Goal: Task Accomplishment & Management: Complete application form

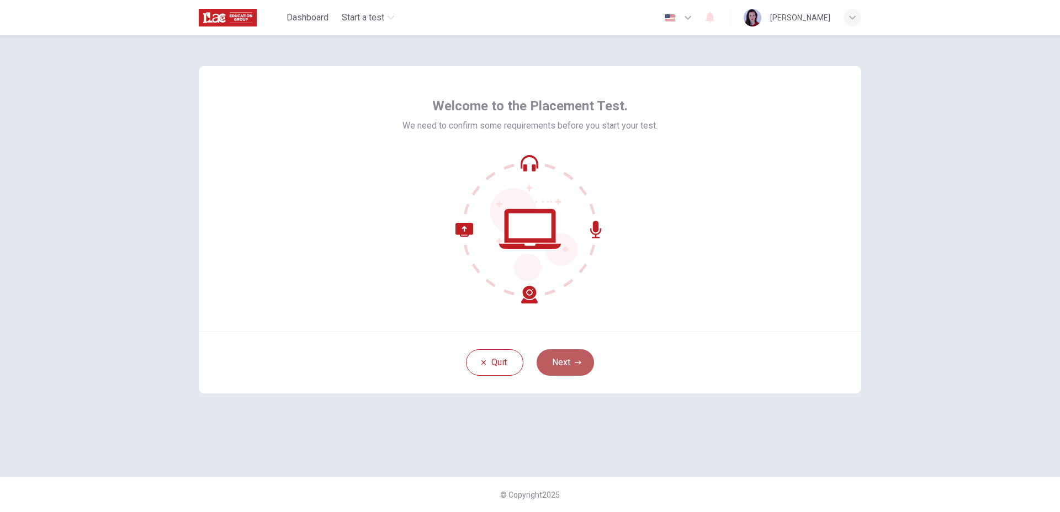
click at [578, 358] on button "Next" at bounding box center [565, 363] width 57 height 27
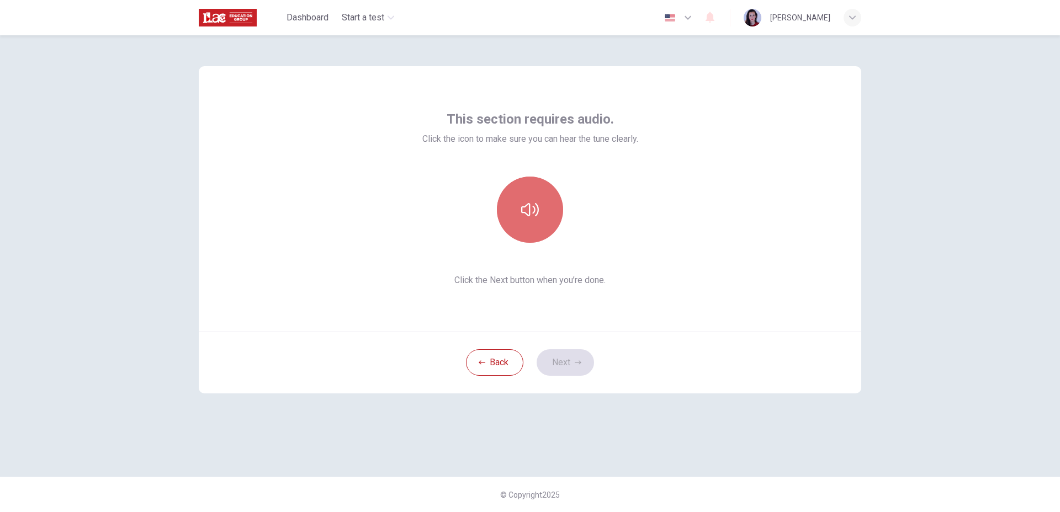
click at [546, 209] on button "button" at bounding box center [530, 210] width 66 height 66
click at [585, 364] on button "Next" at bounding box center [565, 363] width 57 height 27
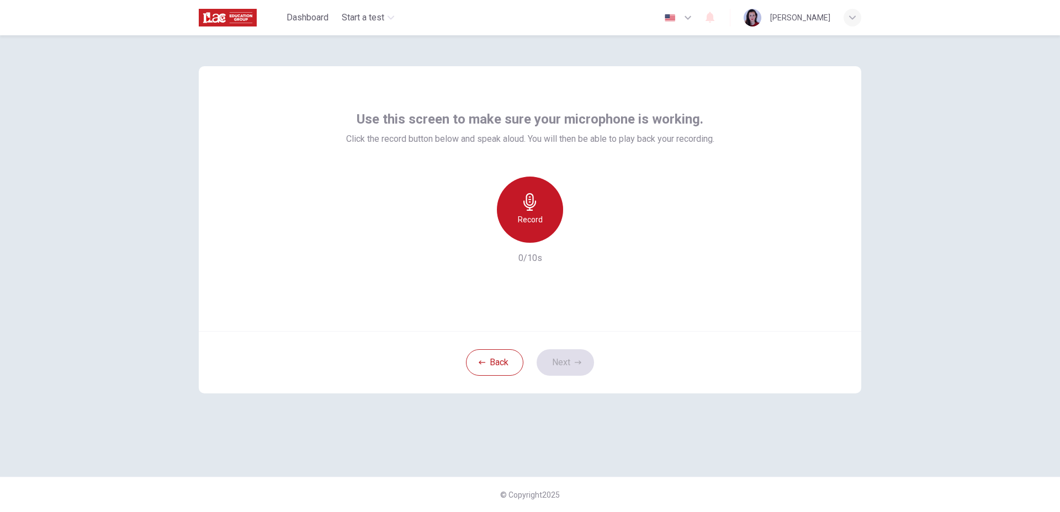
click at [527, 218] on h6 "Record" at bounding box center [530, 219] width 25 height 13
click at [574, 361] on button "Next" at bounding box center [565, 363] width 57 height 27
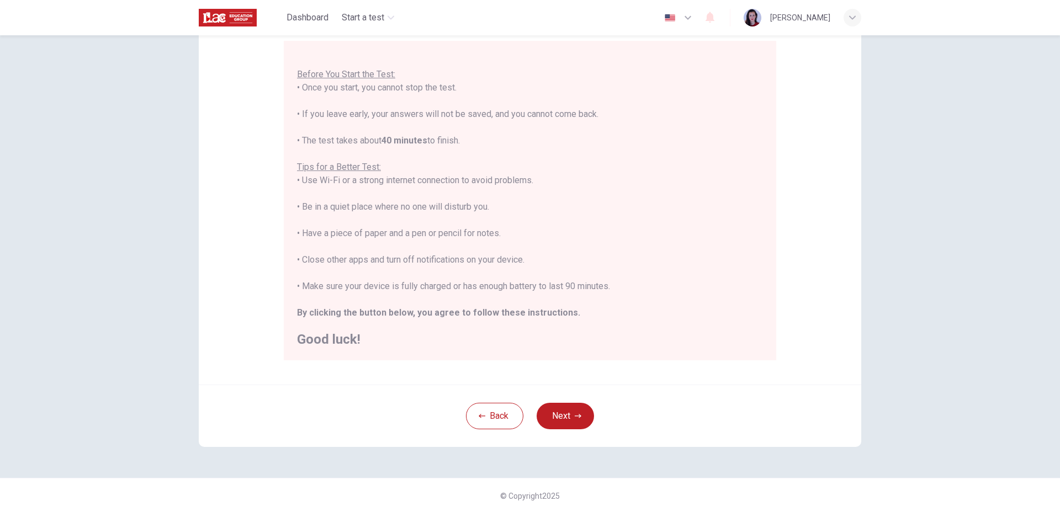
scroll to position [102, 0]
click at [559, 414] on button "Next" at bounding box center [565, 415] width 57 height 27
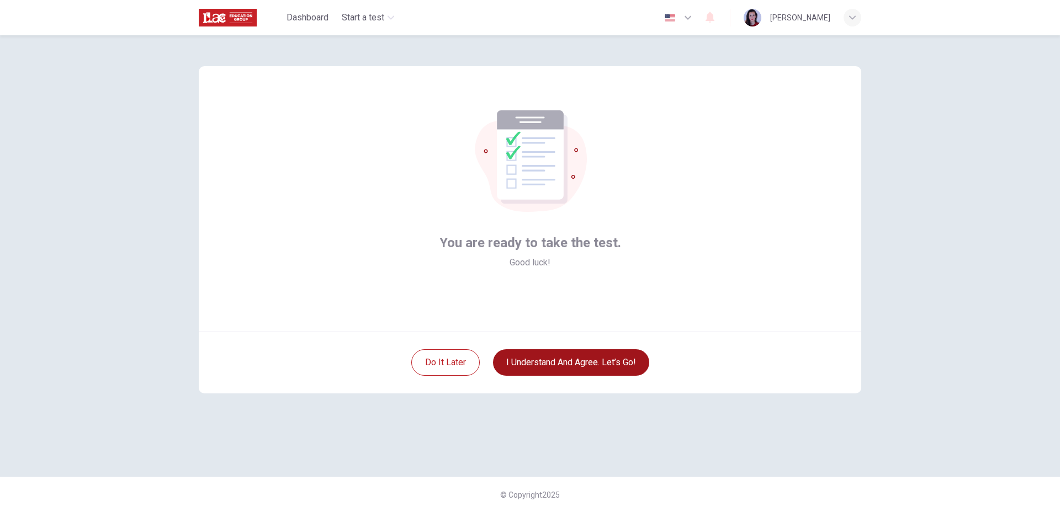
scroll to position [0, 0]
click at [591, 360] on button "I understand and agree. Let’s go!" at bounding box center [571, 363] width 156 height 27
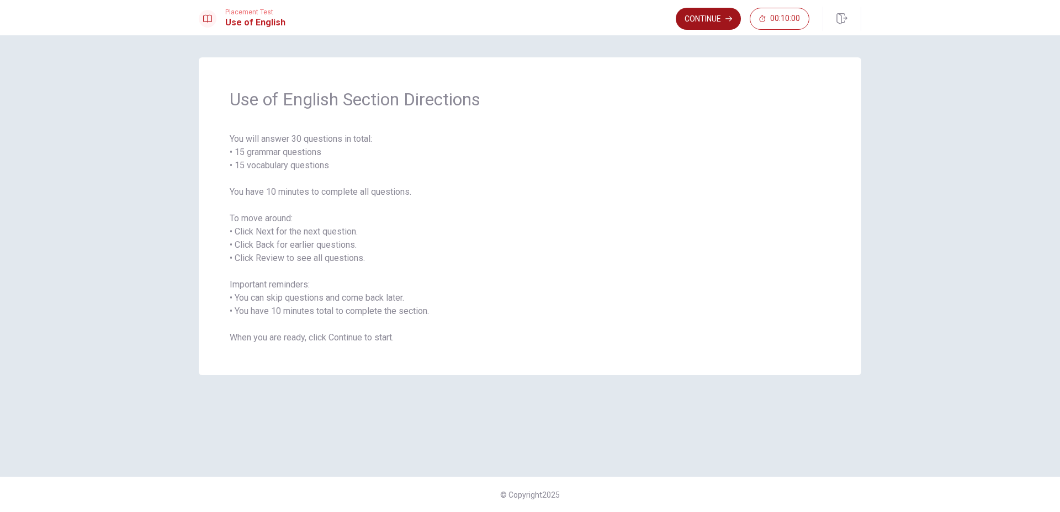
click at [703, 17] on button "Continue" at bounding box center [708, 19] width 65 height 22
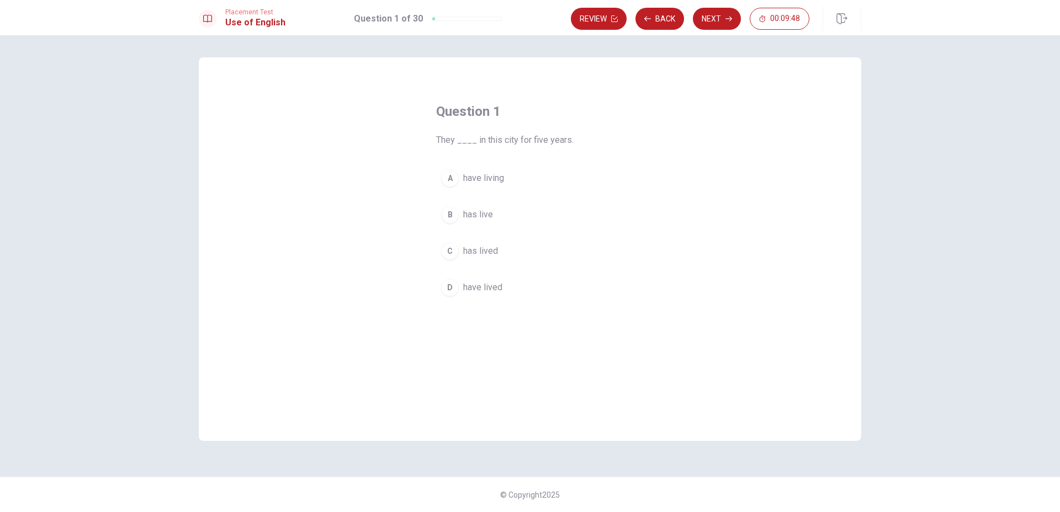
click at [485, 249] on span "has lived" at bounding box center [480, 251] width 35 height 13
click at [643, 23] on button "Back" at bounding box center [660, 19] width 49 height 22
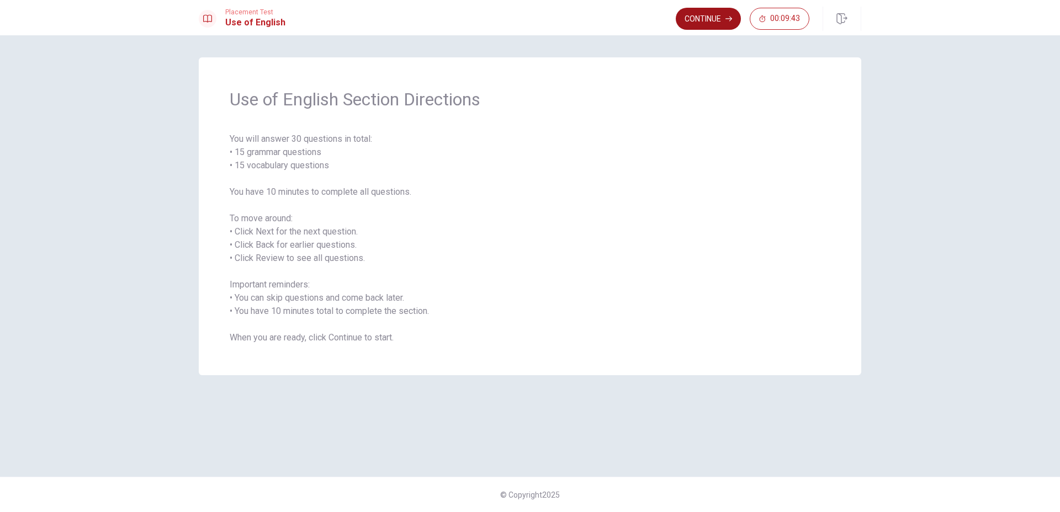
click at [713, 20] on button "Continue" at bounding box center [708, 19] width 65 height 22
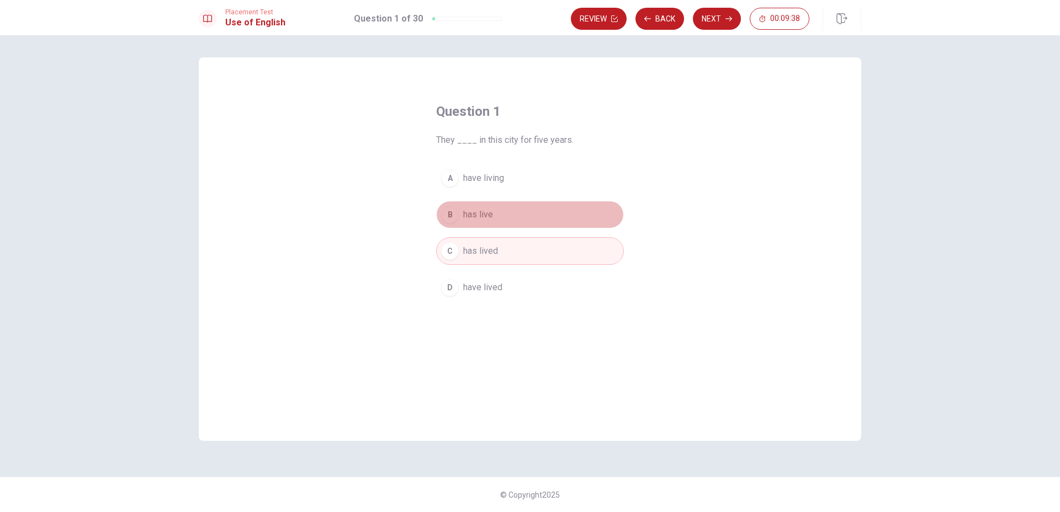
click at [484, 209] on span "has live" at bounding box center [478, 214] width 30 height 13
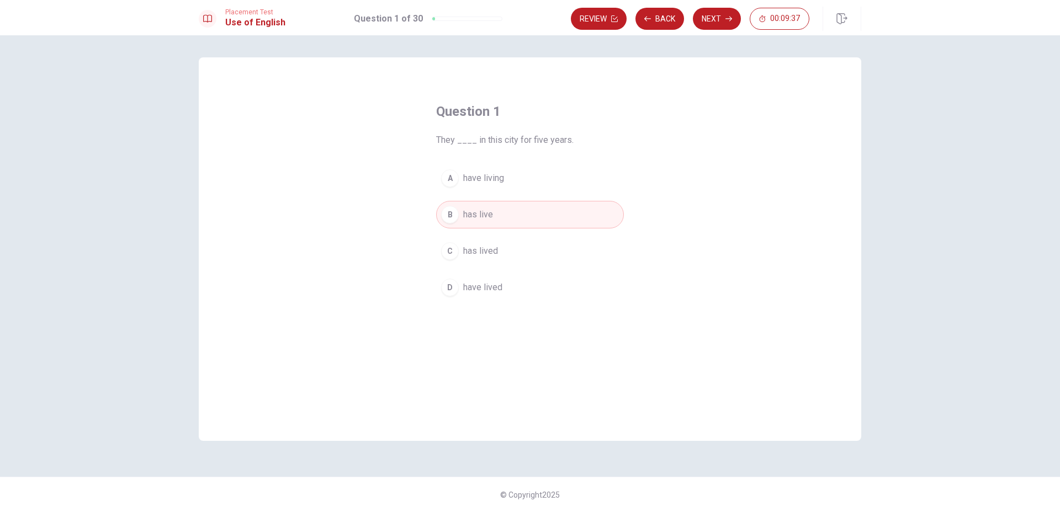
click at [499, 239] on button "C has lived" at bounding box center [530, 251] width 188 height 28
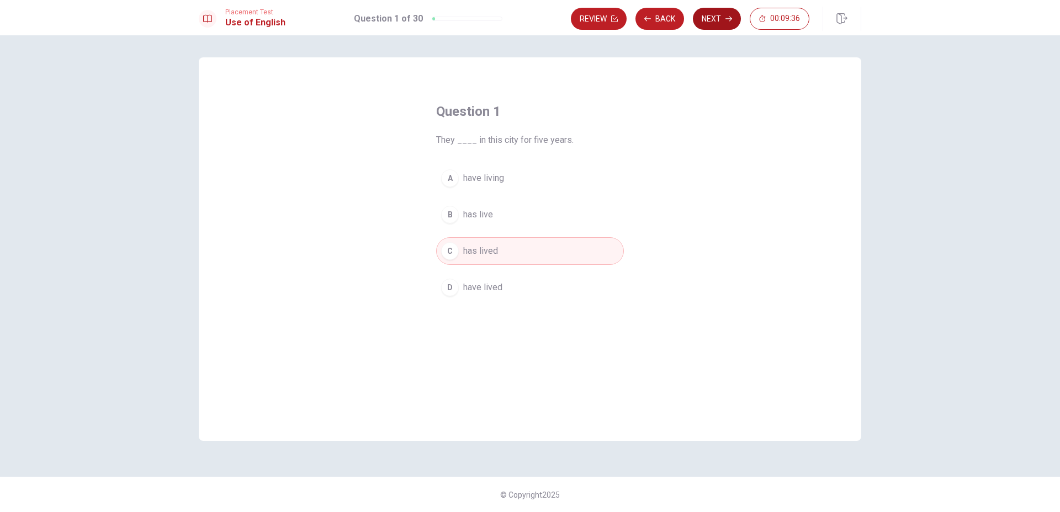
click at [711, 10] on button "Next" at bounding box center [717, 19] width 48 height 22
click at [472, 214] on span "have" at bounding box center [472, 214] width 18 height 13
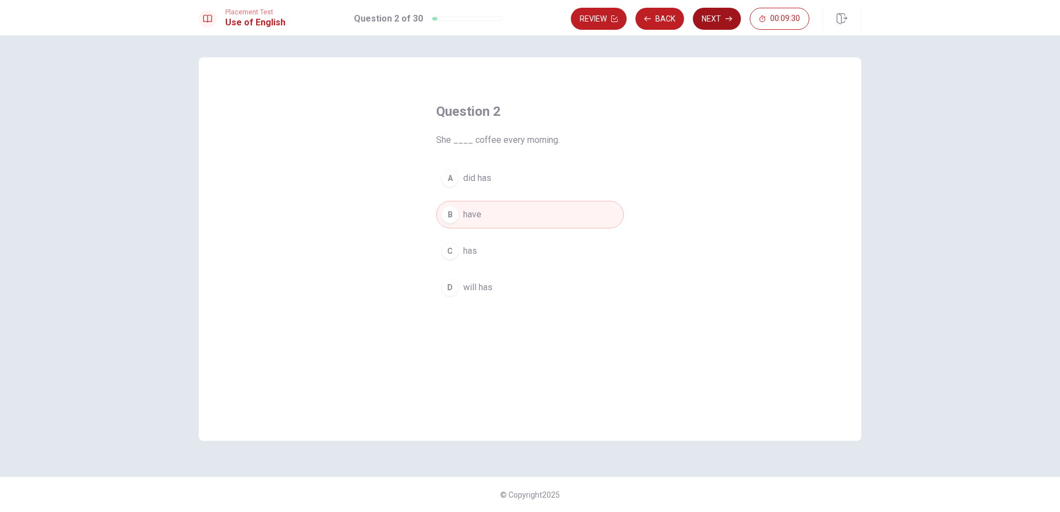
click at [713, 20] on button "Next" at bounding box center [717, 19] width 48 height 22
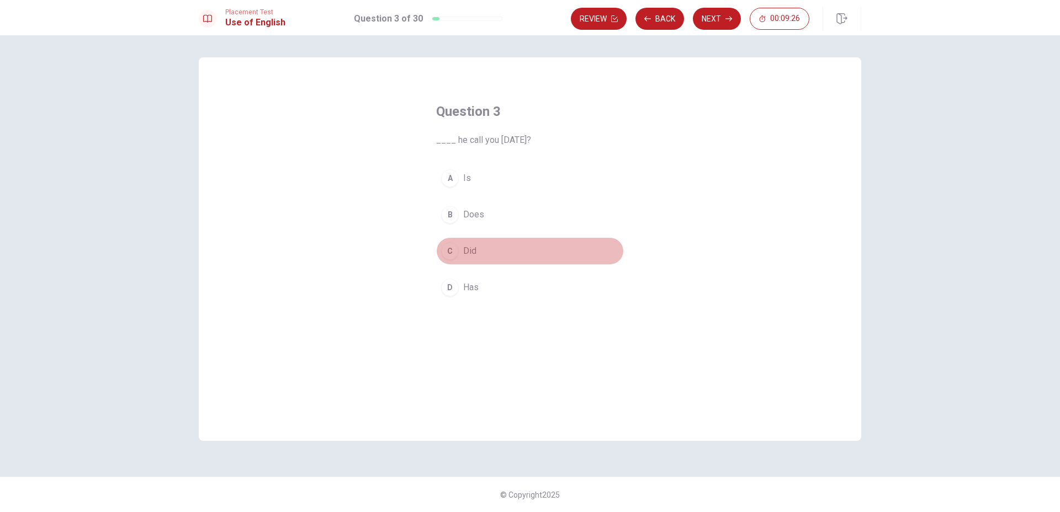
click at [477, 251] on button "C Did" at bounding box center [530, 251] width 188 height 28
click at [721, 24] on button "Next" at bounding box center [717, 19] width 48 height 22
click at [472, 256] on span "hot" at bounding box center [469, 251] width 12 height 13
click at [723, 13] on button "Next" at bounding box center [717, 19] width 48 height 22
click at [479, 285] on span "called" at bounding box center [474, 287] width 23 height 13
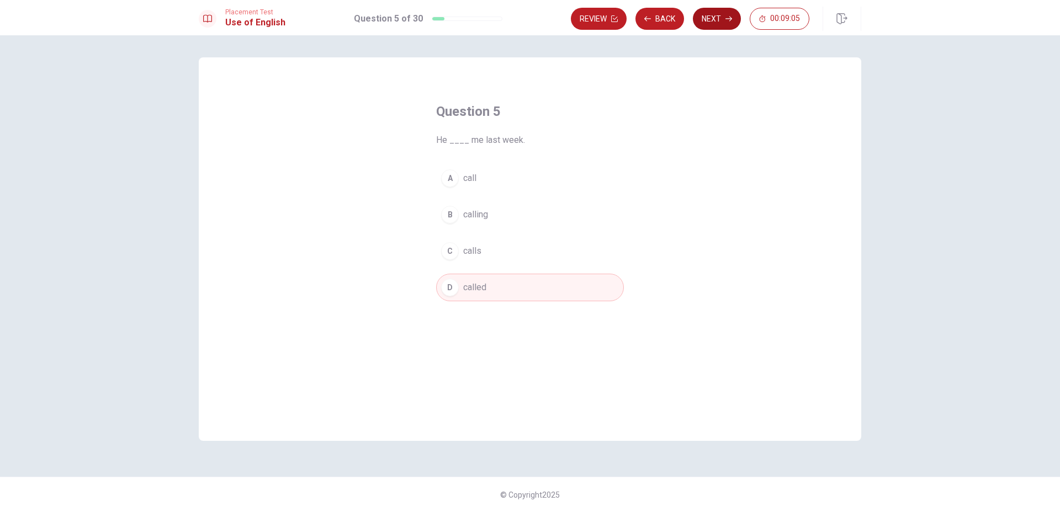
click at [712, 23] on button "Next" at bounding box center [717, 19] width 48 height 22
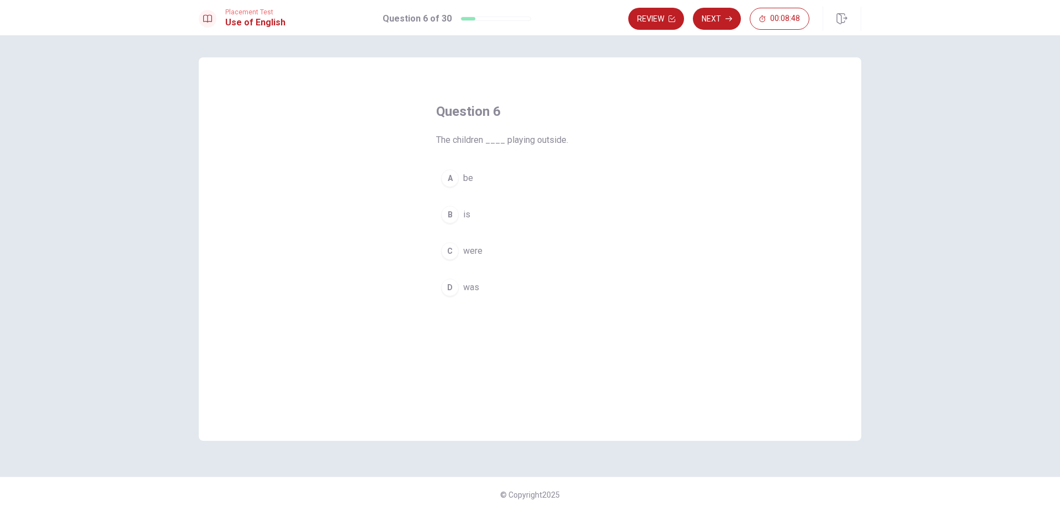
click at [470, 249] on span "were" at bounding box center [472, 251] width 19 height 13
click at [718, 23] on button "Next" at bounding box center [717, 19] width 48 height 22
click at [482, 252] on span "Have" at bounding box center [473, 251] width 20 height 13
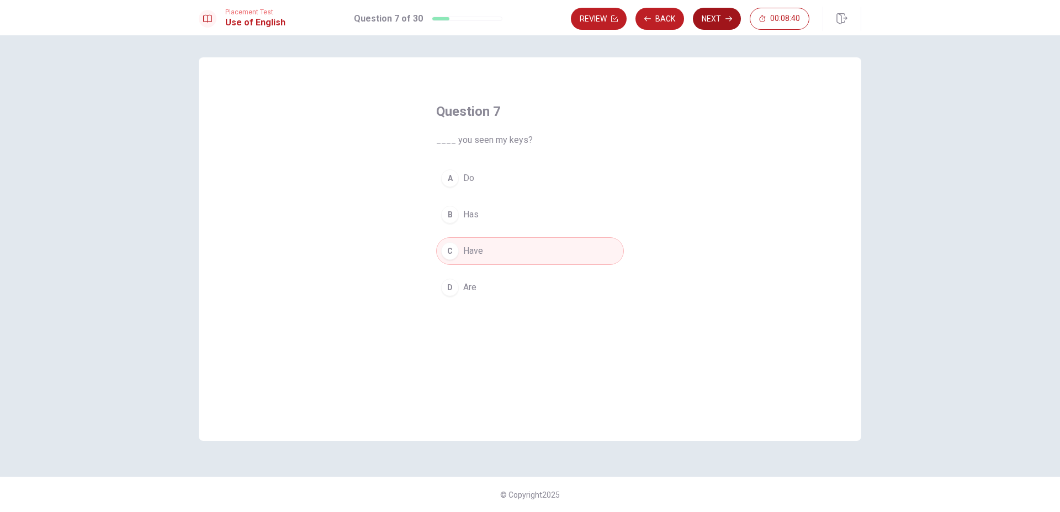
click at [706, 18] on button "Next" at bounding box center [717, 19] width 48 height 22
click at [475, 210] on span "eats" at bounding box center [471, 214] width 17 height 13
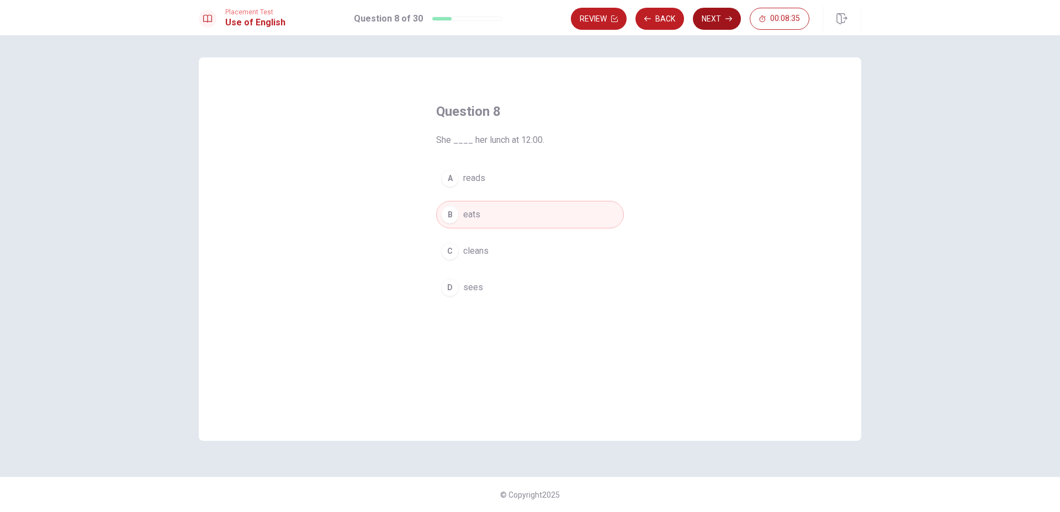
click at [710, 25] on button "Next" at bounding box center [717, 19] width 48 height 22
click at [474, 176] on span "friendly" at bounding box center [477, 178] width 29 height 13
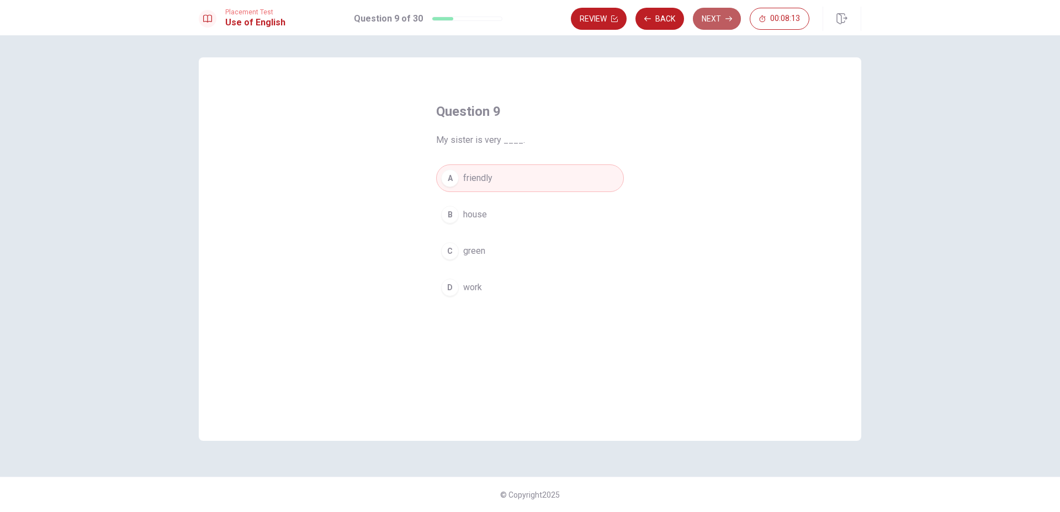
click at [727, 27] on button "Next" at bounding box center [717, 19] width 48 height 22
click at [482, 254] on button "C coat" at bounding box center [530, 251] width 188 height 28
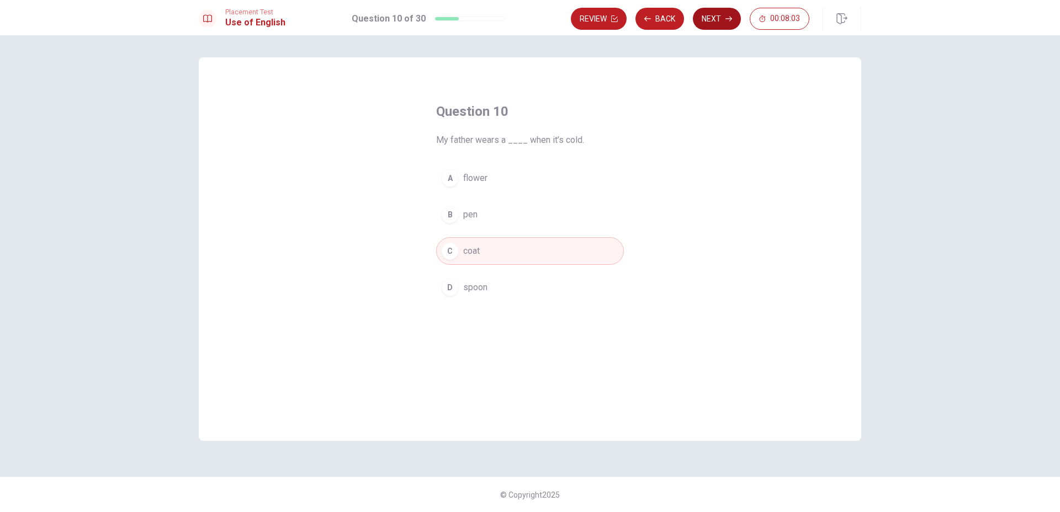
click at [722, 24] on button "Next" at bounding box center [717, 19] width 48 height 22
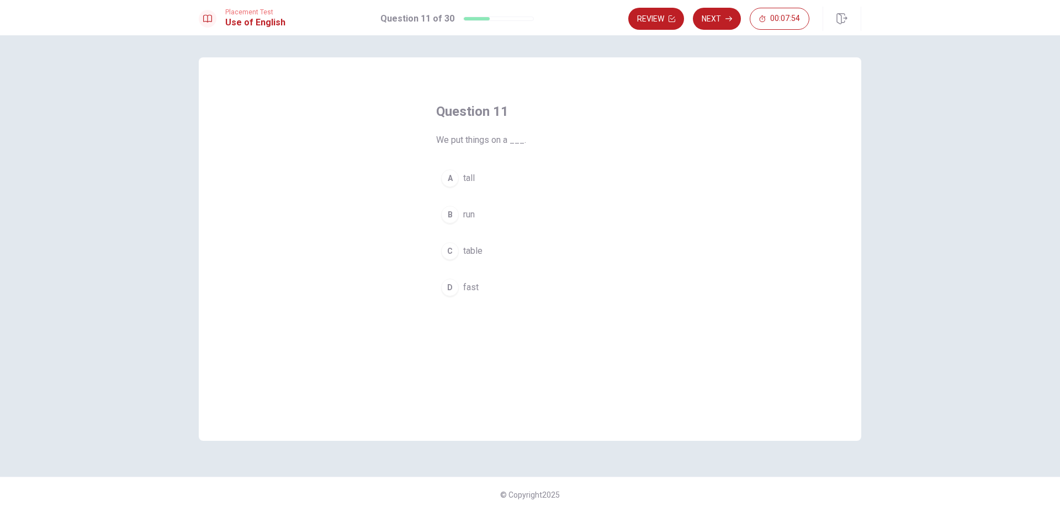
click at [479, 247] on span "table" at bounding box center [472, 251] width 19 height 13
click at [712, 20] on button "Next" at bounding box center [717, 19] width 48 height 22
click at [479, 177] on span "do study" at bounding box center [480, 178] width 34 height 13
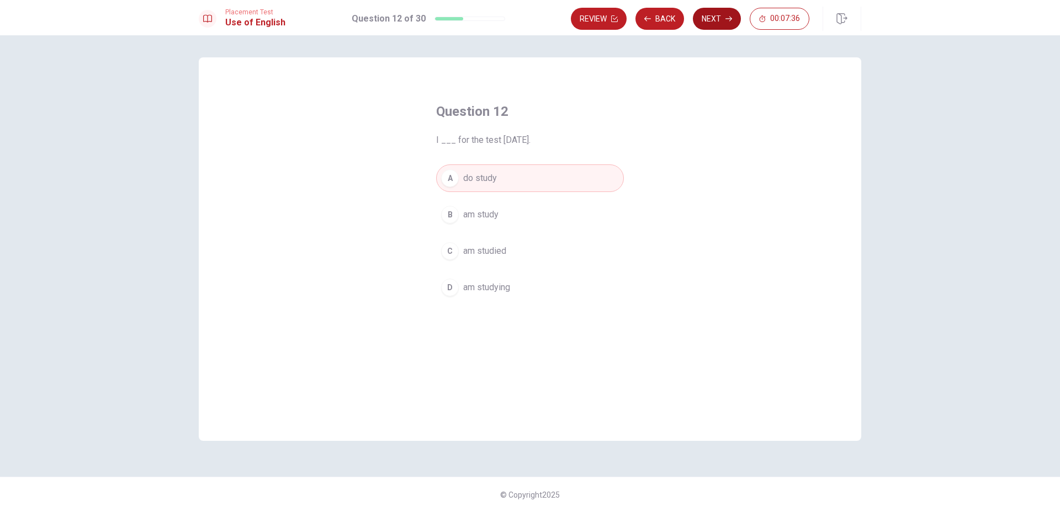
click at [713, 16] on button "Next" at bounding box center [717, 19] width 48 height 22
click at [664, 19] on button "Back" at bounding box center [660, 19] width 49 height 22
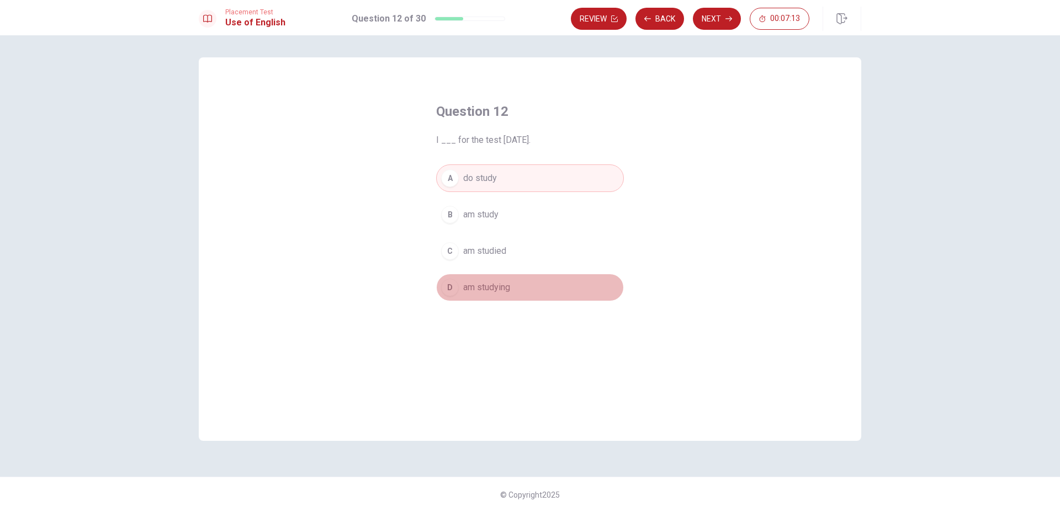
click at [481, 288] on span "am studying" at bounding box center [486, 287] width 47 height 13
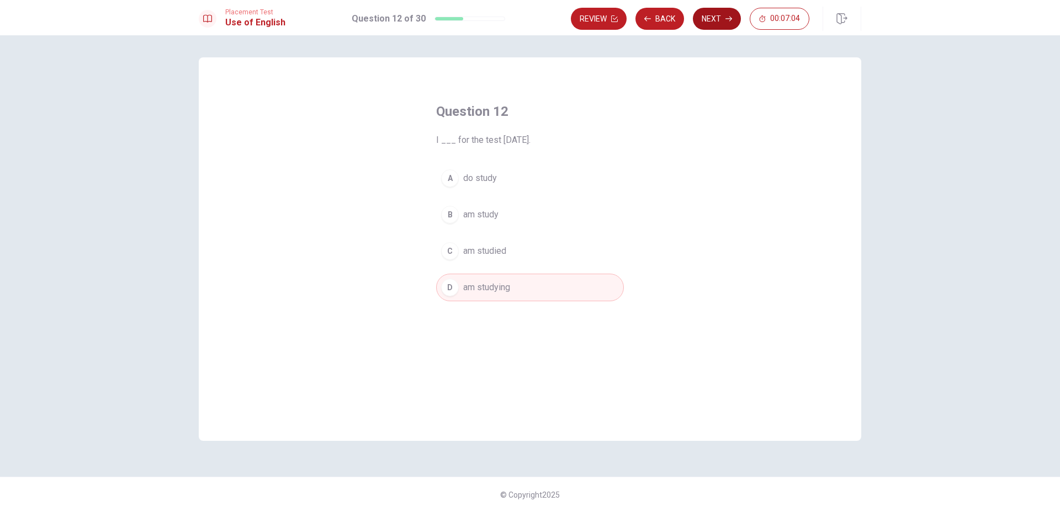
click at [715, 17] on button "Next" at bounding box center [717, 19] width 48 height 22
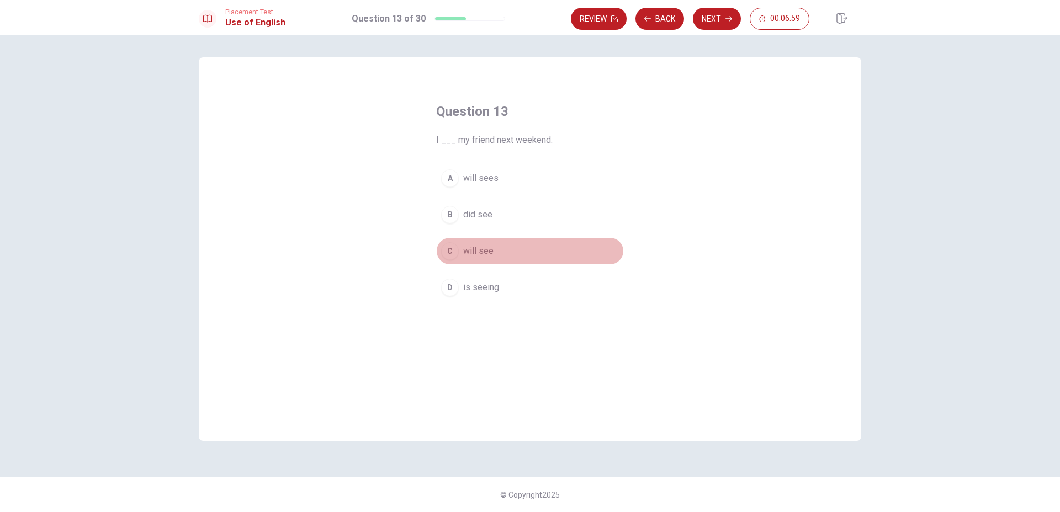
click at [476, 251] on span "will see" at bounding box center [478, 251] width 30 height 13
click at [726, 20] on icon "button" at bounding box center [729, 18] width 7 height 7
click at [469, 247] on span "Have" at bounding box center [473, 251] width 20 height 13
click at [716, 21] on button "Next" at bounding box center [717, 19] width 48 height 22
click at [491, 293] on span "An artist" at bounding box center [479, 287] width 32 height 13
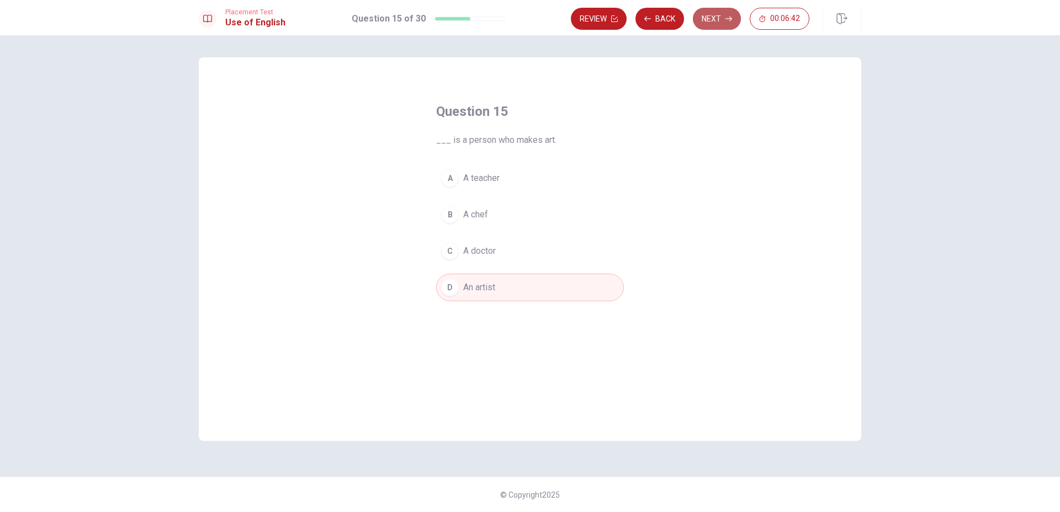
click at [722, 22] on button "Next" at bounding box center [717, 19] width 48 height 22
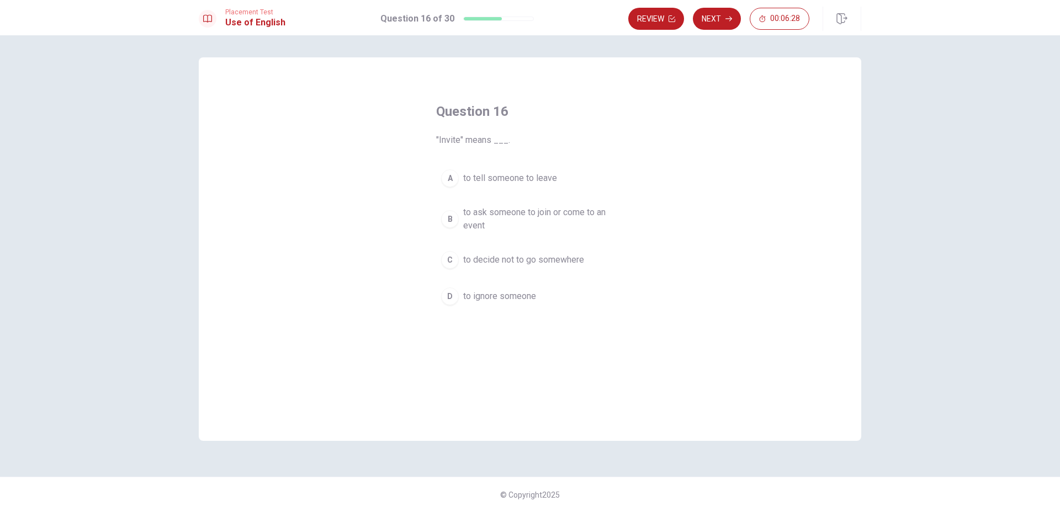
click at [506, 209] on span "to ask someone to join or come to an event" at bounding box center [541, 219] width 156 height 27
click at [720, 21] on button "Next" at bounding box center [717, 19] width 48 height 22
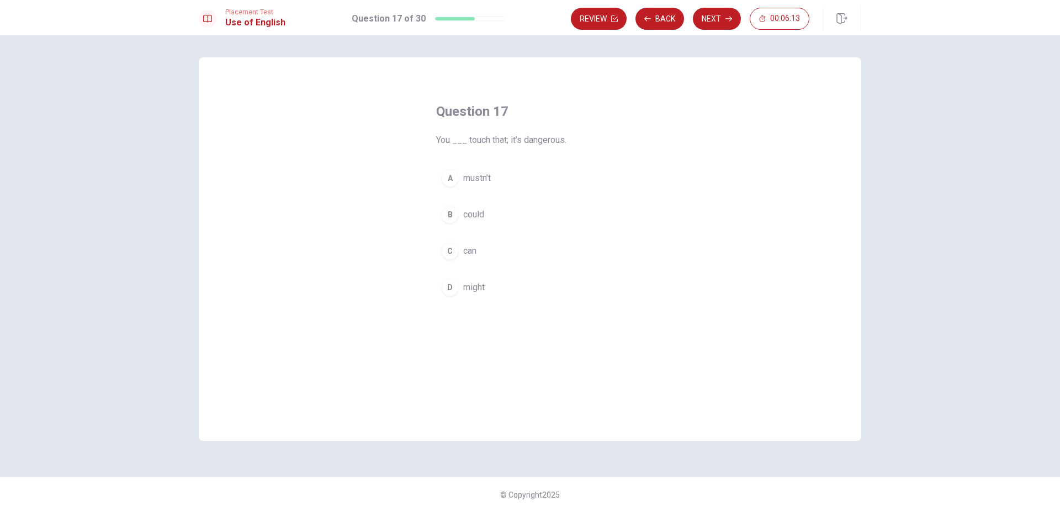
click at [475, 181] on span "mustn’t" at bounding box center [477, 178] width 28 height 13
click at [728, 19] on icon "button" at bounding box center [729, 18] width 7 height 7
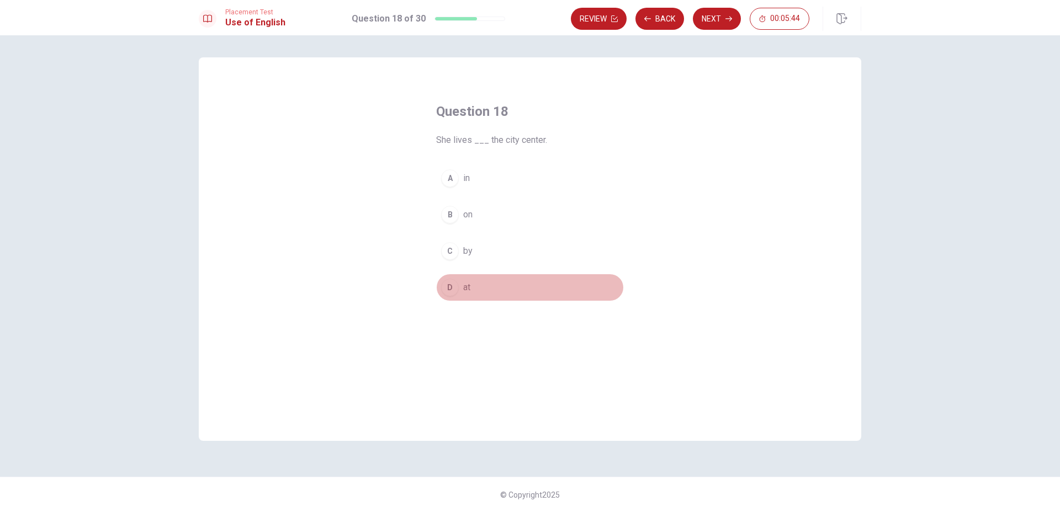
click at [471, 288] on button "D at" at bounding box center [530, 288] width 188 height 28
click at [718, 23] on button "Next" at bounding box center [717, 19] width 48 height 22
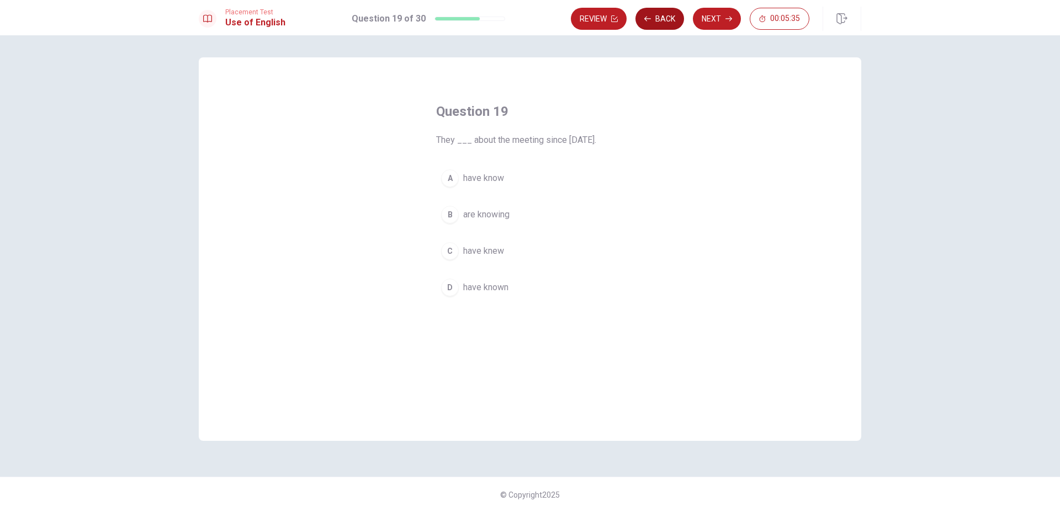
click at [659, 17] on button "Back" at bounding box center [660, 19] width 49 height 22
click at [491, 177] on button "A in" at bounding box center [530, 179] width 188 height 28
click at [707, 20] on button "Next" at bounding box center [717, 19] width 48 height 22
click at [496, 287] on span "have known" at bounding box center [485, 287] width 45 height 13
click at [716, 19] on button "Next" at bounding box center [717, 19] width 48 height 22
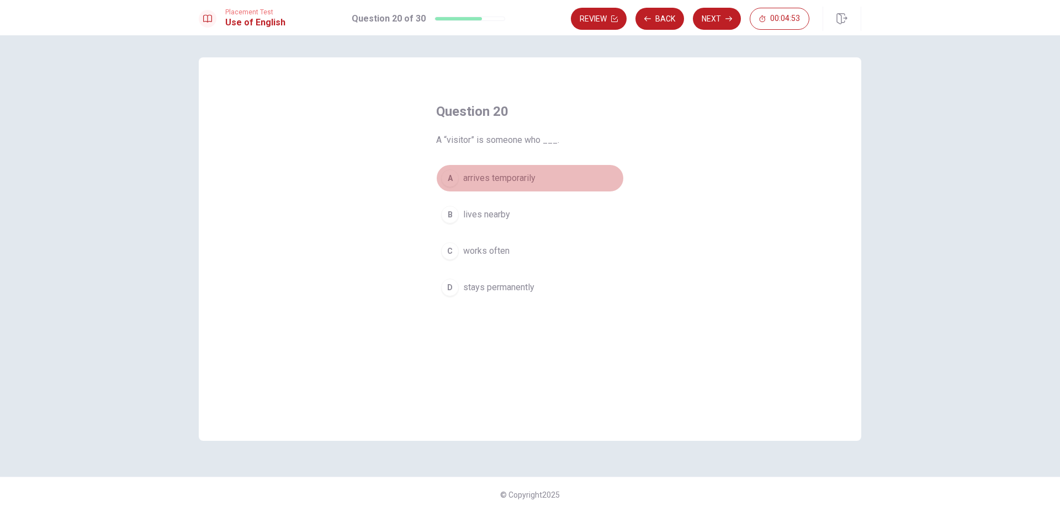
click at [513, 177] on span "arrives temporarily" at bounding box center [499, 178] width 72 height 13
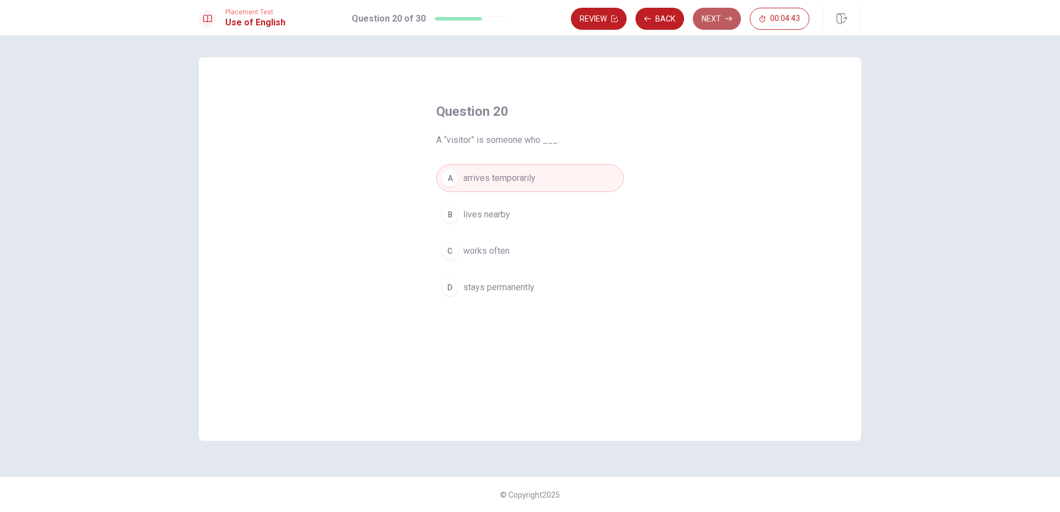
click at [717, 19] on button "Next" at bounding box center [717, 19] width 48 height 22
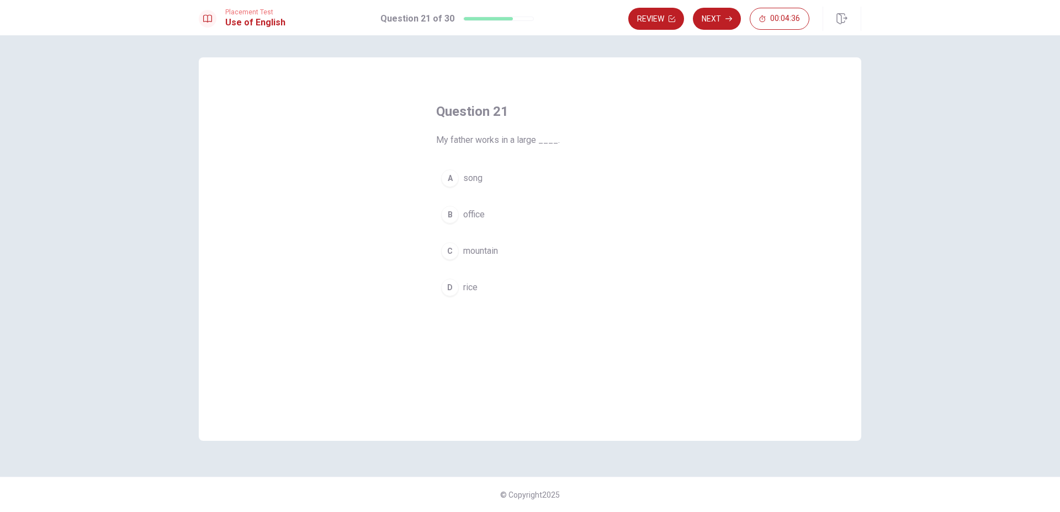
click at [475, 214] on span "office" at bounding box center [474, 214] width 22 height 13
click at [721, 19] on button "Next" at bounding box center [717, 19] width 48 height 22
click at [469, 185] on span "building" at bounding box center [478, 191] width 30 height 13
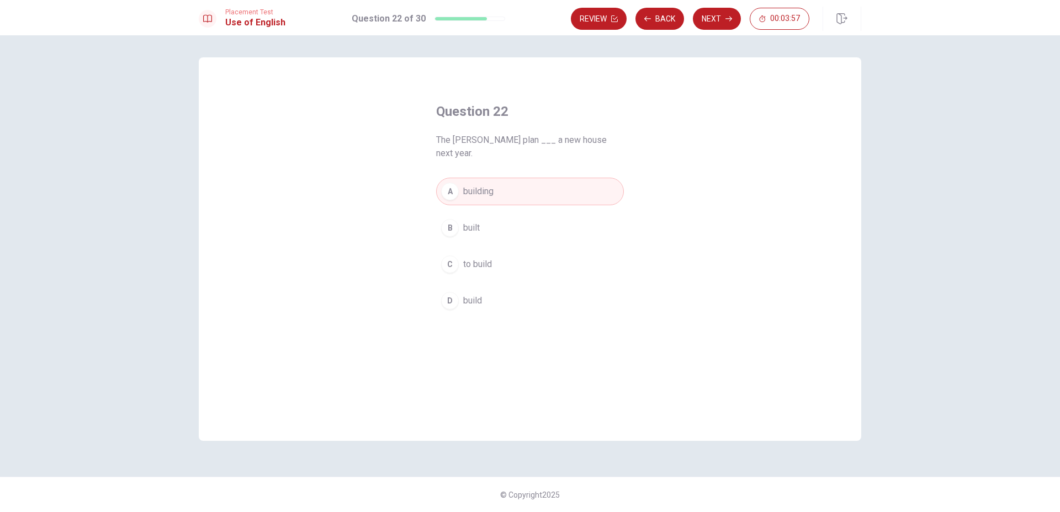
click at [479, 258] on span "to build" at bounding box center [477, 264] width 29 height 13
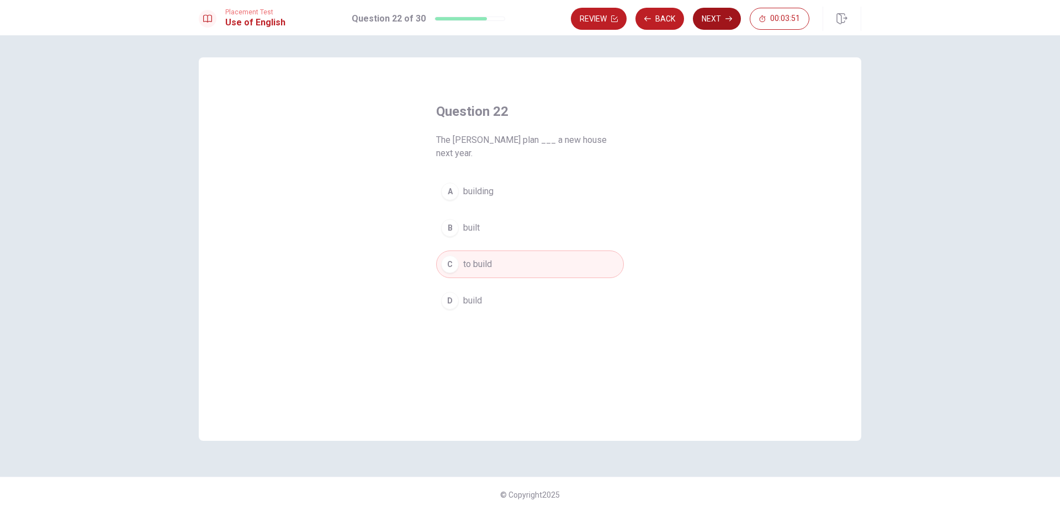
click at [713, 23] on button "Next" at bounding box center [717, 19] width 48 height 22
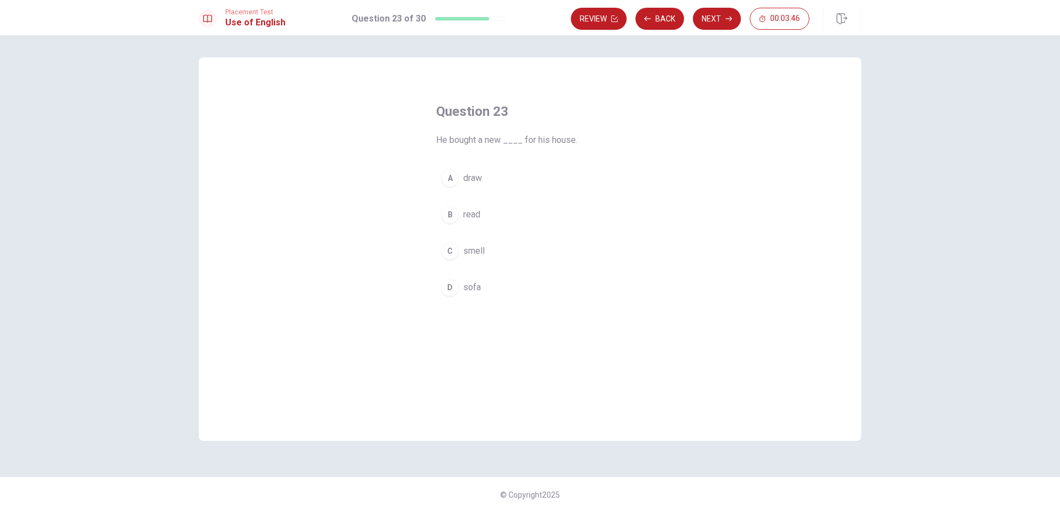
click at [479, 284] on span "sofa" at bounding box center [472, 287] width 18 height 13
click at [726, 29] on button "Next" at bounding box center [717, 19] width 48 height 22
click at [472, 184] on button "A a" at bounding box center [530, 179] width 188 height 28
click at [716, 25] on button "Next" at bounding box center [717, 19] width 48 height 22
click at [660, 29] on button "Back" at bounding box center [660, 19] width 49 height 22
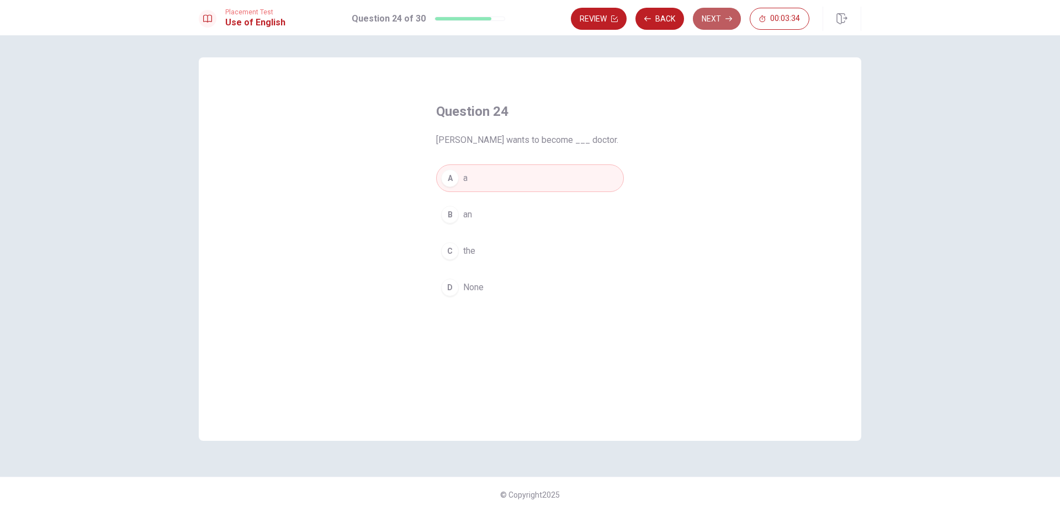
click at [712, 27] on button "Next" at bounding box center [717, 19] width 48 height 22
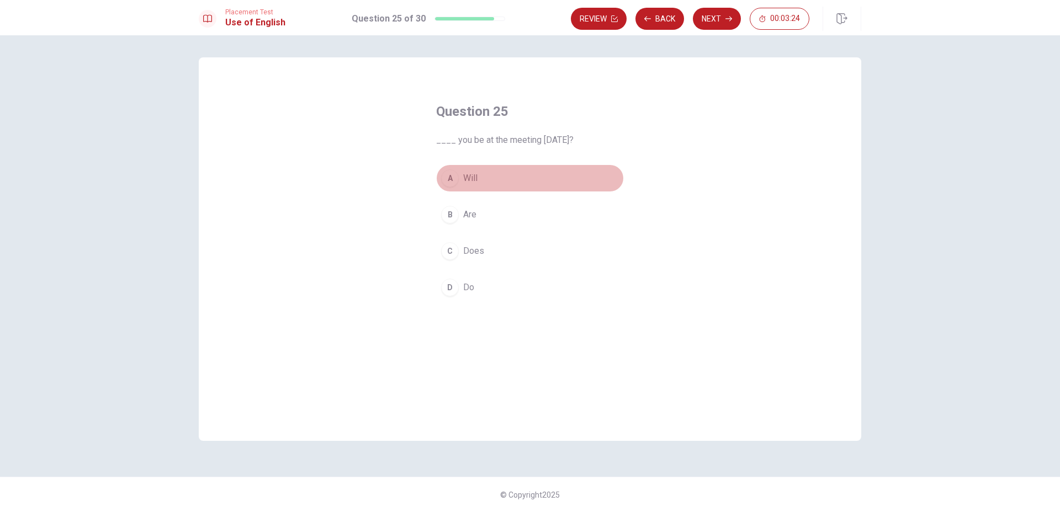
click at [478, 179] on button "A Will" at bounding box center [530, 179] width 188 height 28
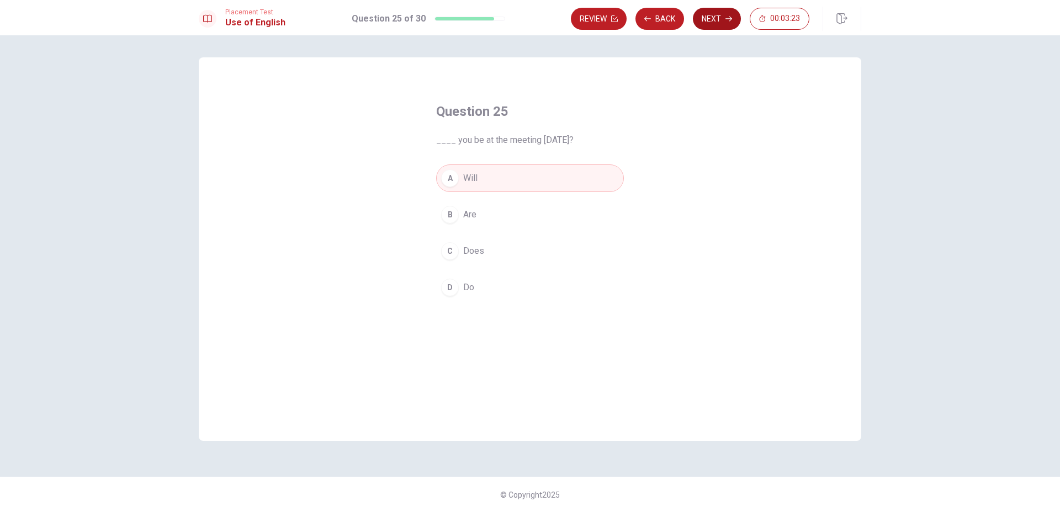
click at [705, 18] on button "Next" at bounding box center [717, 19] width 48 height 22
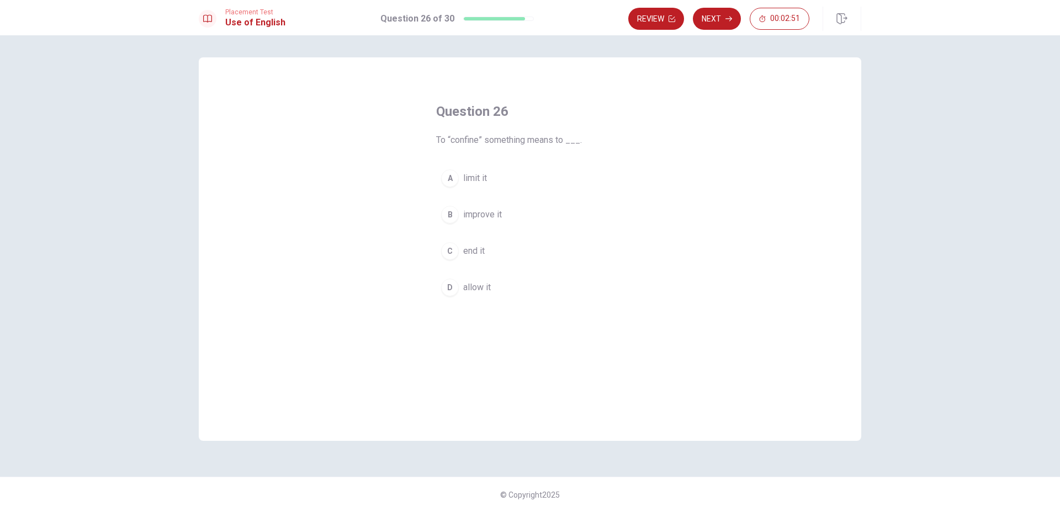
click at [468, 257] on span "end it" at bounding box center [474, 251] width 22 height 13
click at [715, 23] on button "Next" at bounding box center [717, 19] width 48 height 22
click at [483, 243] on button "C Despite" at bounding box center [530, 251] width 188 height 28
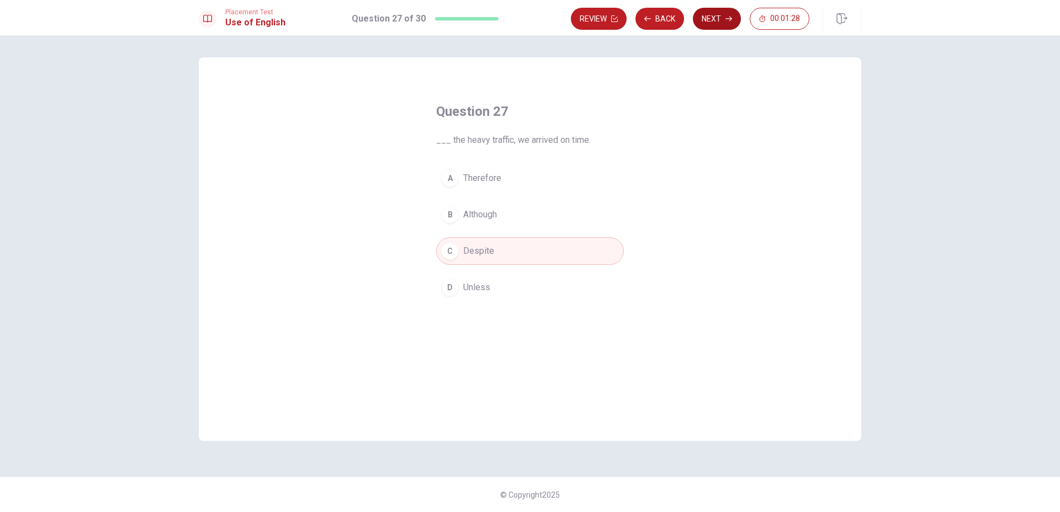
click at [710, 19] on button "Next" at bounding box center [717, 19] width 48 height 22
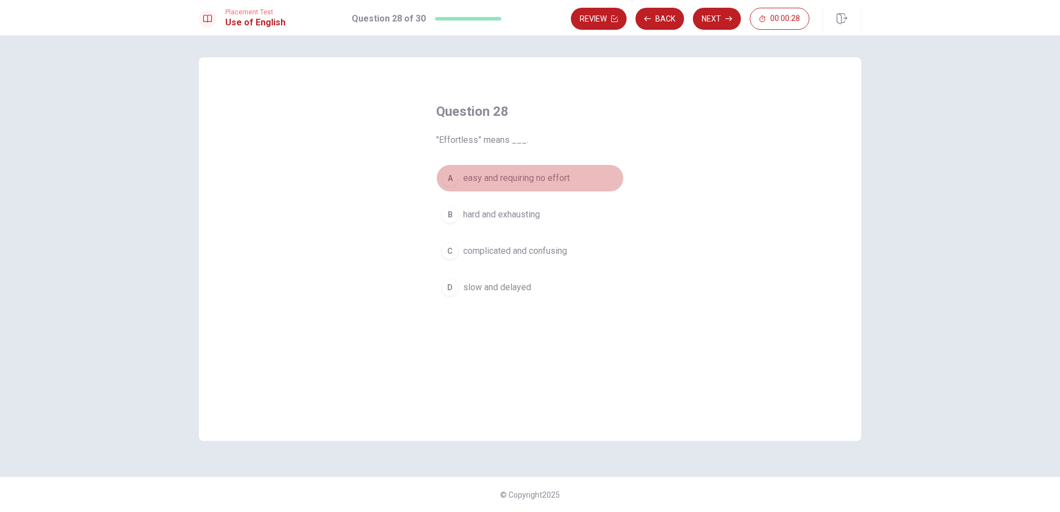
click at [548, 180] on span "easy and requiring no effort" at bounding box center [516, 178] width 107 height 13
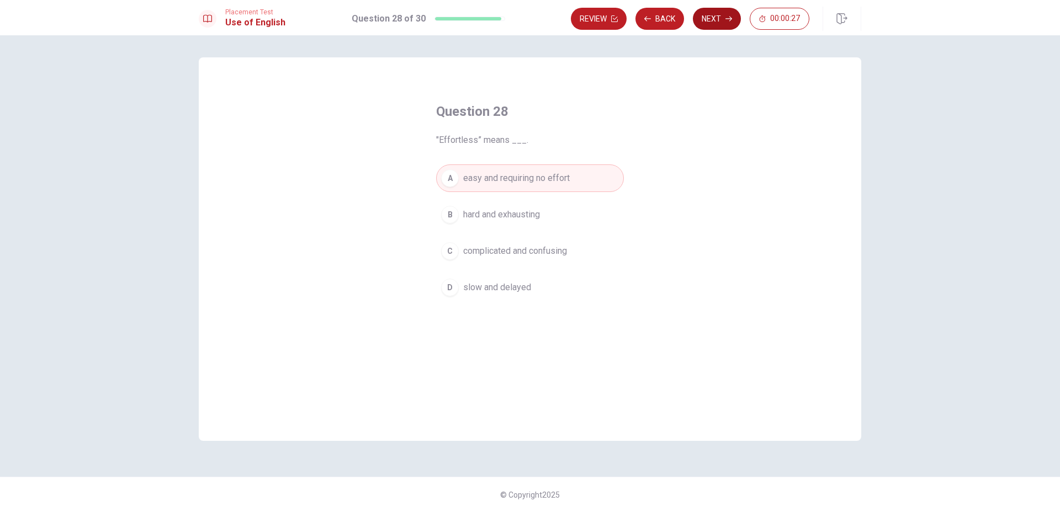
click at [717, 20] on button "Next" at bounding box center [717, 19] width 48 height 22
click at [494, 284] on span "an object" at bounding box center [480, 287] width 35 height 13
click at [715, 19] on button "Next" at bounding box center [717, 19] width 48 height 22
click at [450, 173] on div "You’ve run out of time. Your time is up. This is end of the Use of English sect…" at bounding box center [530, 256] width 285 height 234
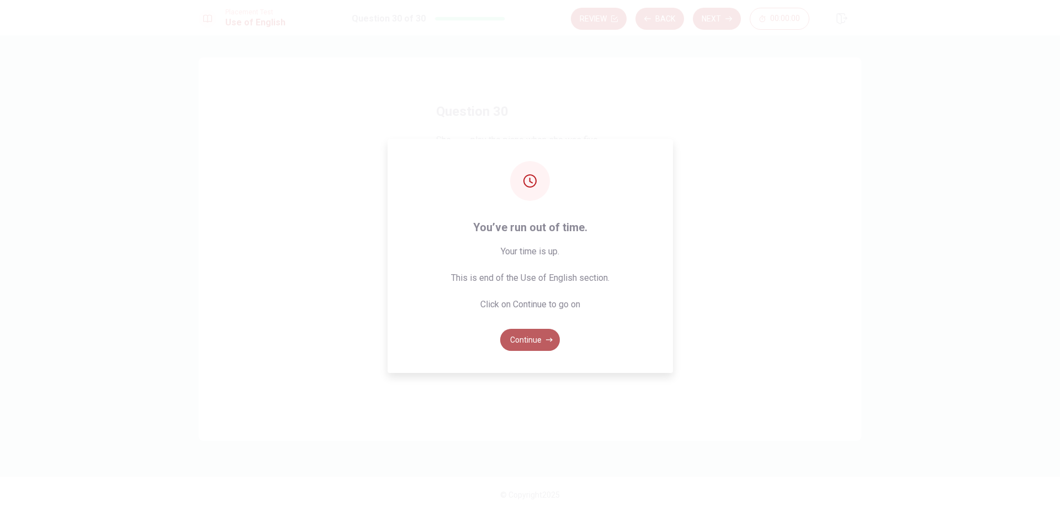
click at [541, 341] on button "Continue" at bounding box center [530, 340] width 60 height 22
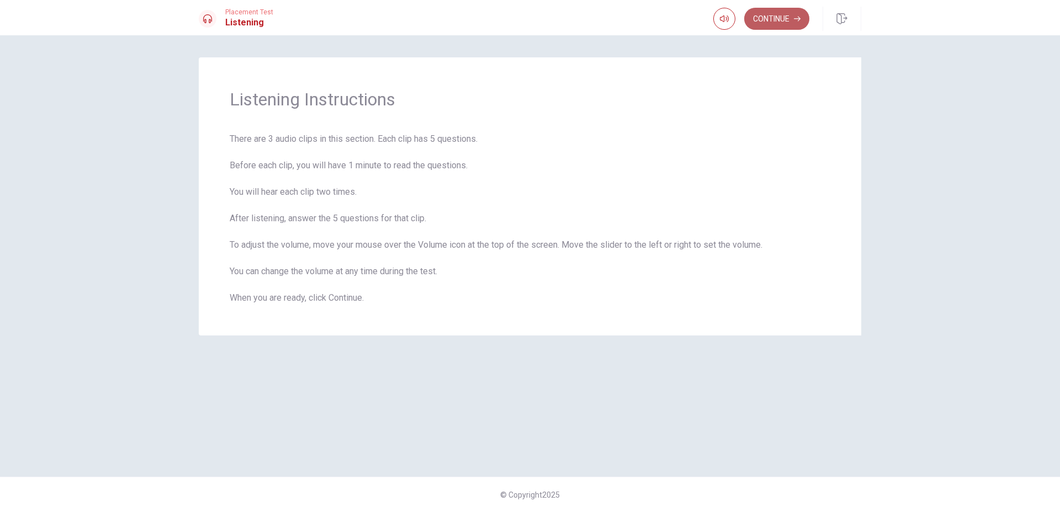
click at [774, 21] on button "Continue" at bounding box center [776, 19] width 65 height 22
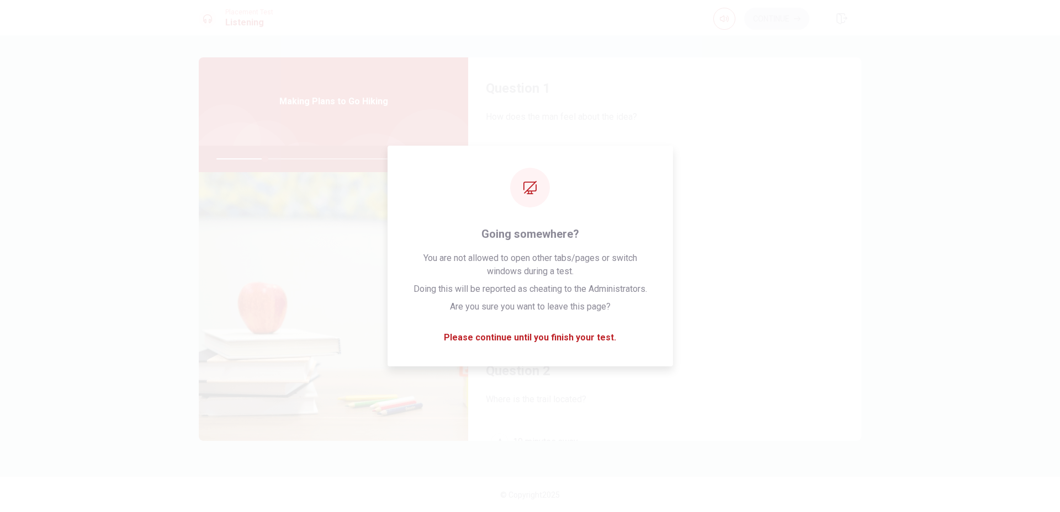
click at [820, 316] on div "A He is uninterested B He is nervous C He is excited D He is confused" at bounding box center [665, 232] width 358 height 172
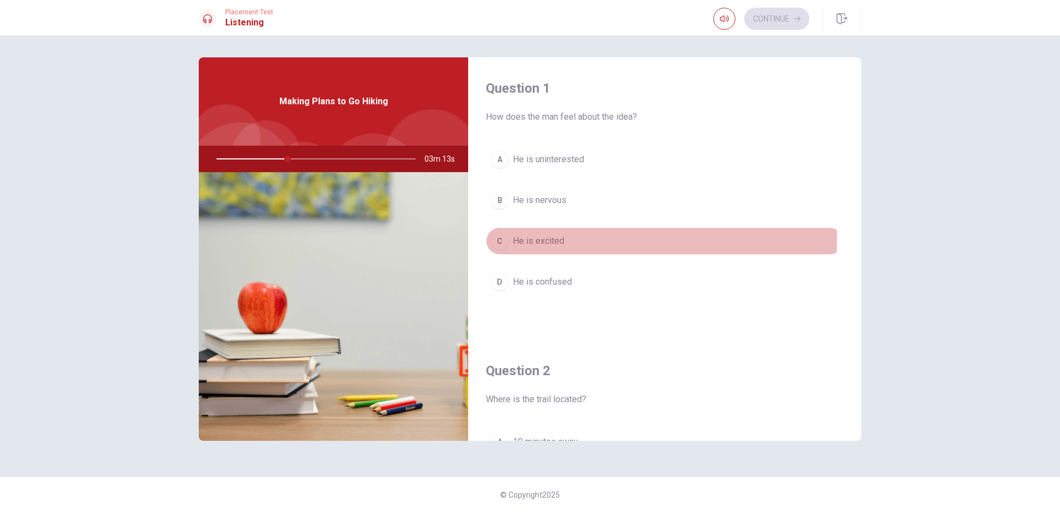
click at [561, 239] on span "He is excited" at bounding box center [538, 241] width 51 height 13
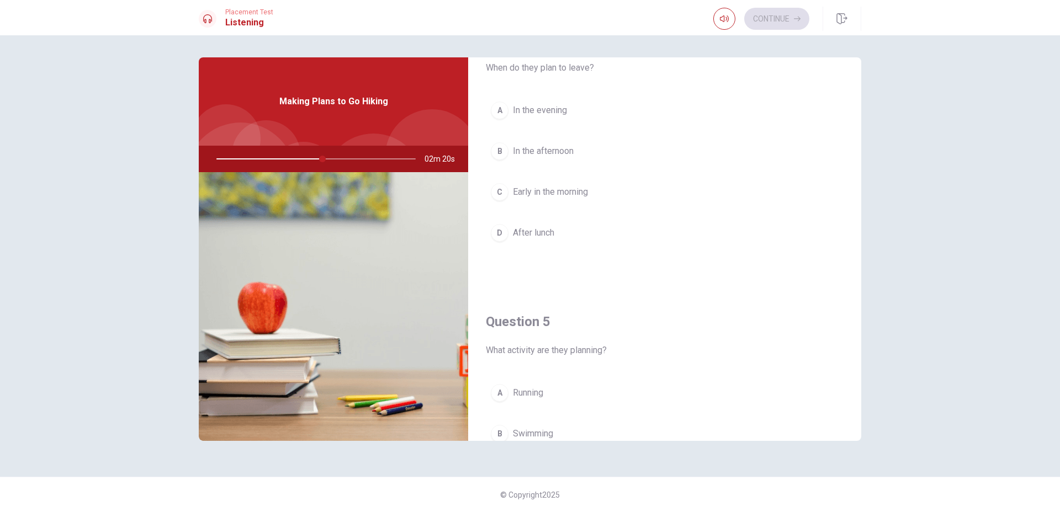
scroll to position [1030, 0]
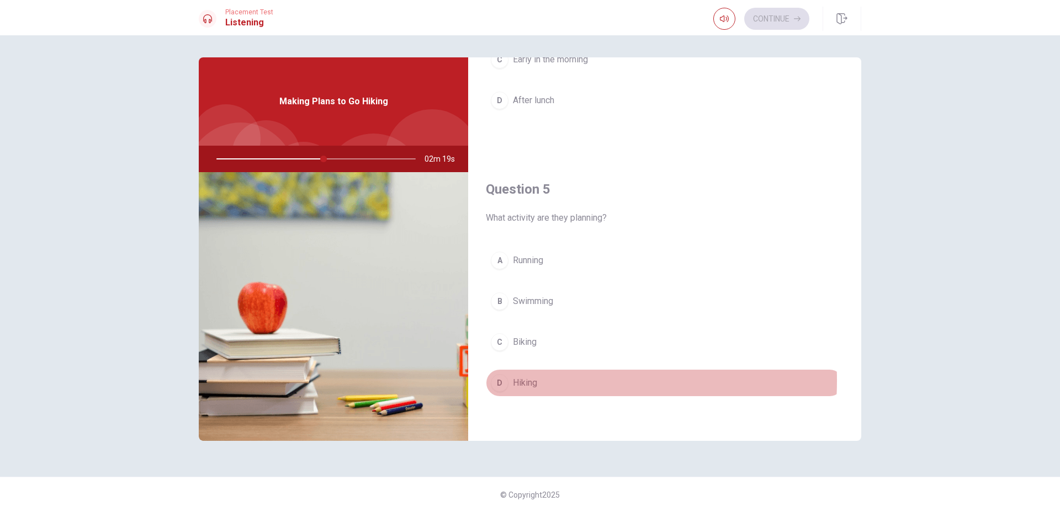
click at [523, 381] on span "Hiking" at bounding box center [525, 383] width 24 height 13
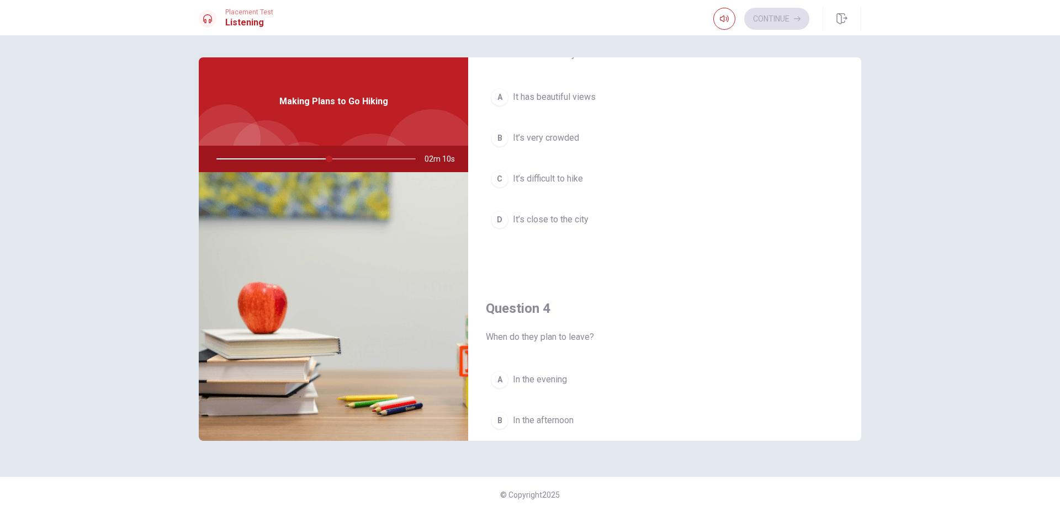
scroll to position [547, 0]
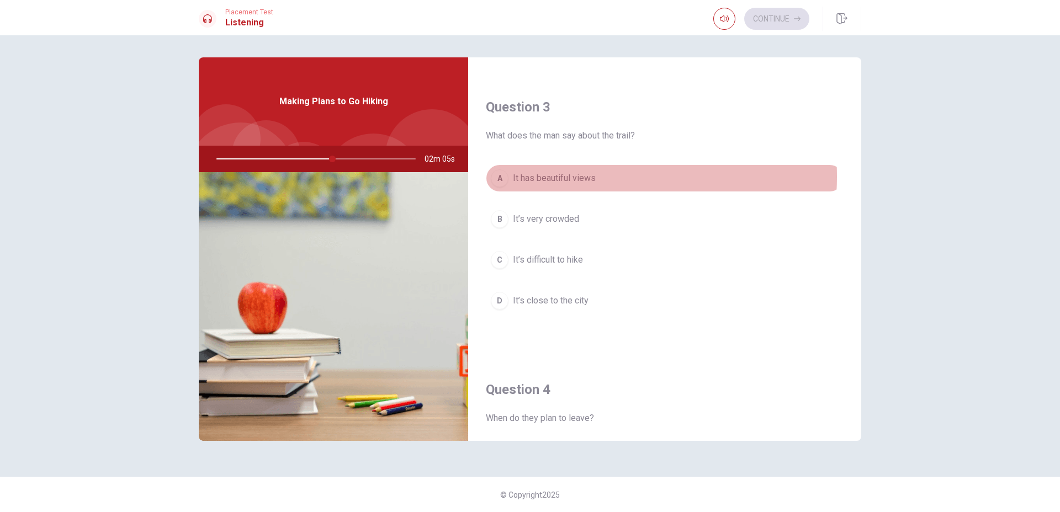
click at [579, 177] on span "It has beautiful views" at bounding box center [554, 178] width 83 height 13
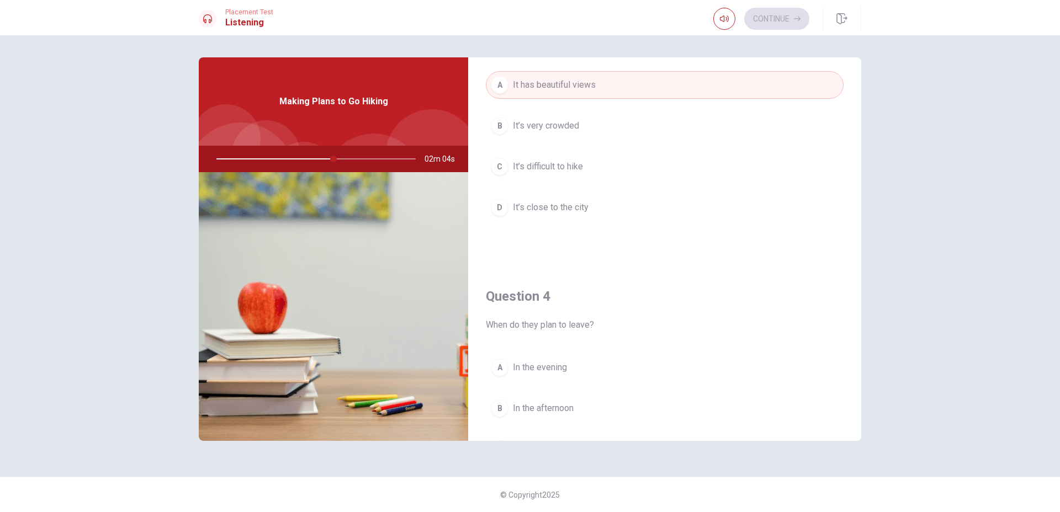
scroll to position [754, 0]
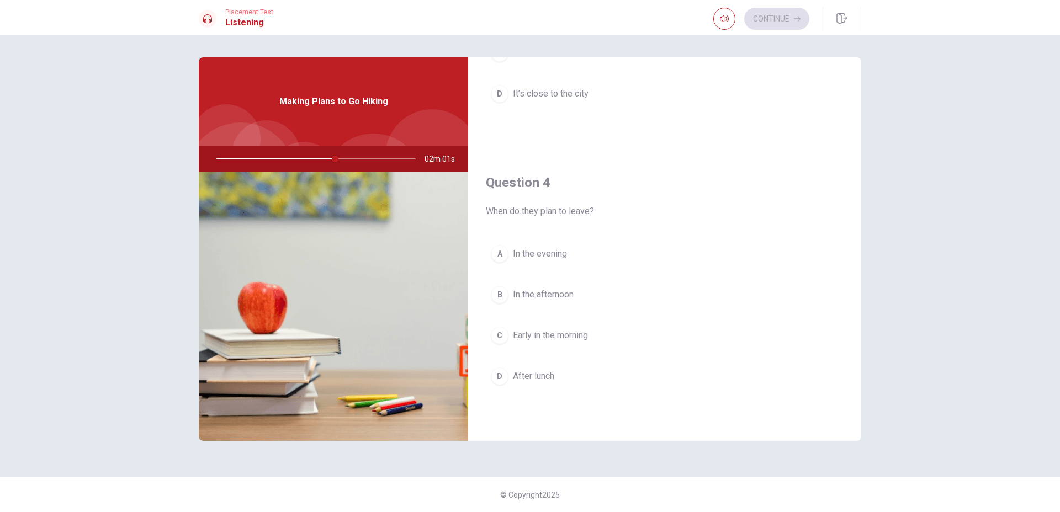
click at [541, 258] on span "In the evening" at bounding box center [540, 253] width 54 height 13
click at [572, 290] on span "In the afternoon" at bounding box center [543, 294] width 61 height 13
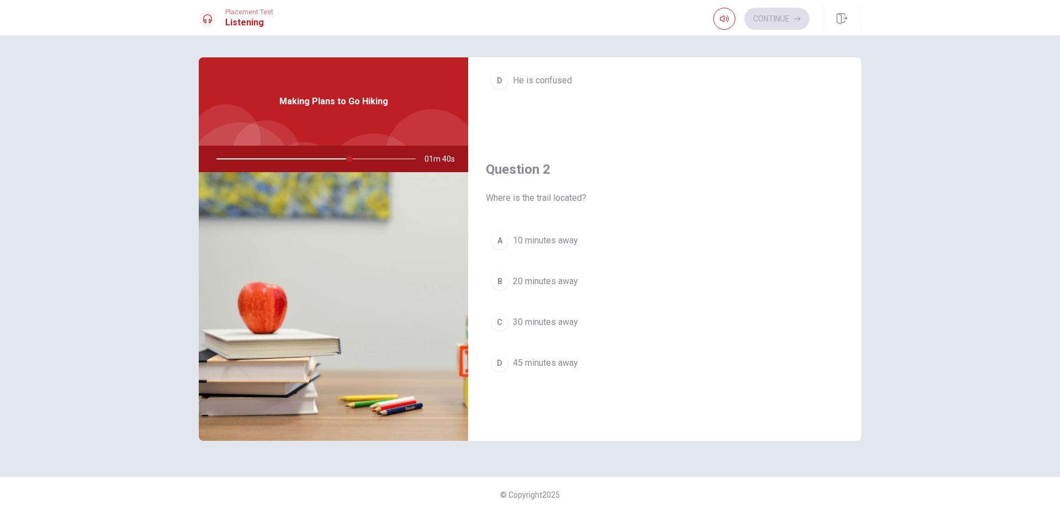
scroll to position [271, 0]
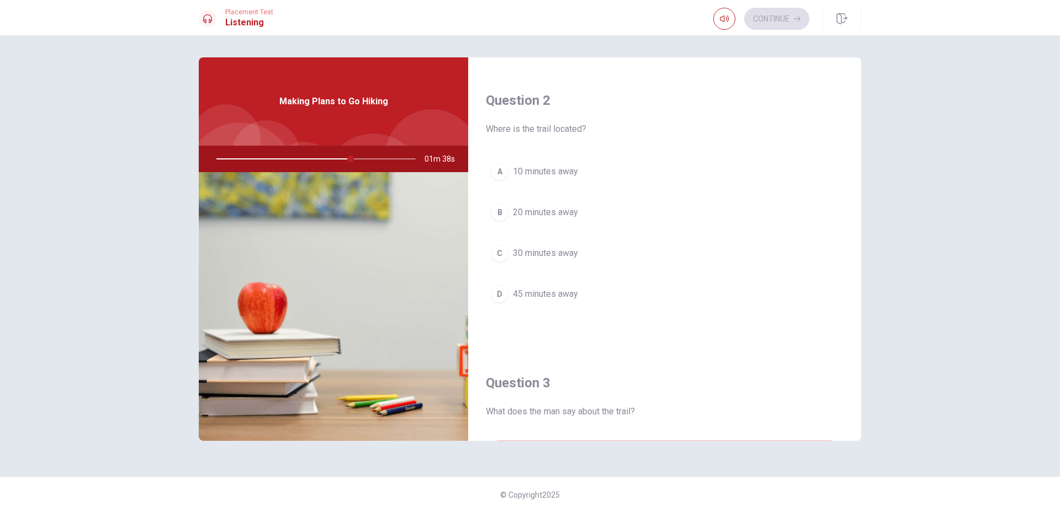
click at [533, 255] on span "30 minutes away" at bounding box center [545, 253] width 65 height 13
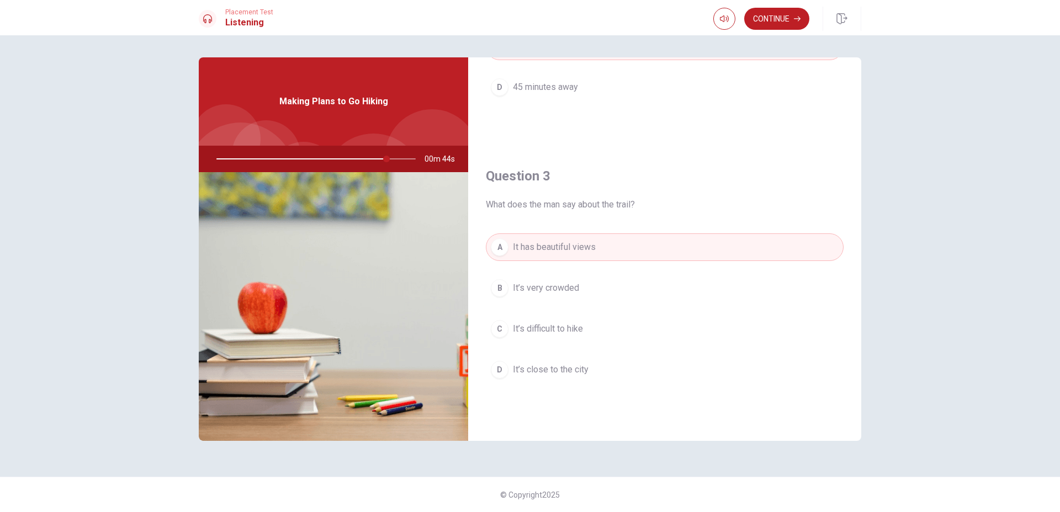
scroll to position [202, 0]
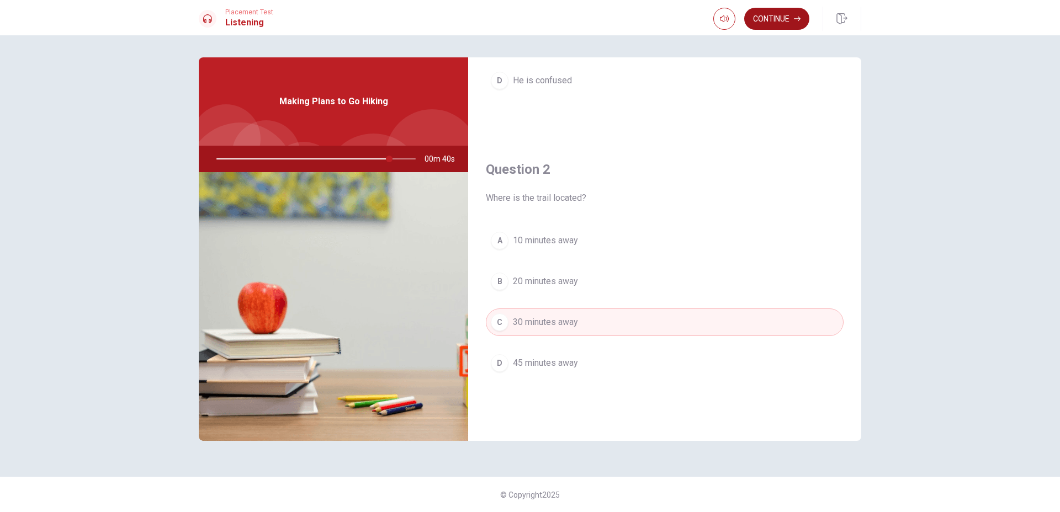
click at [778, 25] on button "Continue" at bounding box center [776, 19] width 65 height 22
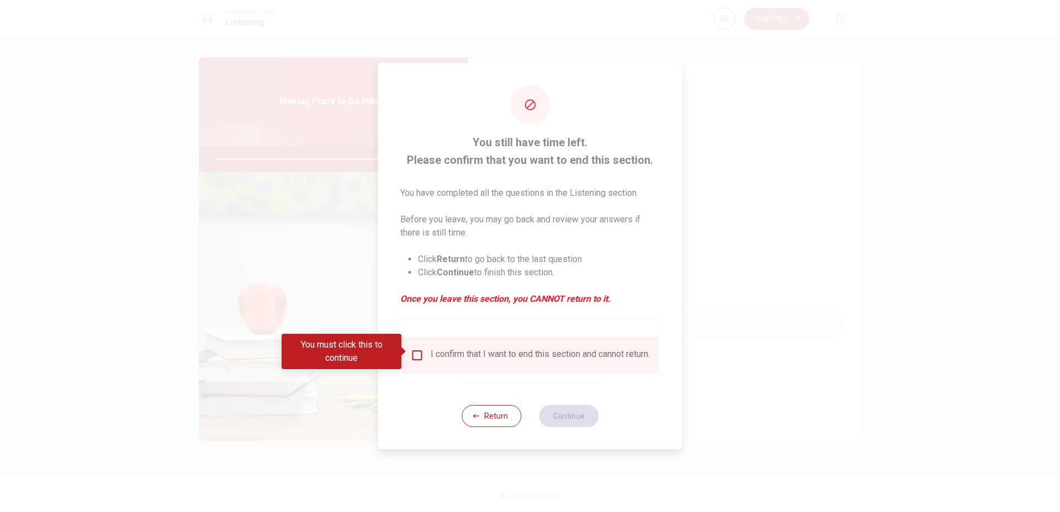
click at [422, 354] on input "You must click this to continue" at bounding box center [417, 355] width 13 height 13
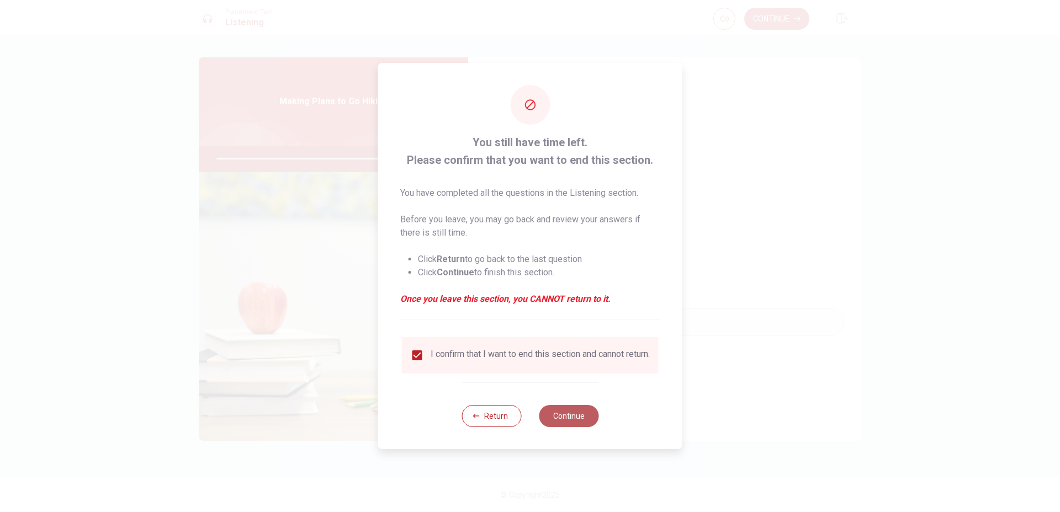
click at [575, 419] on button "Continue" at bounding box center [569, 416] width 60 height 22
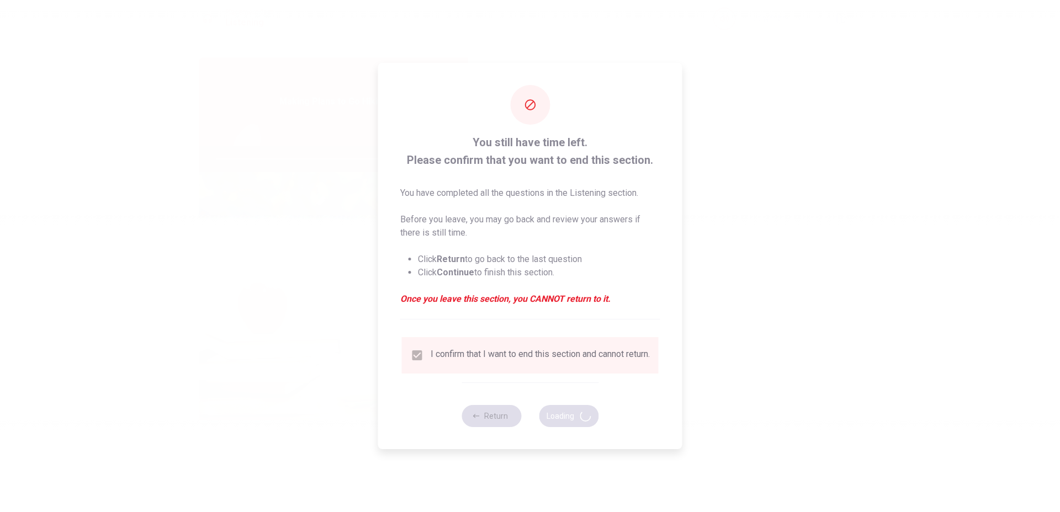
type input "90"
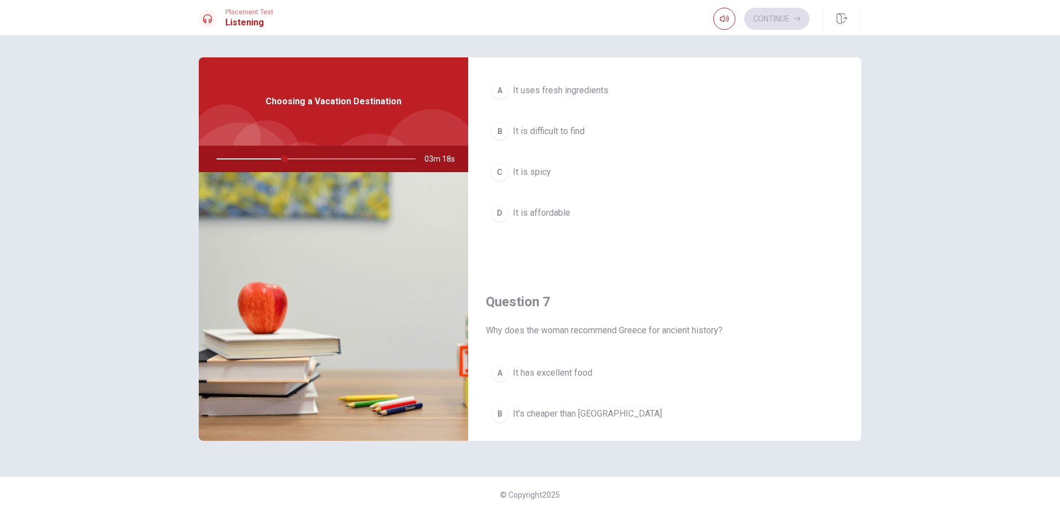
scroll to position [207, 0]
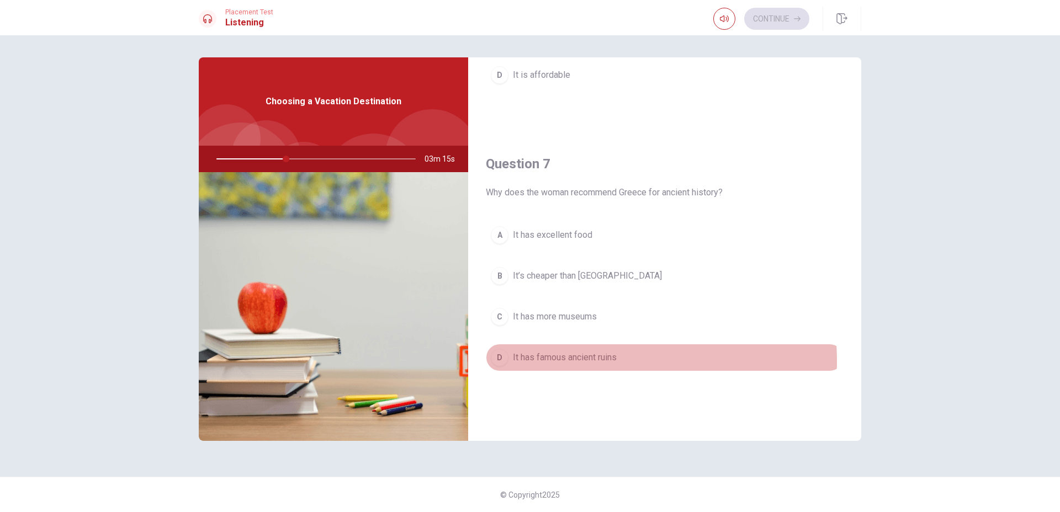
click at [580, 361] on span "It has famous ancient ruins" at bounding box center [565, 357] width 104 height 13
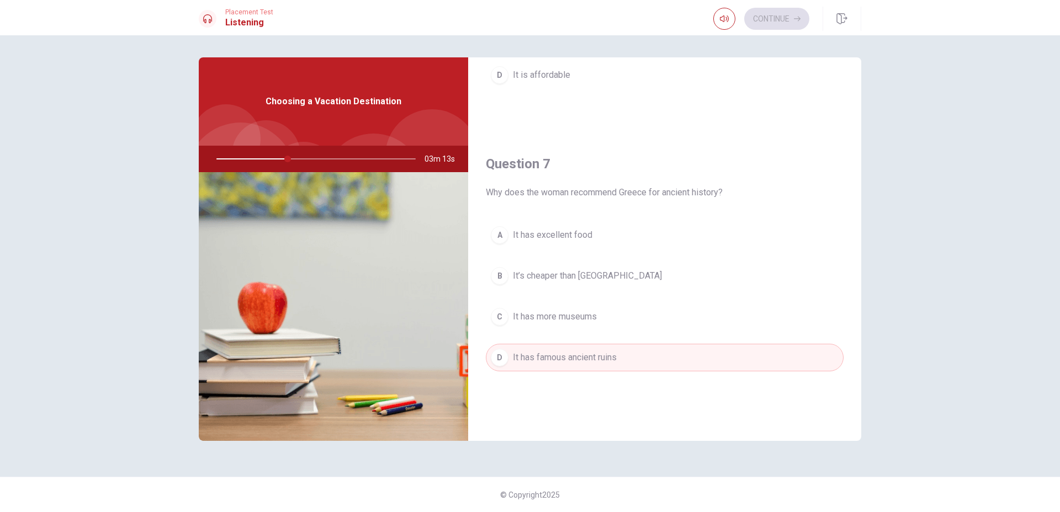
scroll to position [0, 0]
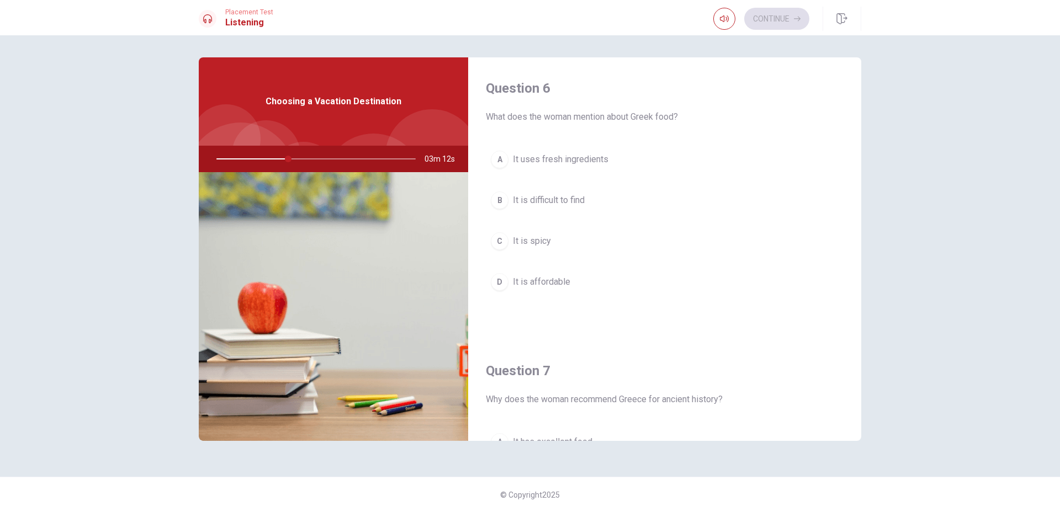
click at [573, 163] on span "It uses fresh ingredients" at bounding box center [561, 159] width 96 height 13
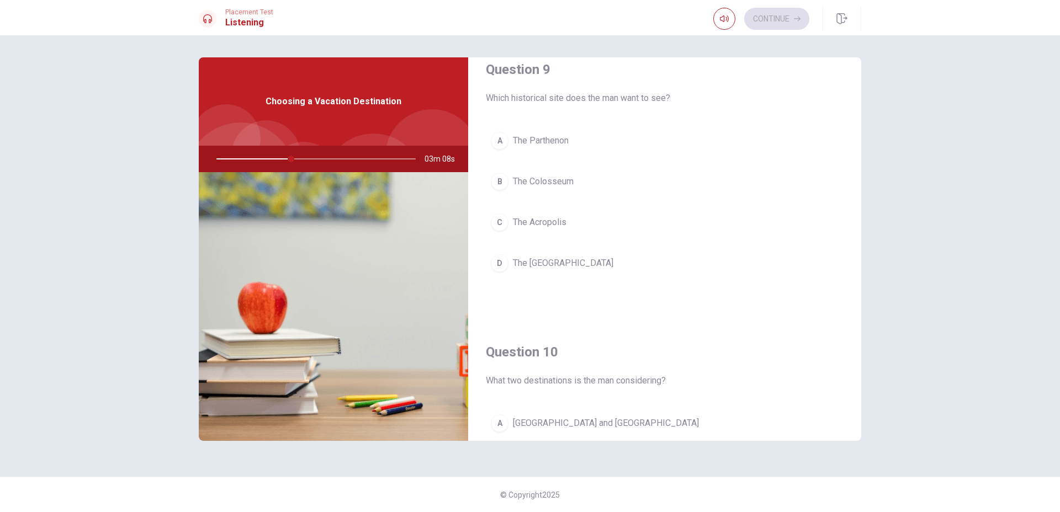
scroll to position [754, 0]
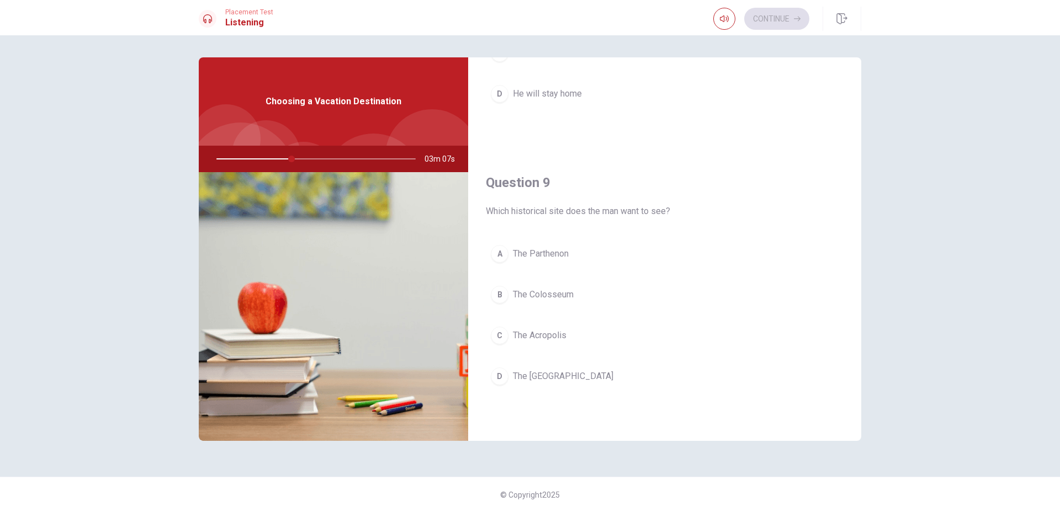
click at [556, 252] on span "The Parthenon" at bounding box center [541, 253] width 56 height 13
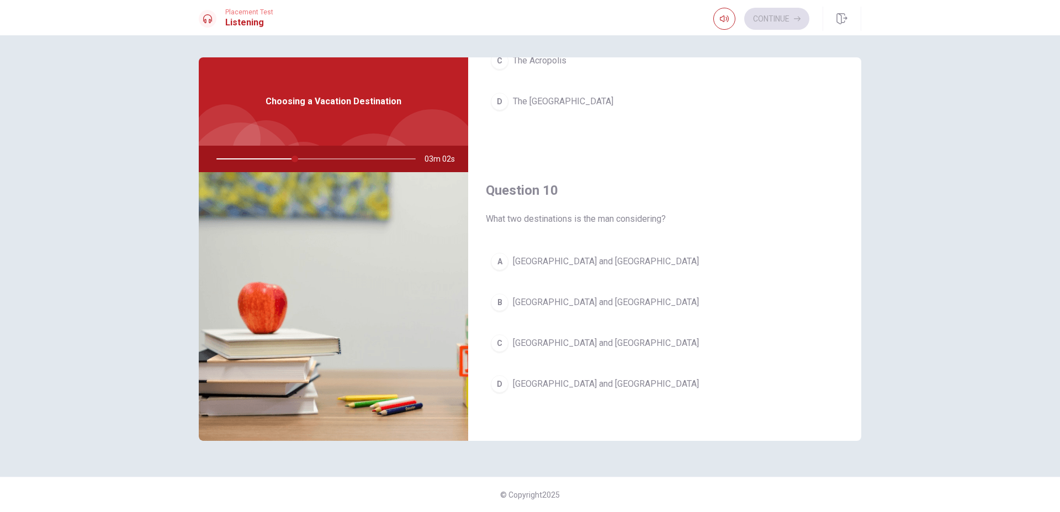
scroll to position [1030, 0]
click at [567, 263] on span "[GEOGRAPHIC_DATA] and [GEOGRAPHIC_DATA]" at bounding box center [606, 260] width 186 height 13
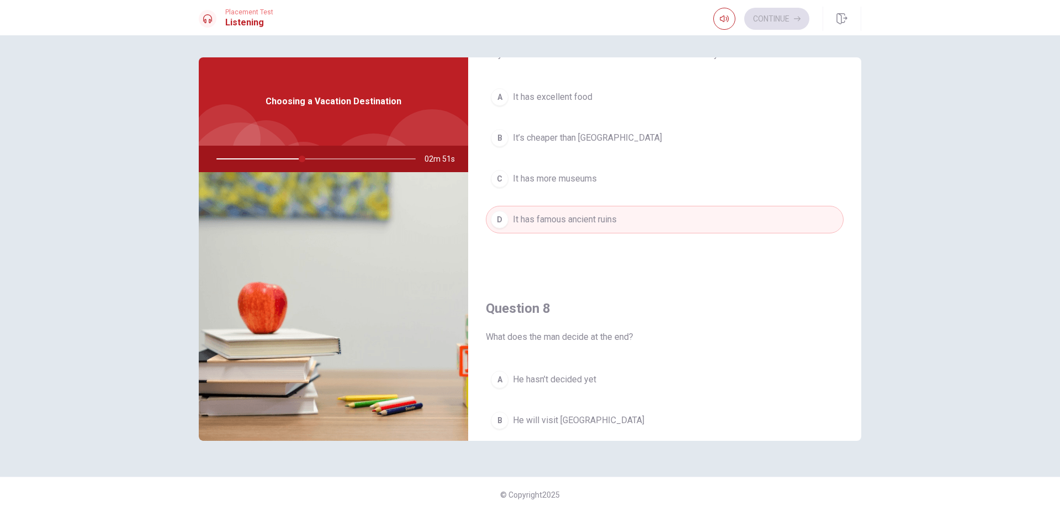
scroll to position [552, 0]
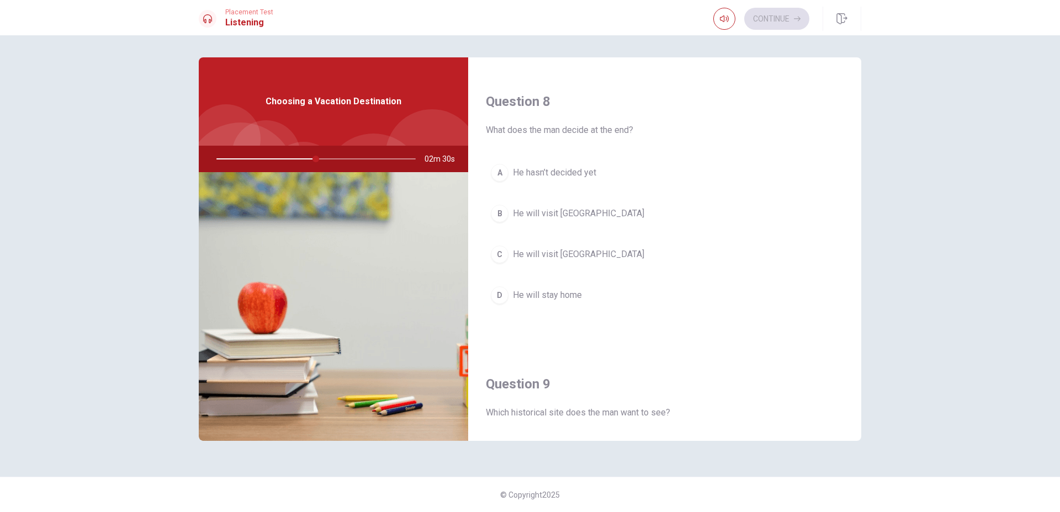
click at [548, 254] on span "He will visit [GEOGRAPHIC_DATA]" at bounding box center [578, 254] width 131 height 13
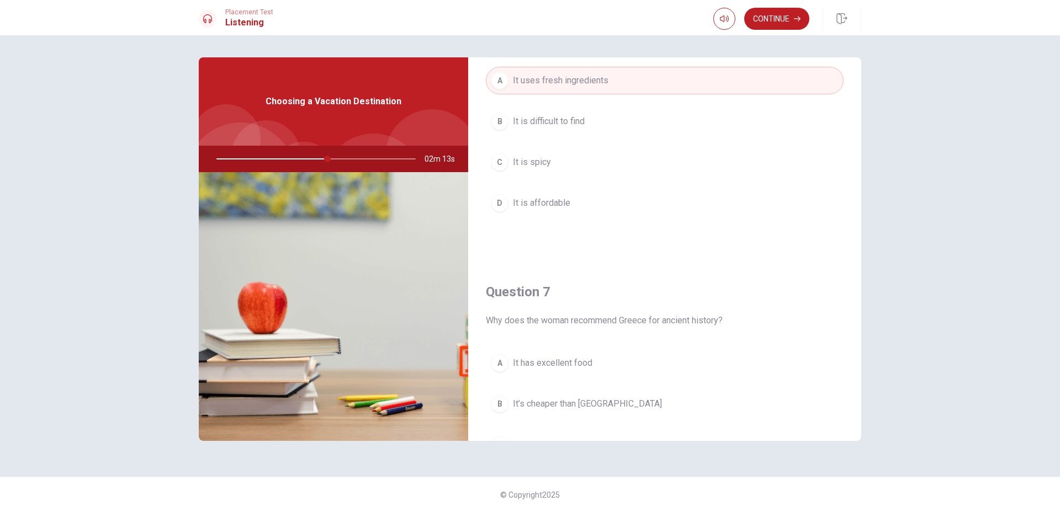
scroll to position [138, 0]
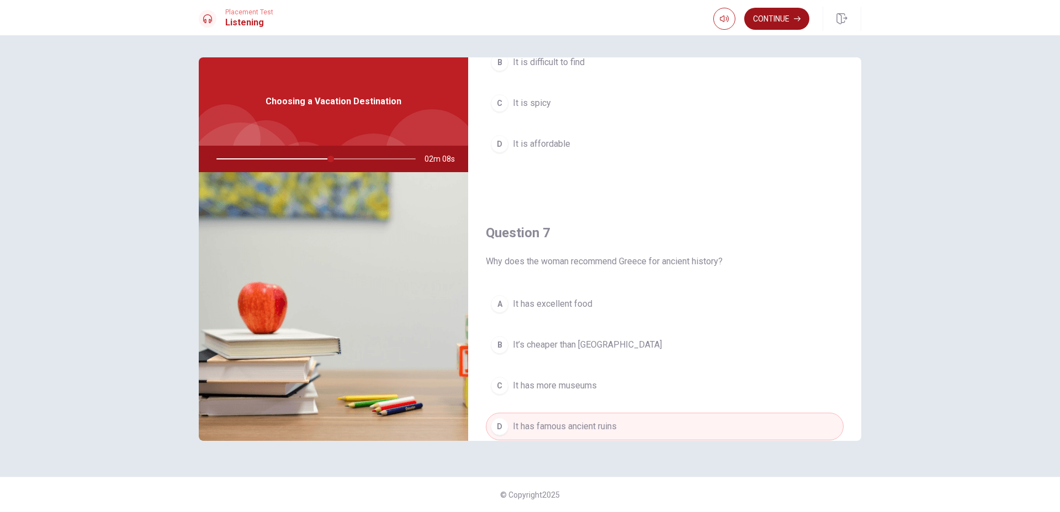
click at [780, 24] on button "Continue" at bounding box center [776, 19] width 65 height 22
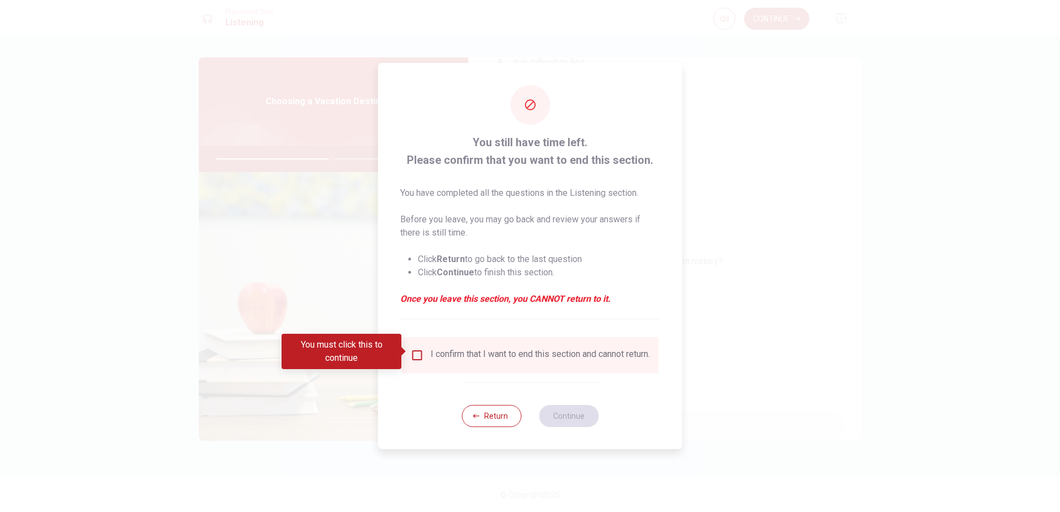
click at [421, 352] on input "You must click this to continue" at bounding box center [417, 355] width 13 height 13
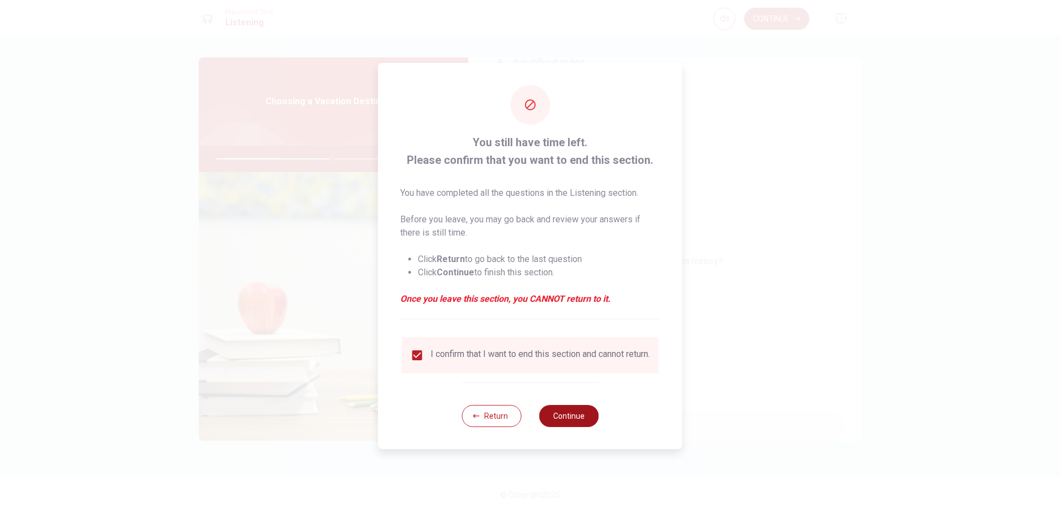
click at [580, 423] on button "Continue" at bounding box center [569, 416] width 60 height 22
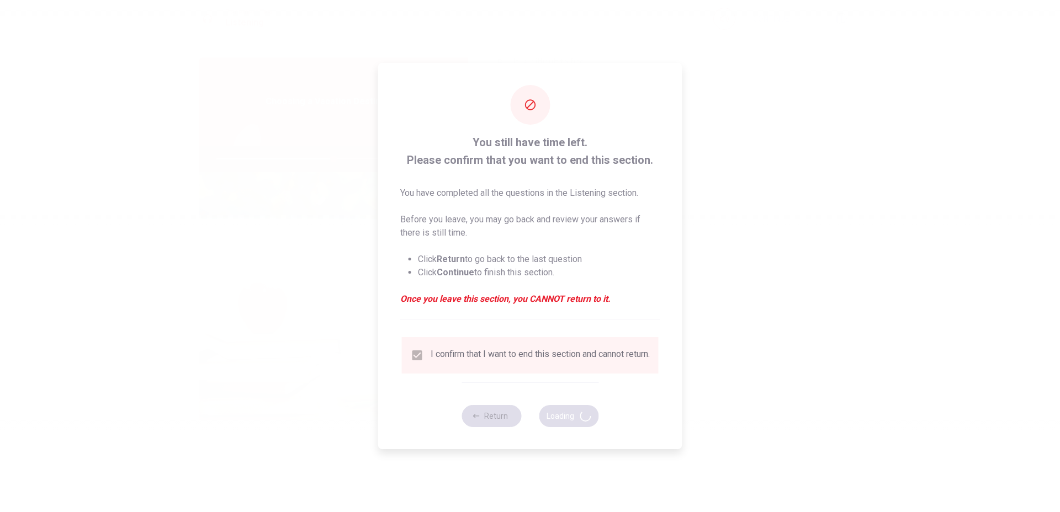
type input "59"
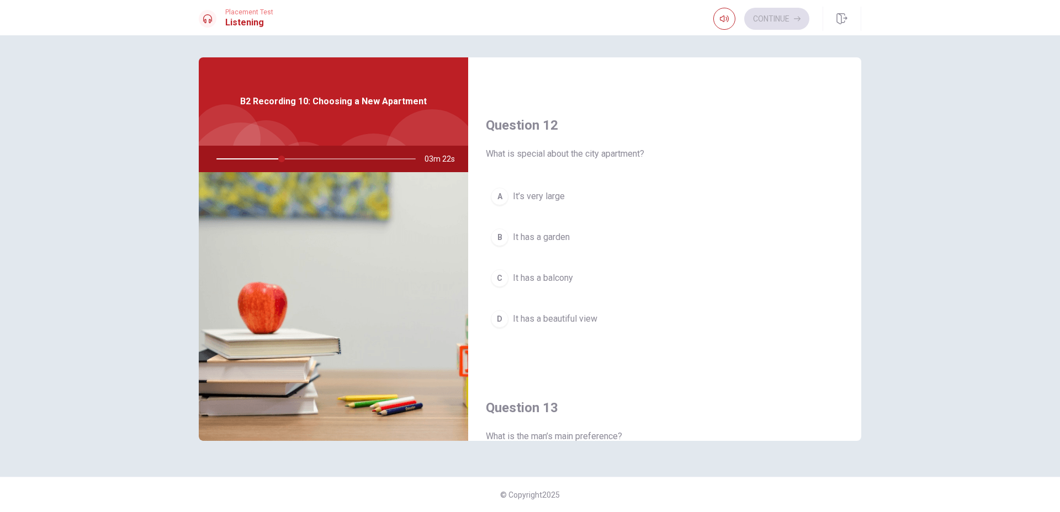
scroll to position [276, 0]
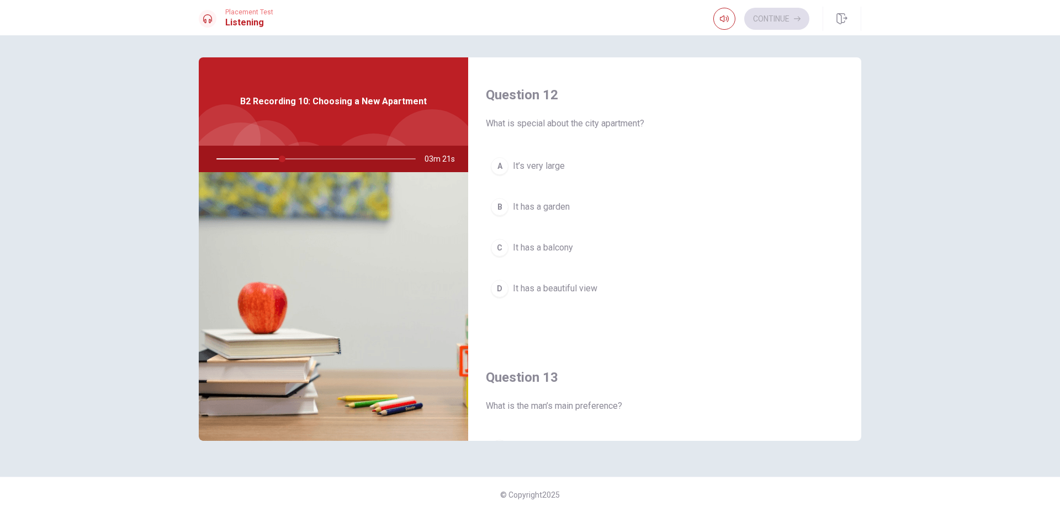
click at [567, 285] on span "It has a beautiful view" at bounding box center [555, 288] width 84 height 13
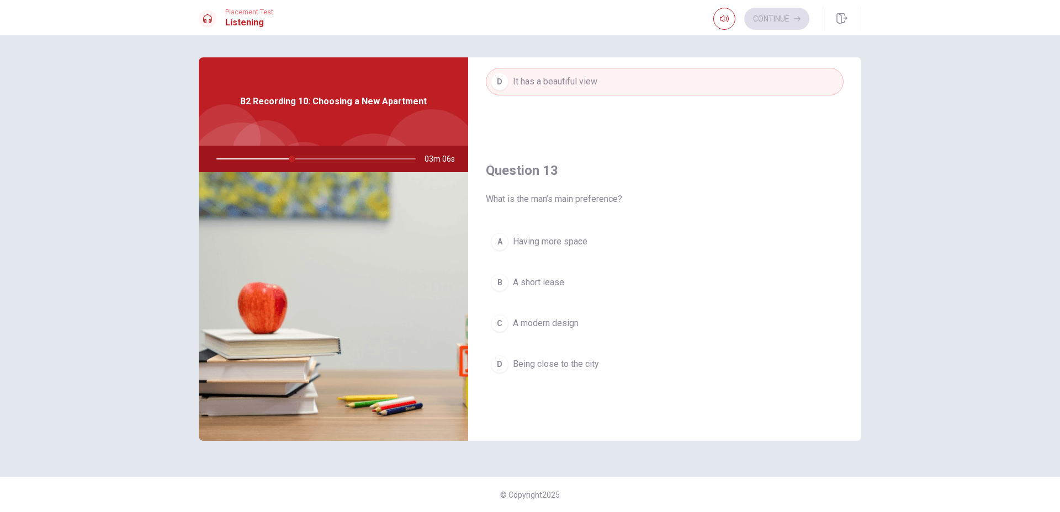
click at [549, 247] on span "Having more space" at bounding box center [550, 241] width 75 height 13
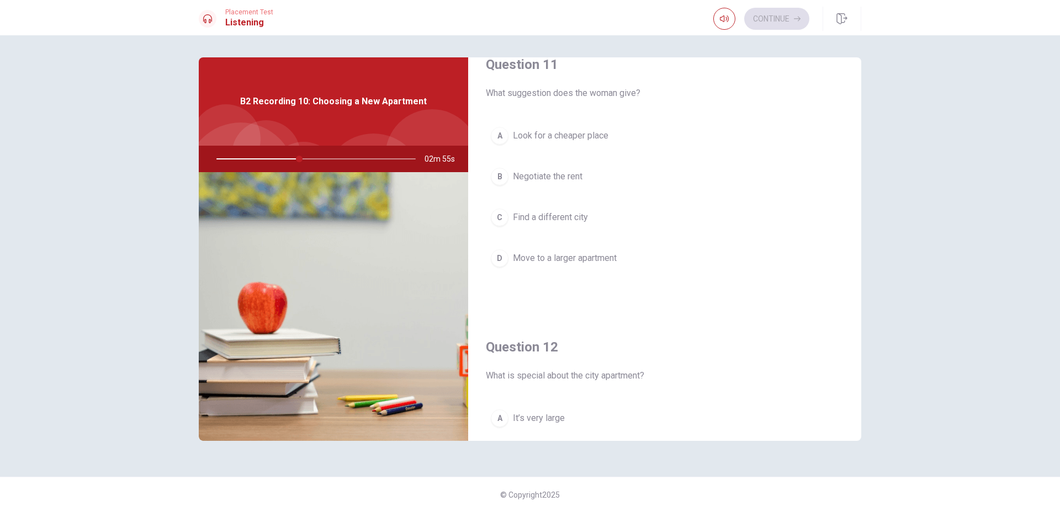
scroll to position [0, 0]
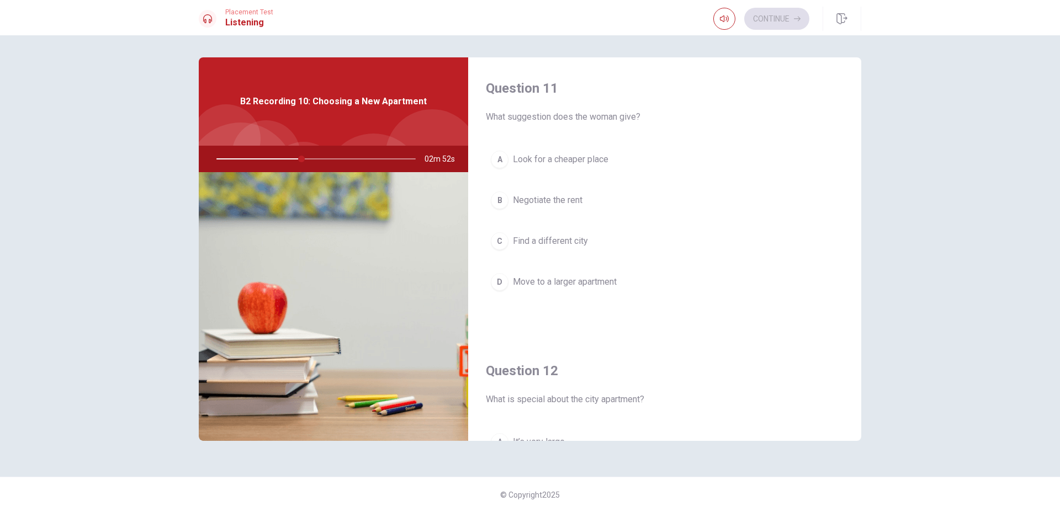
click at [570, 193] on button "B Negotiate the rent" at bounding box center [665, 201] width 358 height 28
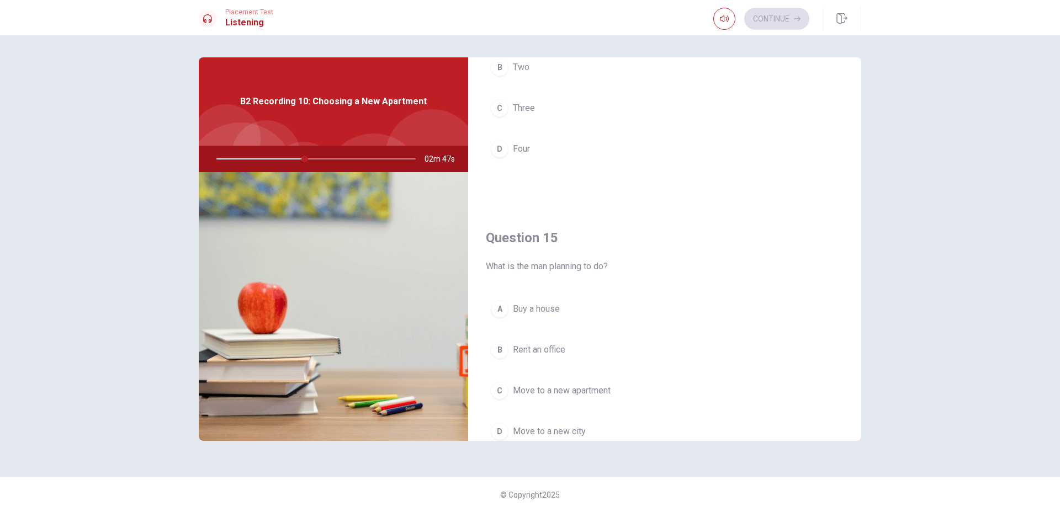
scroll to position [1030, 0]
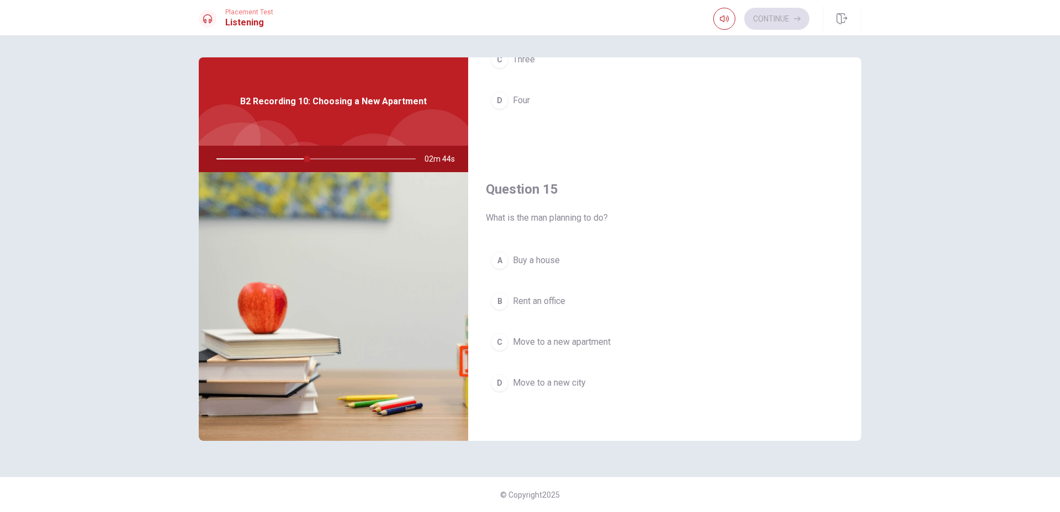
click at [588, 347] on span "Move to a new apartment" at bounding box center [562, 342] width 98 height 13
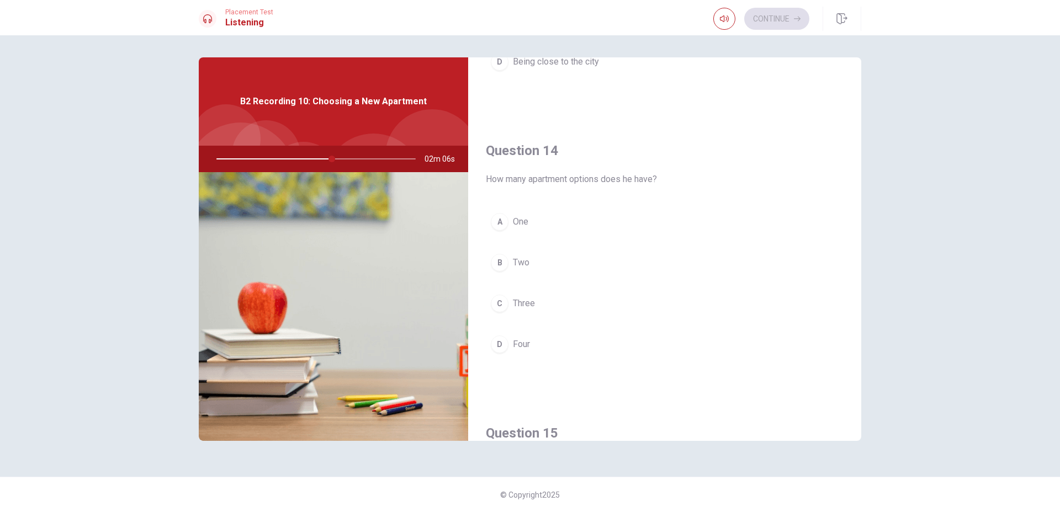
scroll to position [828, 0]
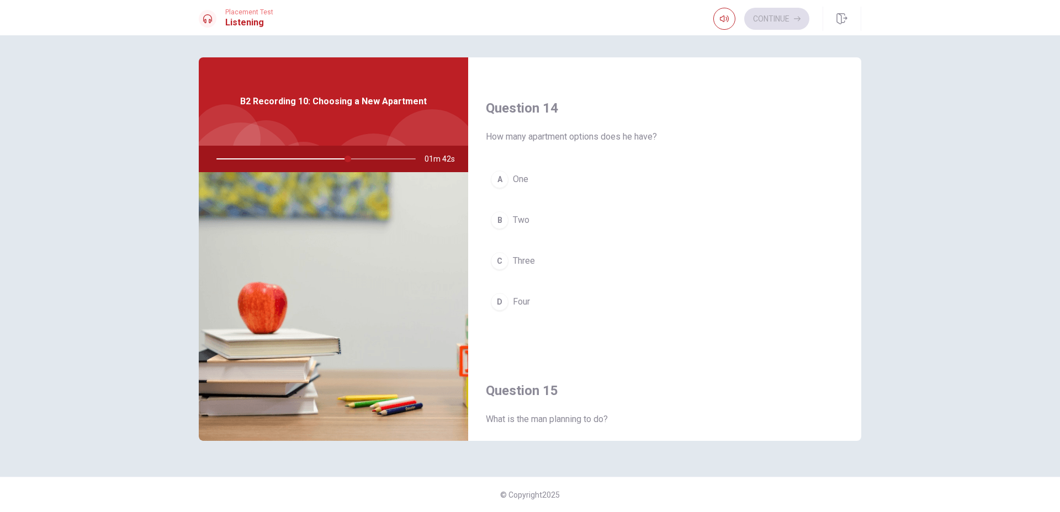
click at [529, 225] on span "Two" at bounding box center [521, 220] width 17 height 13
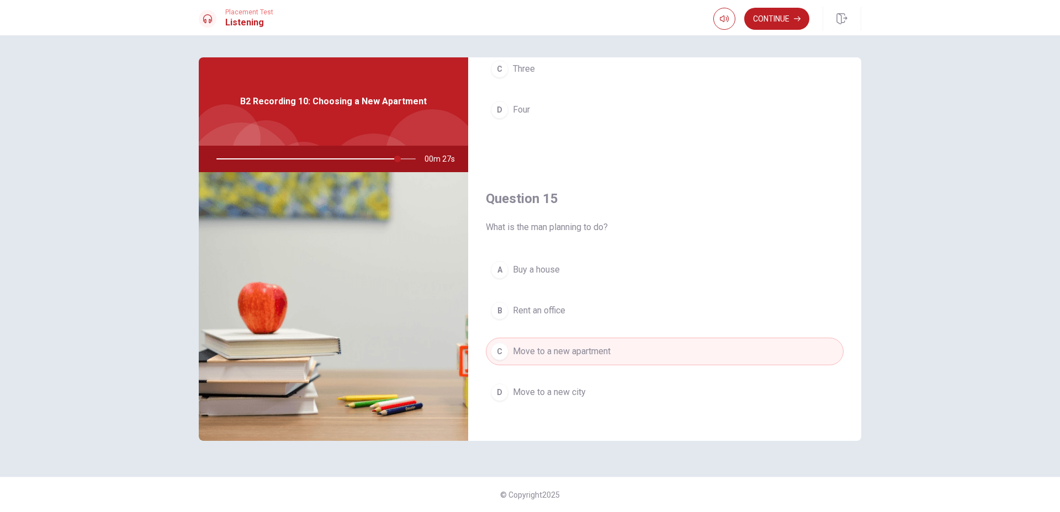
scroll to position [1030, 0]
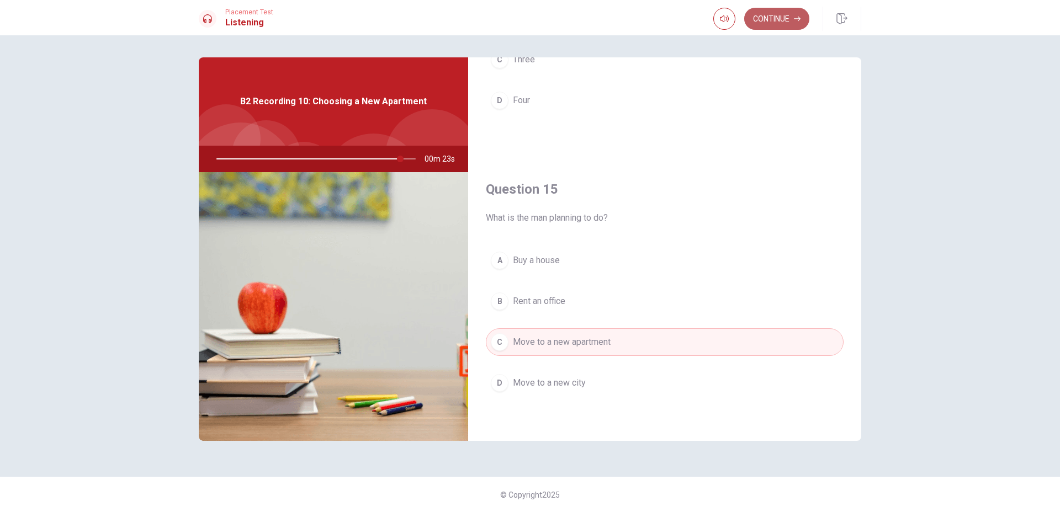
click at [772, 26] on button "Continue" at bounding box center [776, 19] width 65 height 22
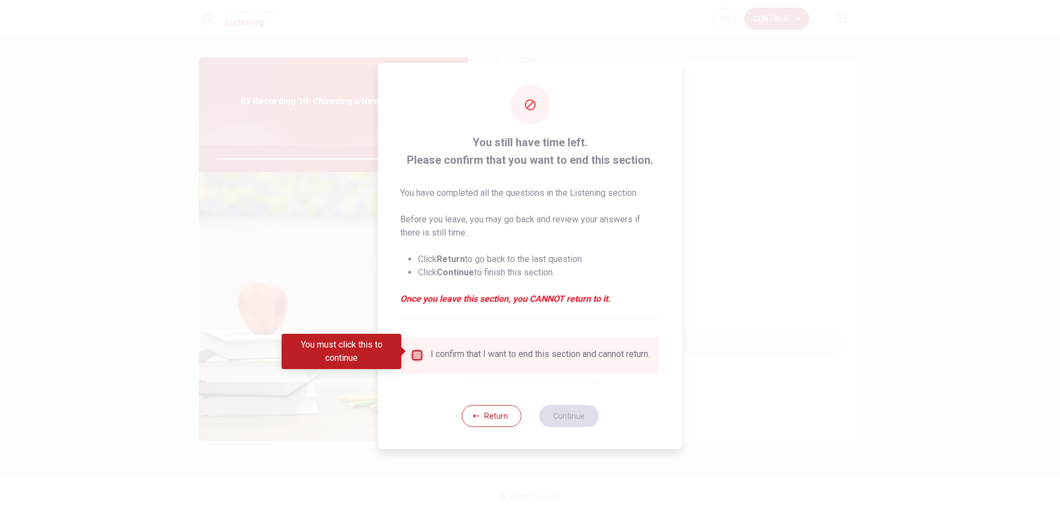
click at [418, 349] on input "You must click this to continue" at bounding box center [417, 355] width 13 height 13
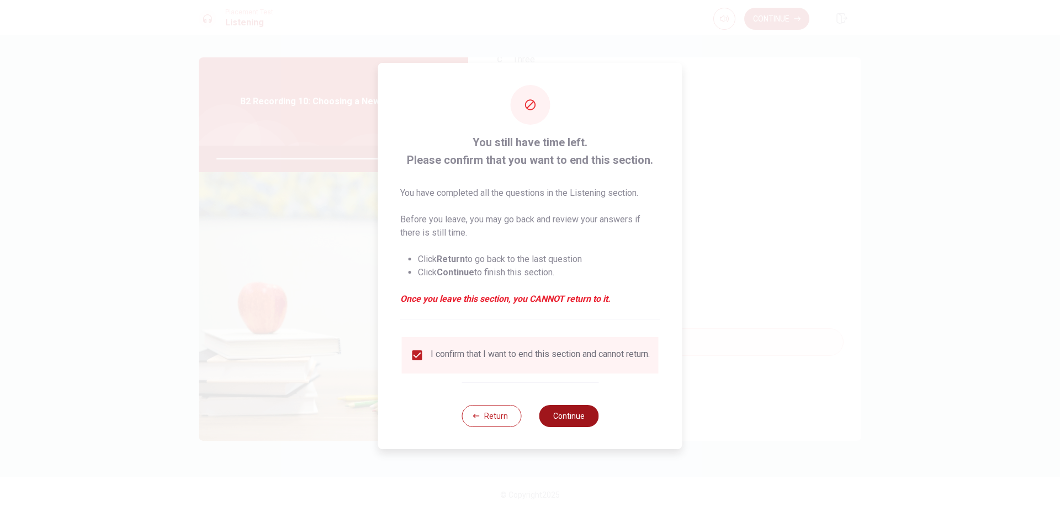
click at [572, 427] on button "Continue" at bounding box center [569, 416] width 60 height 22
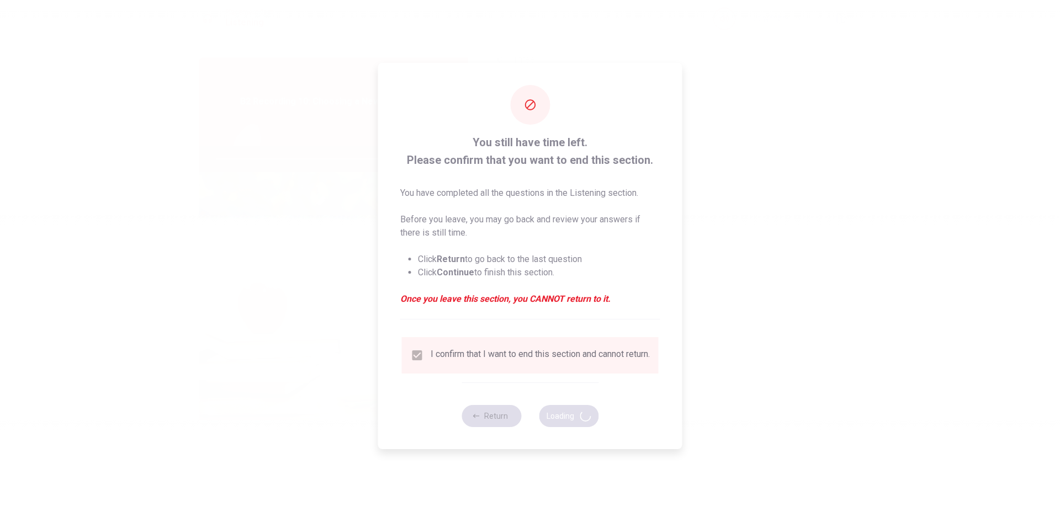
type input "94"
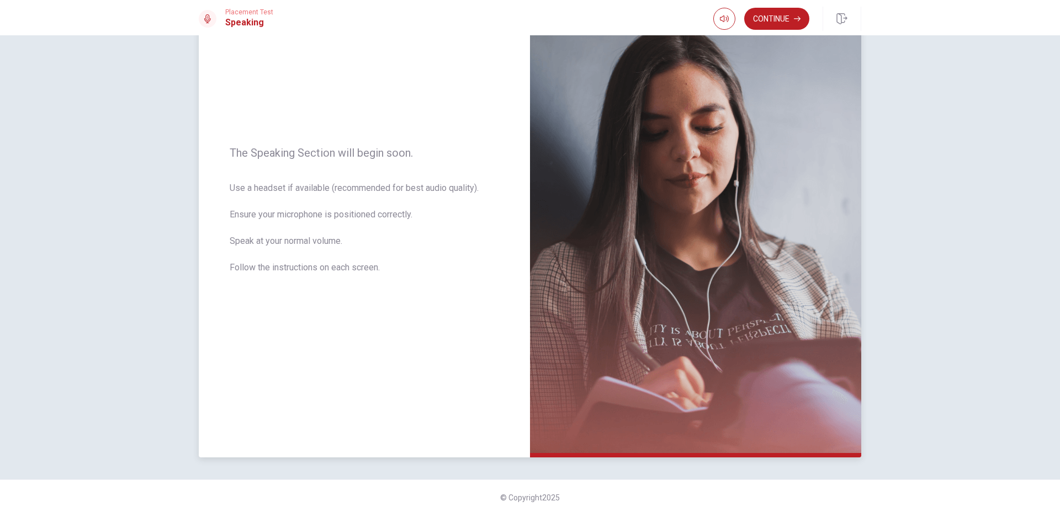
scroll to position [84, 0]
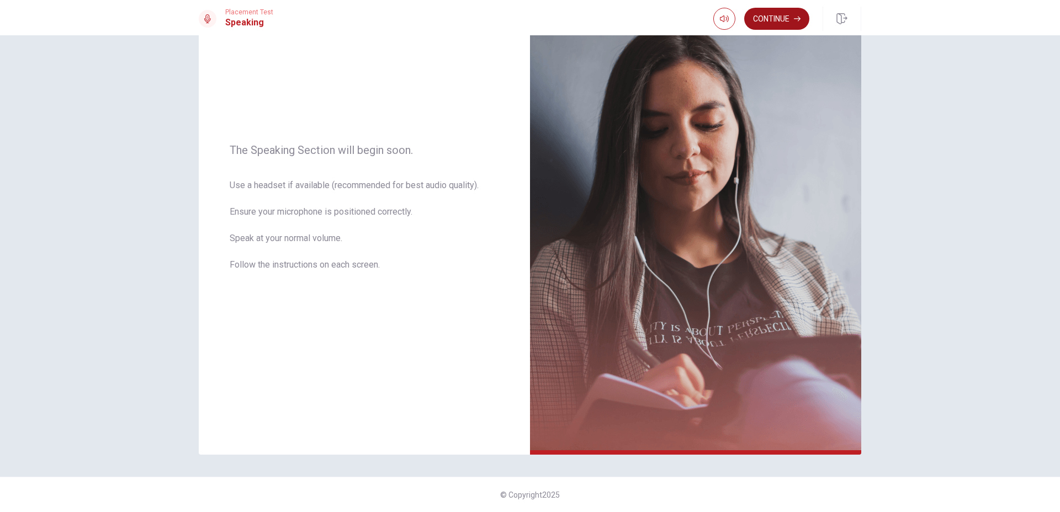
click at [785, 13] on button "Continue" at bounding box center [776, 19] width 65 height 22
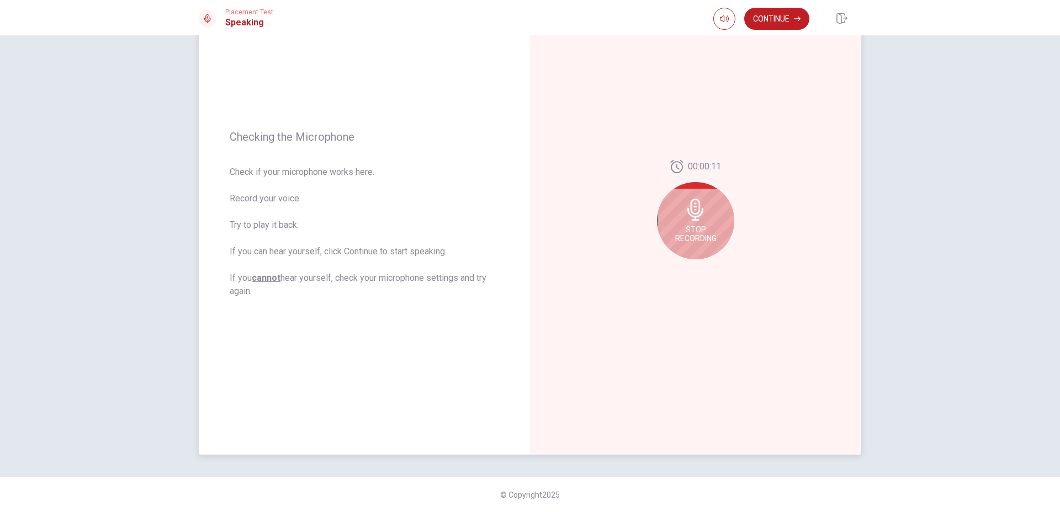
click at [701, 220] on icon at bounding box center [696, 210] width 22 height 22
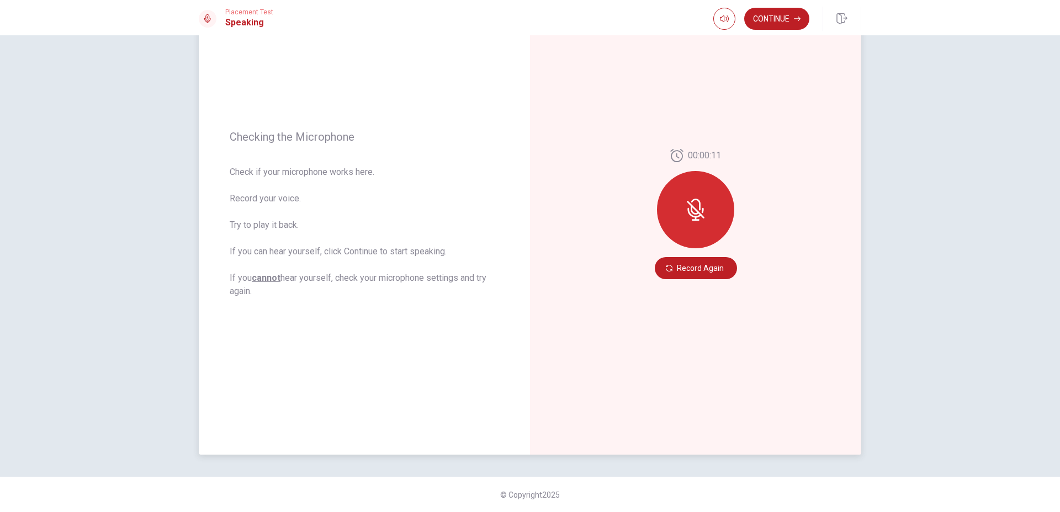
click at [694, 208] on icon at bounding box center [696, 210] width 22 height 22
click at [690, 261] on button "Record Again" at bounding box center [696, 268] width 82 height 22
click at [688, 204] on icon at bounding box center [696, 210] width 18 height 18
click at [707, 272] on button "Record Again" at bounding box center [696, 268] width 82 height 22
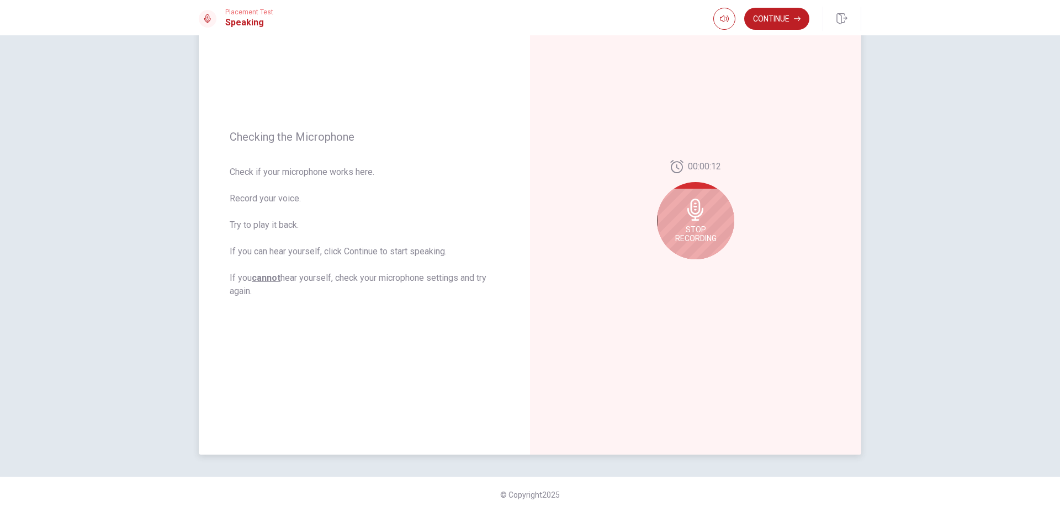
click at [689, 230] on span "Stop Recording" at bounding box center [695, 234] width 41 height 18
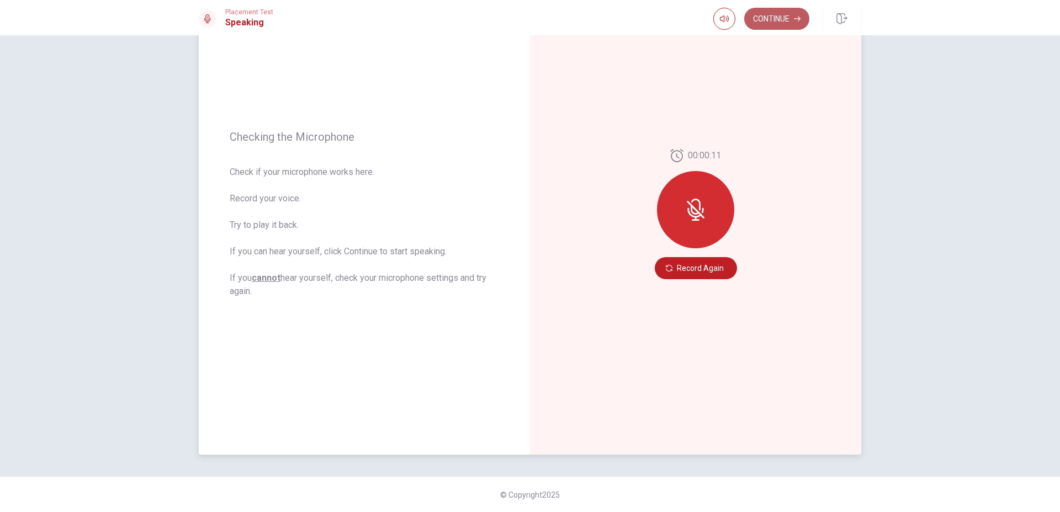
click at [762, 23] on button "Continue" at bounding box center [776, 19] width 65 height 22
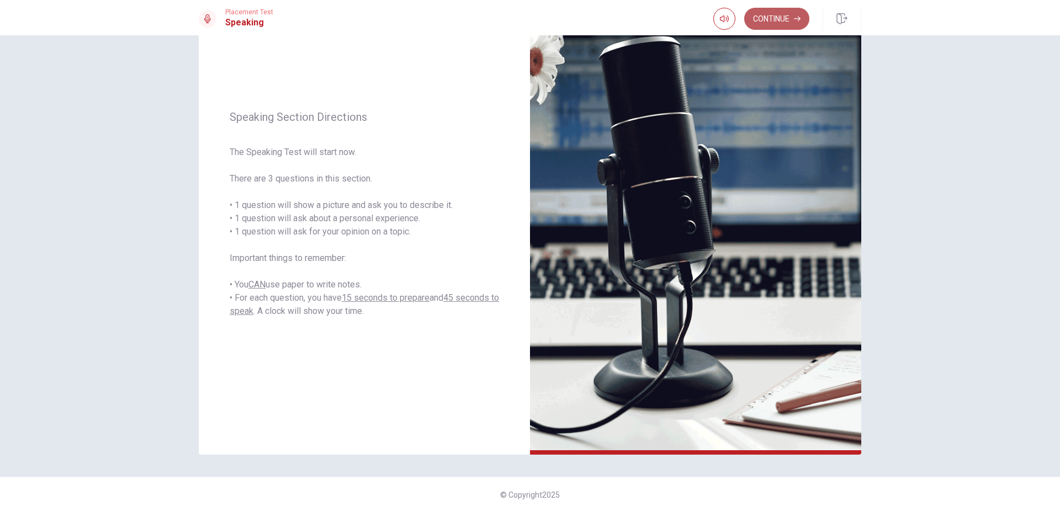
click at [778, 15] on button "Continue" at bounding box center [776, 19] width 65 height 22
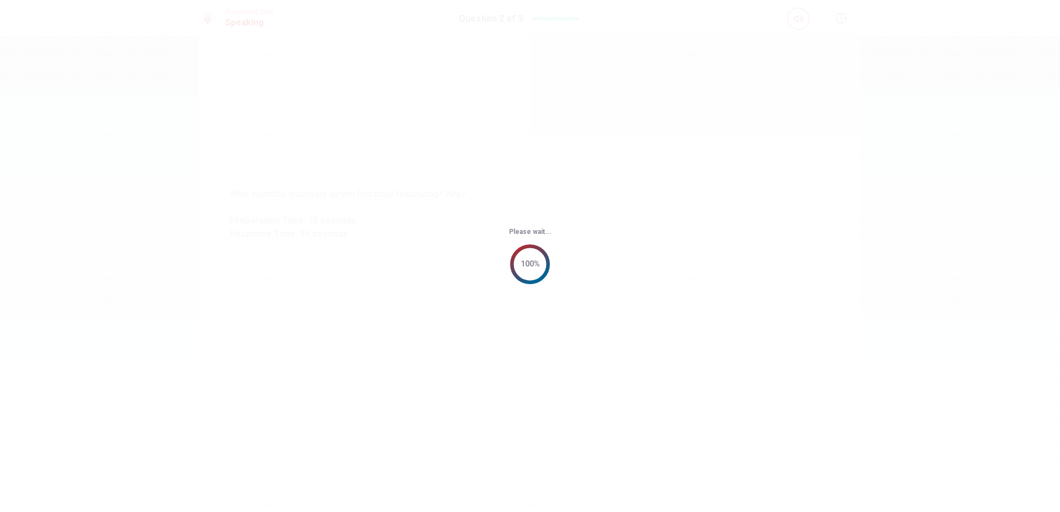
scroll to position [0, 0]
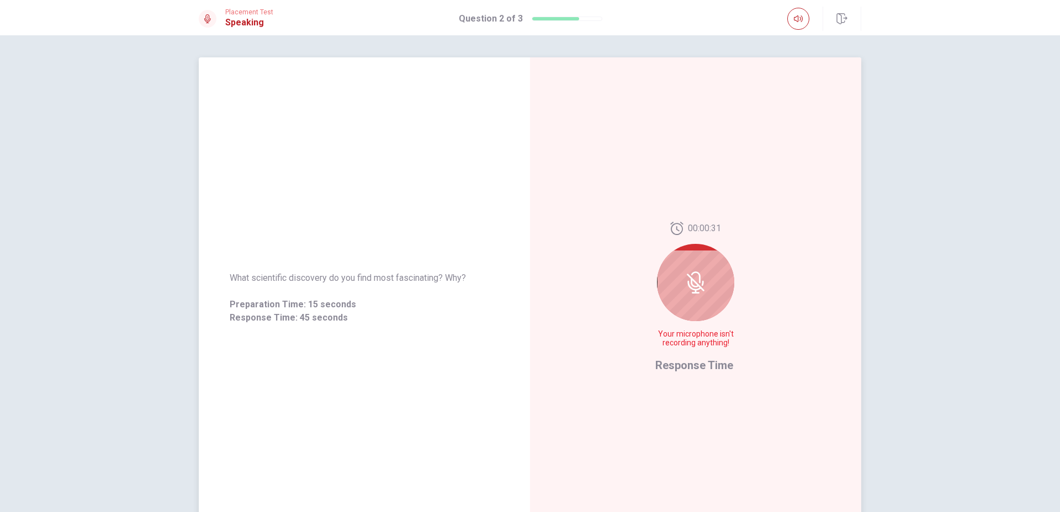
click at [691, 263] on div at bounding box center [695, 282] width 77 height 77
click at [700, 290] on icon at bounding box center [696, 283] width 18 height 18
click at [649, 311] on div "00:00:30 Your microphone isn't recording anything! Response Time" at bounding box center [695, 298] width 331 height 482
click at [663, 314] on div "00:00:30 Your microphone isn't recording anything!" at bounding box center [695, 289] width 81 height 135
click at [708, 304] on div at bounding box center [695, 282] width 77 height 77
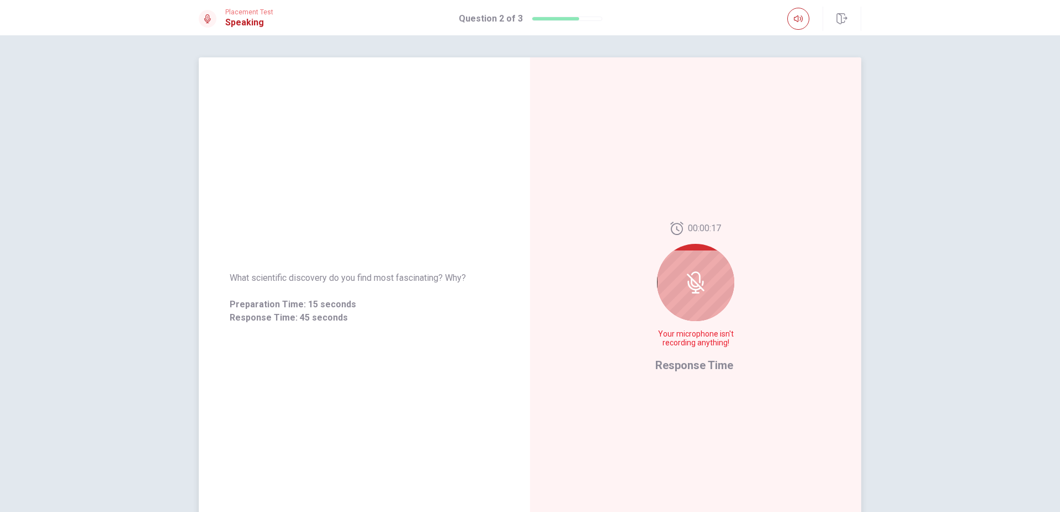
click at [702, 364] on span "Response Time" at bounding box center [694, 365] width 78 height 13
click at [695, 359] on span "Response Time" at bounding box center [694, 365] width 78 height 13
click at [802, 19] on icon "button" at bounding box center [798, 18] width 9 height 7
click at [700, 288] on icon at bounding box center [696, 283] width 22 height 22
click at [698, 280] on icon at bounding box center [696, 283] width 22 height 22
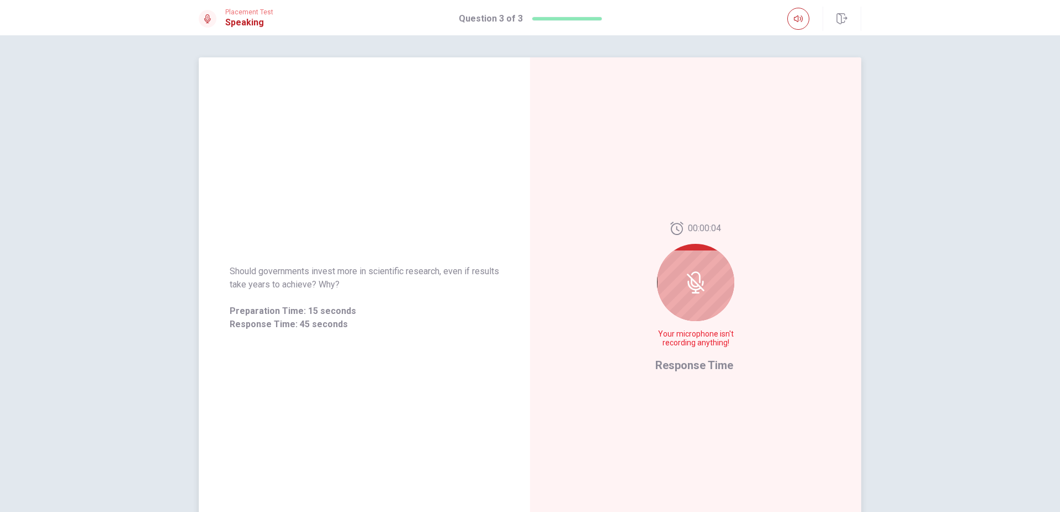
click at [671, 320] on div "00:00:04 Your microphone isn't recording anything!" at bounding box center [695, 289] width 81 height 135
click at [691, 367] on span "Response Time" at bounding box center [694, 365] width 78 height 13
click at [691, 330] on span "Your microphone isn't recording anything!" at bounding box center [695, 339] width 81 height 18
click at [696, 303] on div at bounding box center [695, 282] width 77 height 77
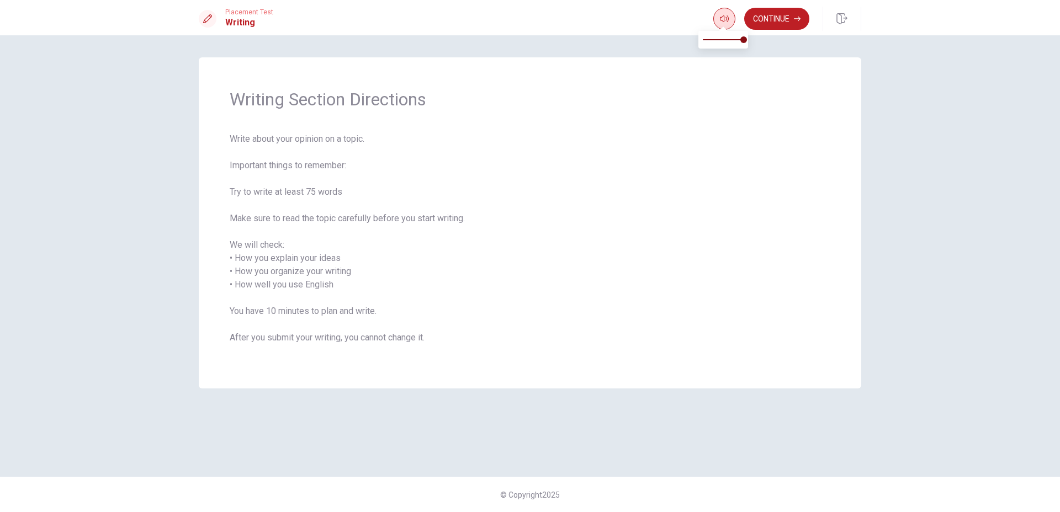
click at [725, 28] on span at bounding box center [723, 28] width 9 height 6
click at [782, 29] on button "Continue" at bounding box center [776, 19] width 65 height 22
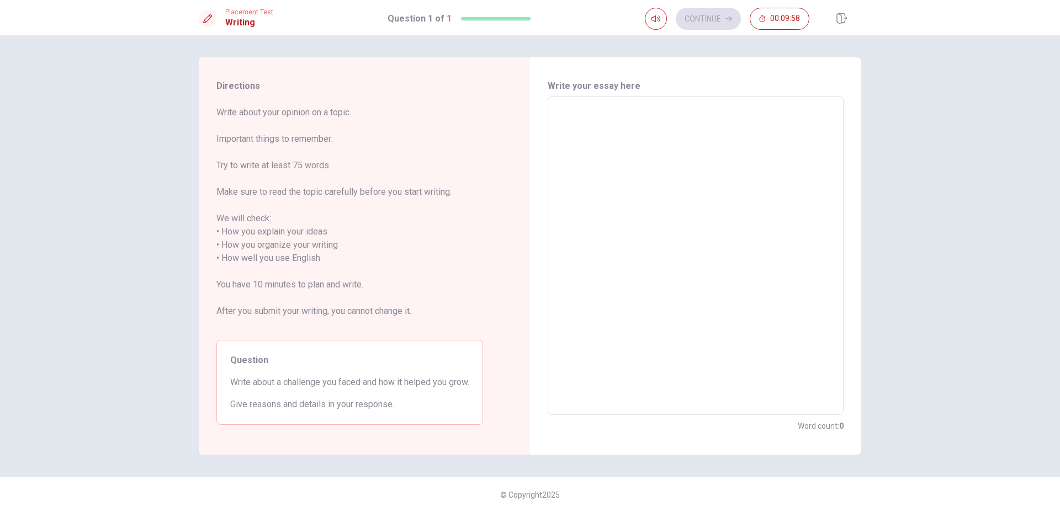
click at [575, 109] on textarea at bounding box center [696, 255] width 281 height 301
click at [582, 132] on textarea at bounding box center [696, 255] width 281 height 301
type textarea "D"
type textarea "x"
type textarea "Du"
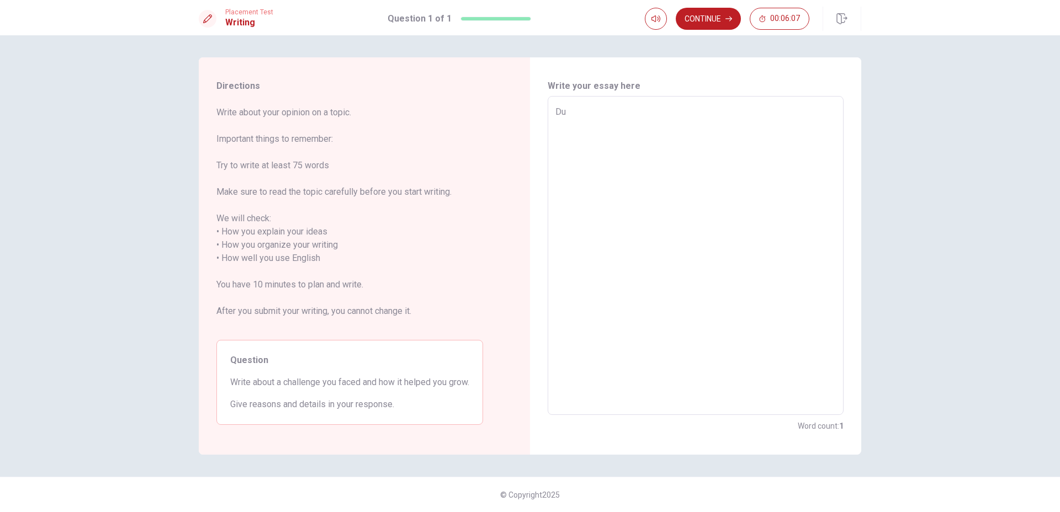
type textarea "x"
type textarea "Dur"
type textarea "x"
type textarea "Duri"
type textarea "x"
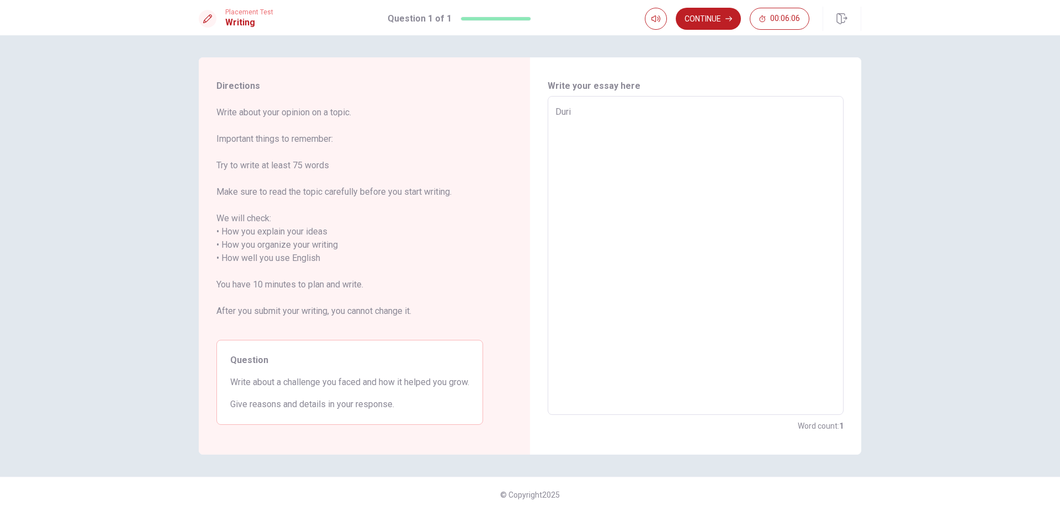
type textarea "Durin"
type textarea "x"
type textarea "During"
type textarea "x"
type textarea "During"
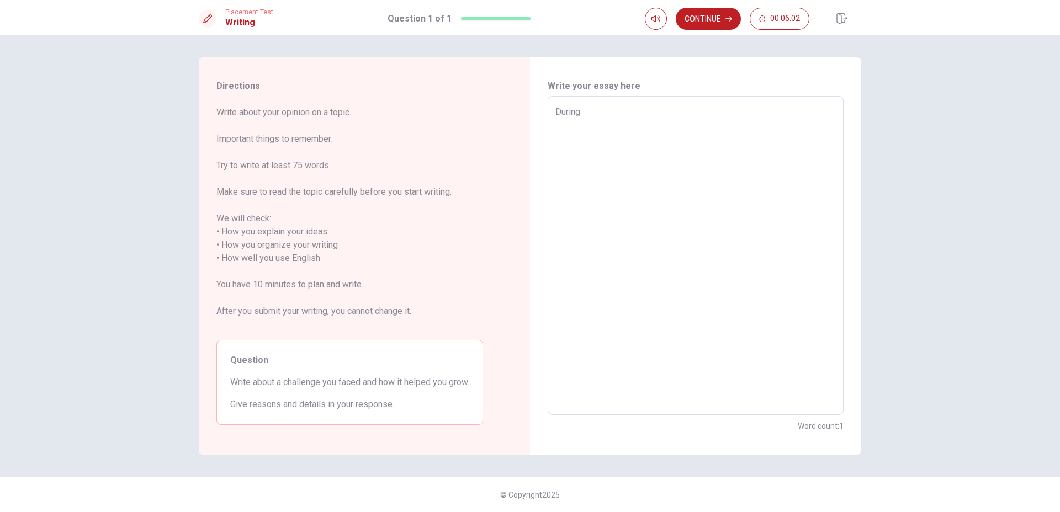
type textarea "x"
type textarea "During m"
type textarea "x"
type textarea "During my"
type textarea "x"
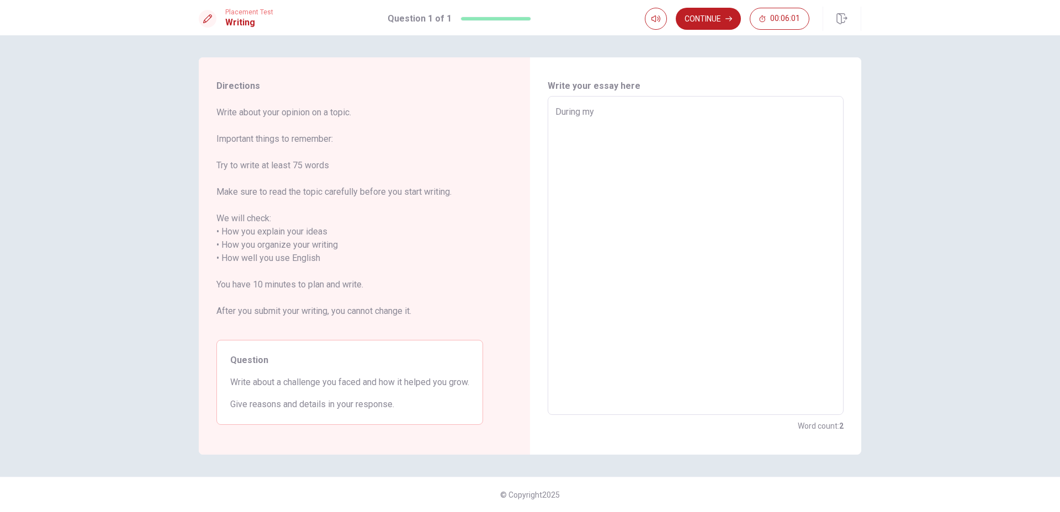
type textarea "During my"
type textarea "x"
type textarea "During my f"
type textarea "x"
type textarea "During my fi"
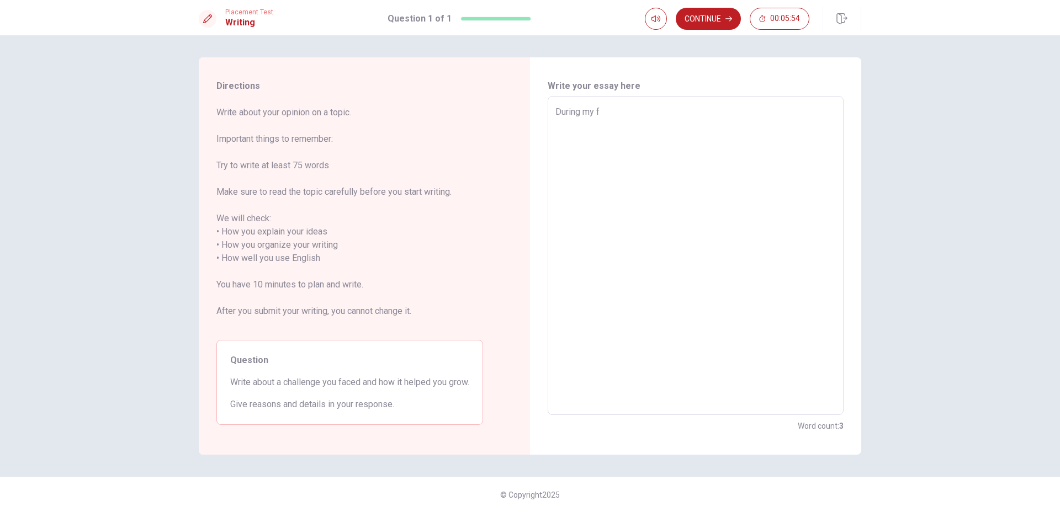
type textarea "x"
type textarea "During my fin"
type textarea "x"
type textarea "During my fina"
type textarea "x"
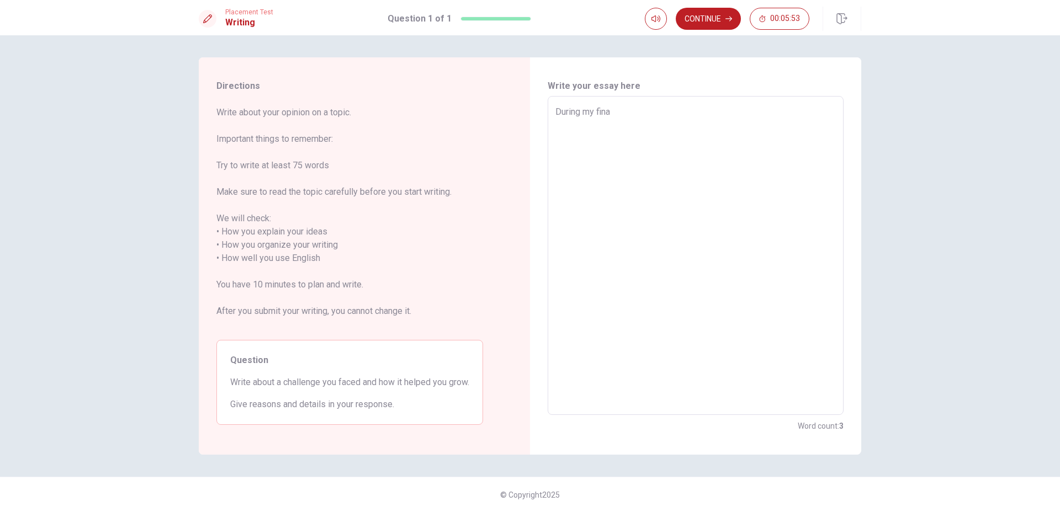
type textarea "During my final"
type textarea "x"
type textarea "During my final"
type textarea "x"
type textarea "During my final y"
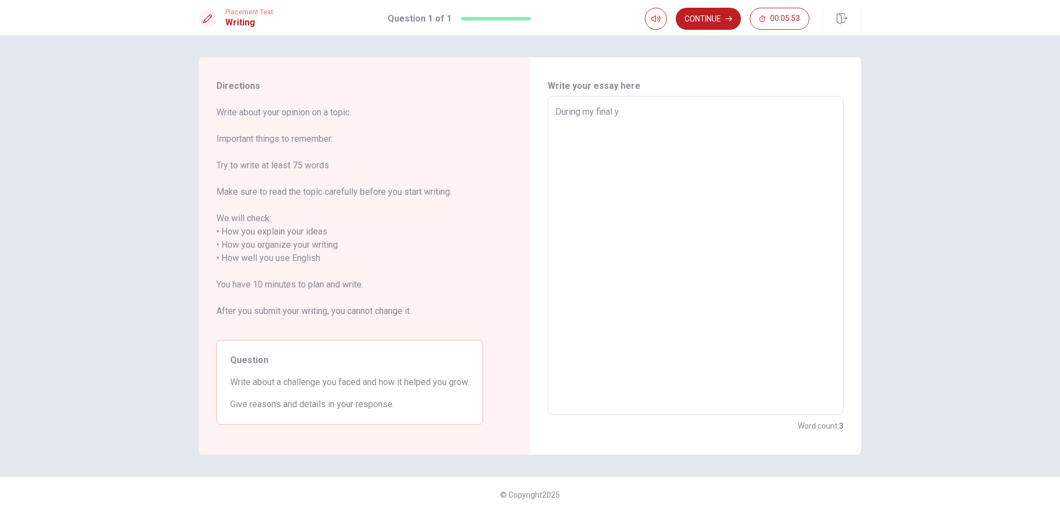
type textarea "x"
type textarea "During my final ye"
type textarea "x"
type textarea "During my final yea"
type textarea "x"
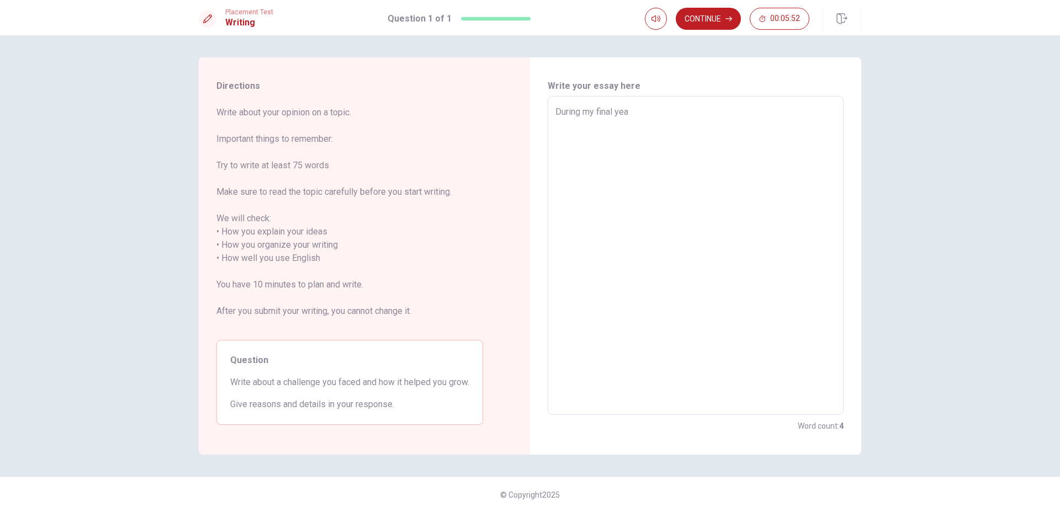
type textarea "During my final year"
type textarea "x"
type textarea "During my final year"
type textarea "x"
type textarea "During my final year o"
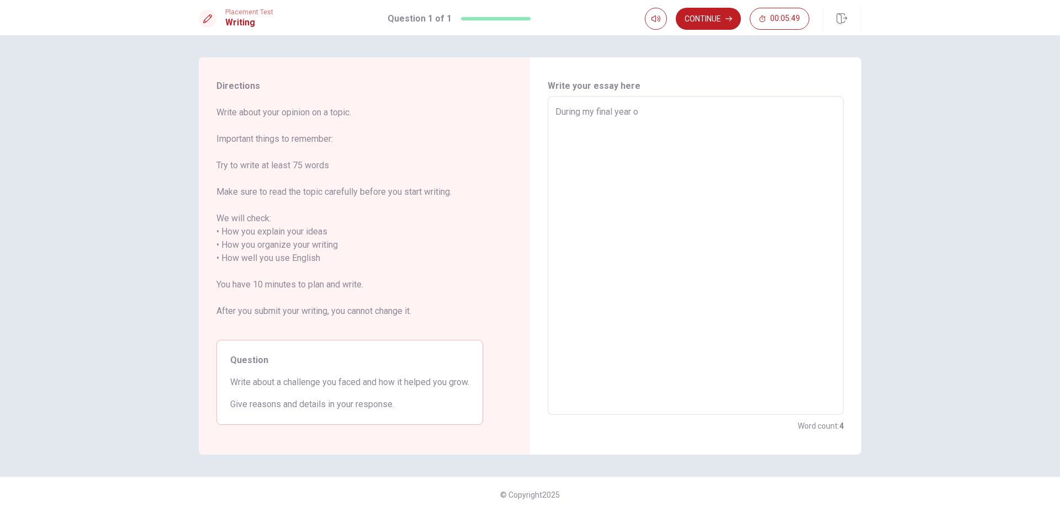
type textarea "x"
type textarea "During my final year of"
type textarea "x"
type textarea "During my final year of"
type textarea "x"
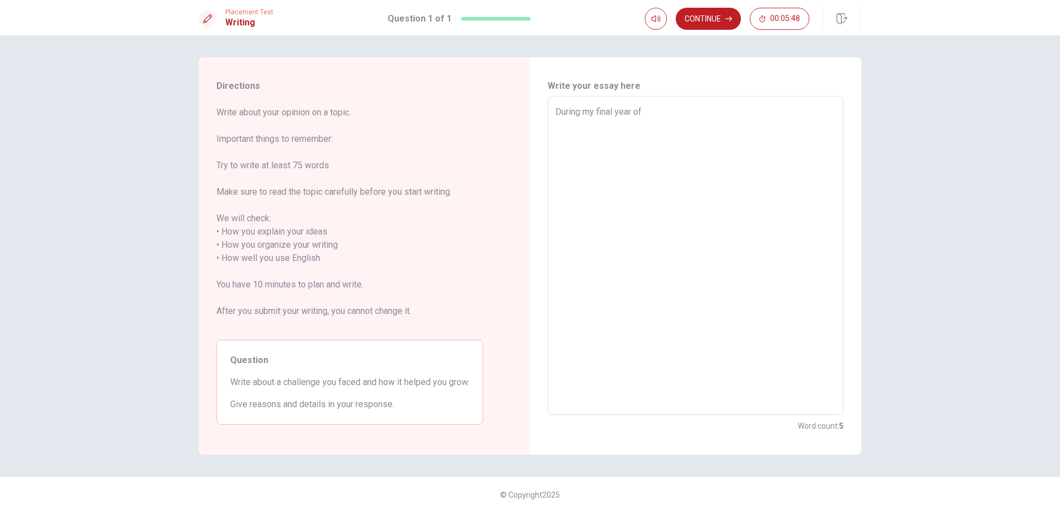
type textarea "During my final year of h"
type textarea "x"
type textarea "During my final year of hi"
type textarea "x"
type textarea "During my final year of hig"
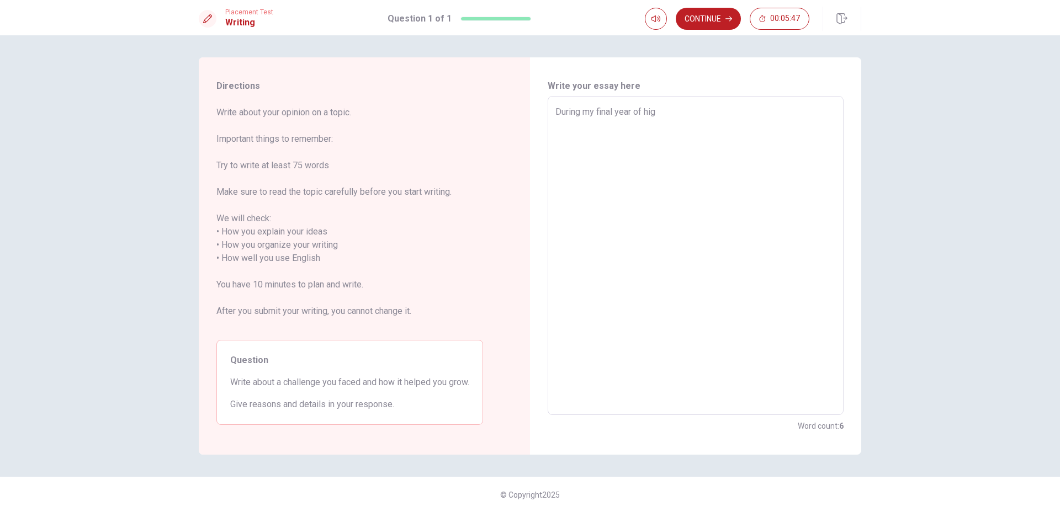
type textarea "x"
type textarea "During my final year of high"
type textarea "x"
type textarea "During my final year of high"
type textarea "x"
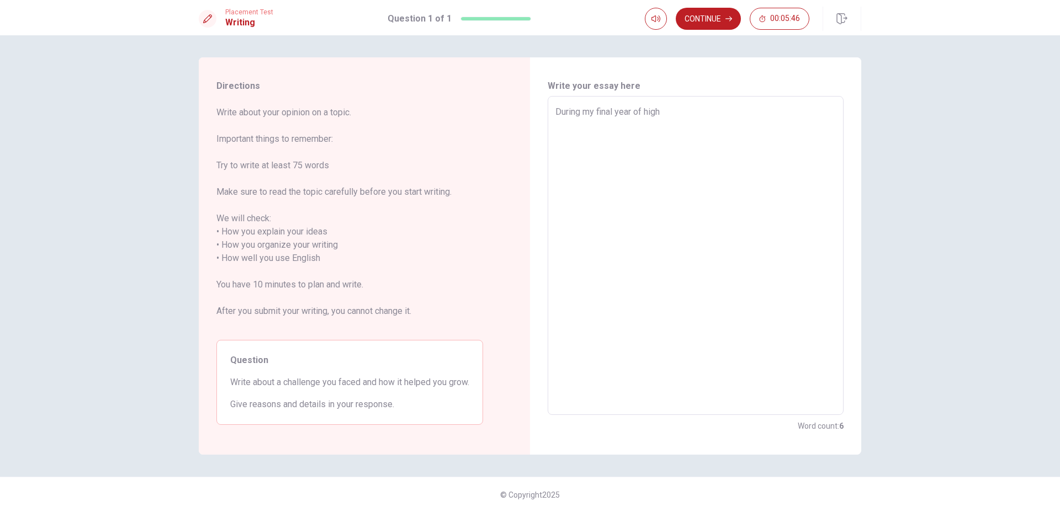
type textarea "During my final year of high s"
type textarea "x"
type textarea "During my final year of high sc"
type textarea "x"
type textarea "During my final year of high sco"
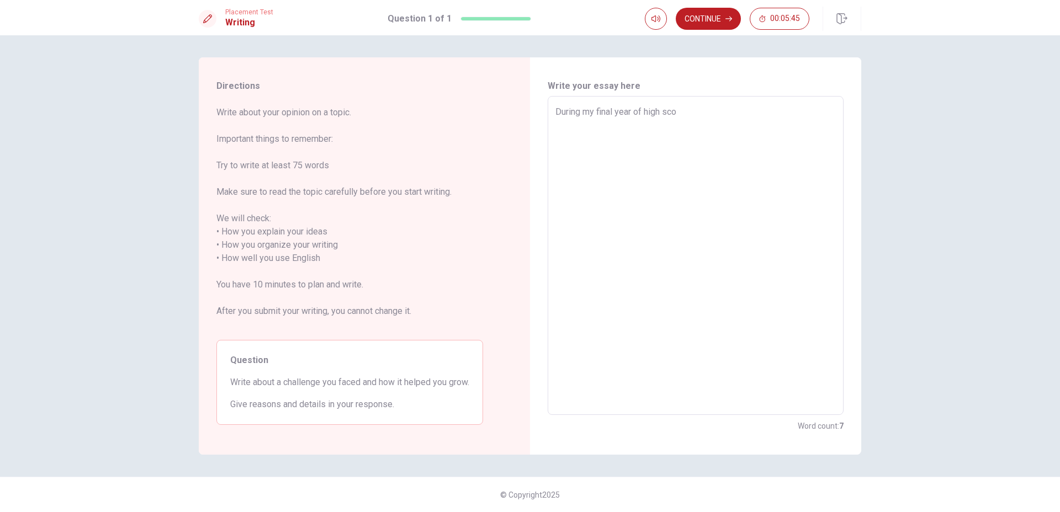
type textarea "x"
type textarea "During my final year of high scoo"
type textarea "x"
type textarea "During my final year of high scool"
type textarea "x"
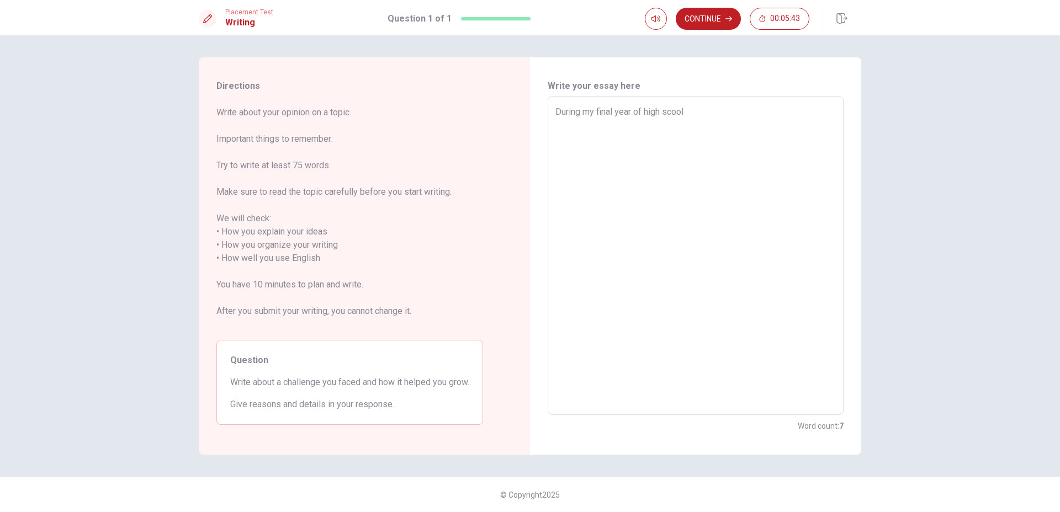
type textarea "During my final year of high scool,"
type textarea "x"
type textarea "During my final year of high scool,"
type textarea "x"
type textarea "During my final year of high scool, I"
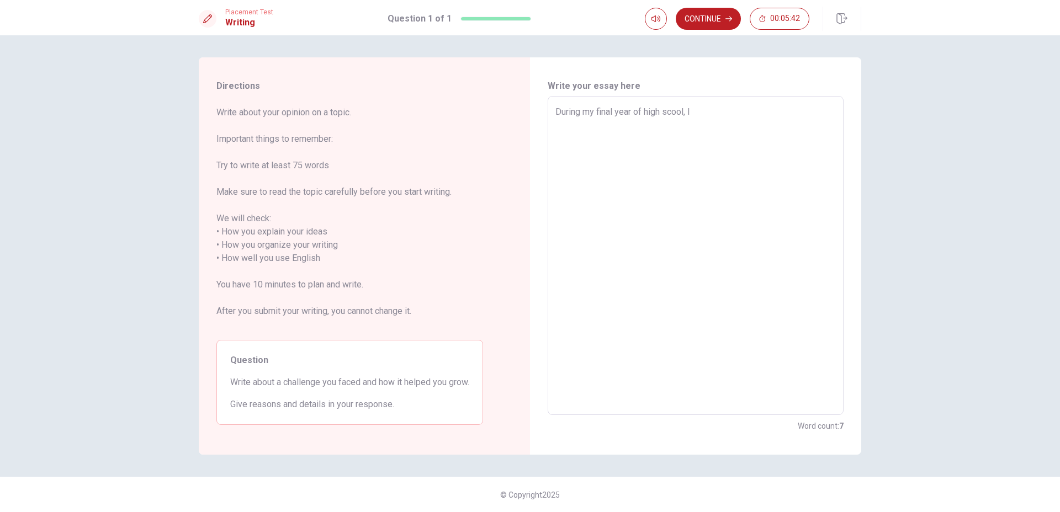
type textarea "x"
type textarea "During my final year of high scool, I"
type textarea "x"
type textarea "During my final year of high scool, I f"
type textarea "x"
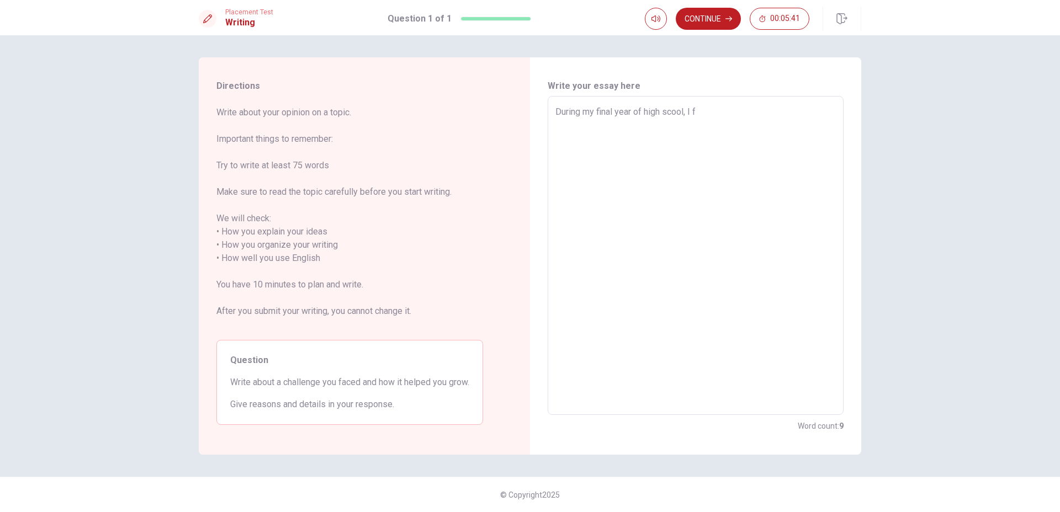
type textarea "During my final year of high scool, I fa"
type textarea "x"
type textarea "During my final year of high scool, I fac"
type textarea "x"
type textarea "During my final year of high scool, I face"
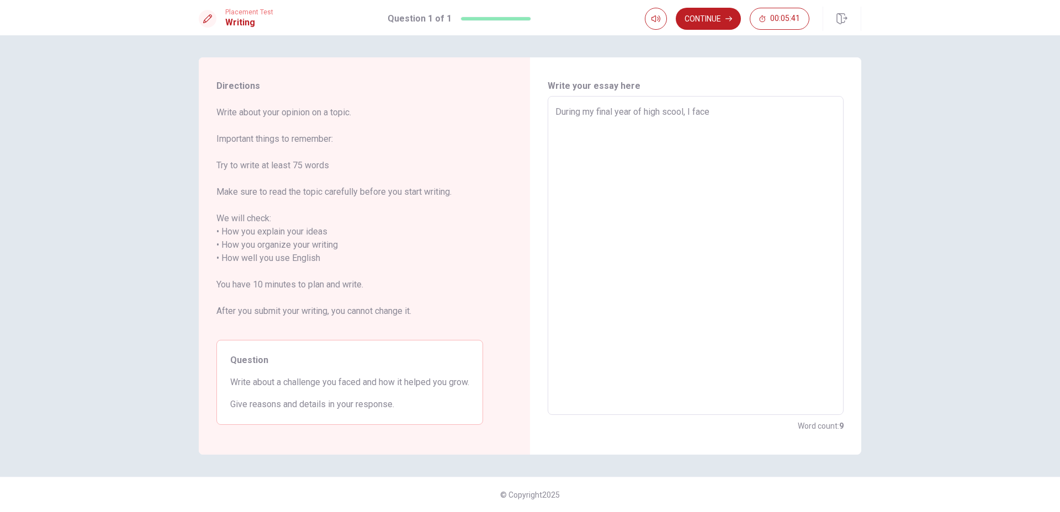
type textarea "x"
type textarea "During my final year of high scool, I faced"
type textarea "x"
type textarea "During my final year of high scool, I faced"
type textarea "x"
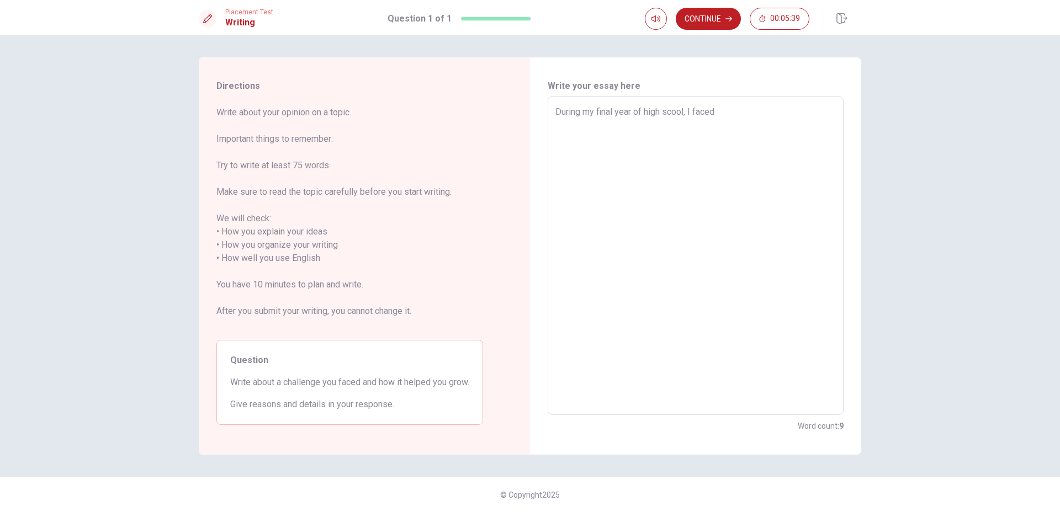
type textarea "During my final year of high scool, I faced o"
type textarea "x"
type textarea "During my final year of high scool, I faced on"
type textarea "x"
type textarea "During my final year of high scool, I faced one"
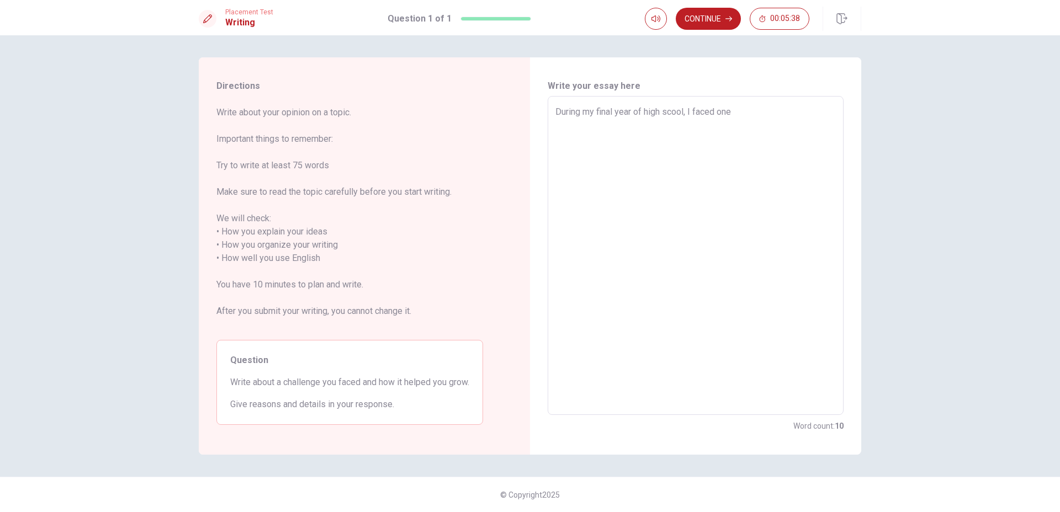
type textarea "x"
type textarea "During my final year of high scool, I faced one"
type textarea "x"
type textarea "During my final year of high scool, I faced one o"
type textarea "x"
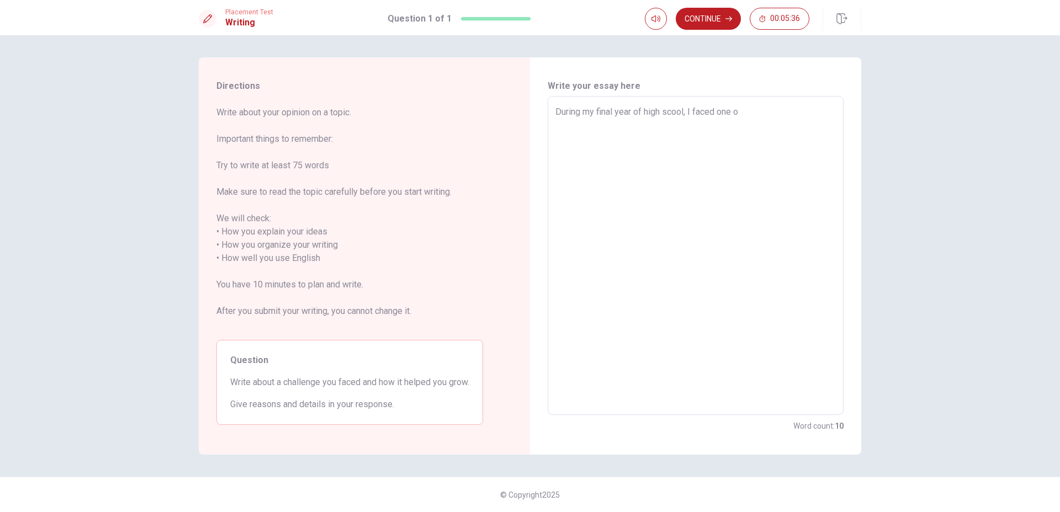
type textarea "During my final year of high scool, I faced one of"
type textarea "x"
type textarea "During my final year of high scool, I faced one of"
type textarea "x"
type textarea "During my final year of high scool, I faced one of m"
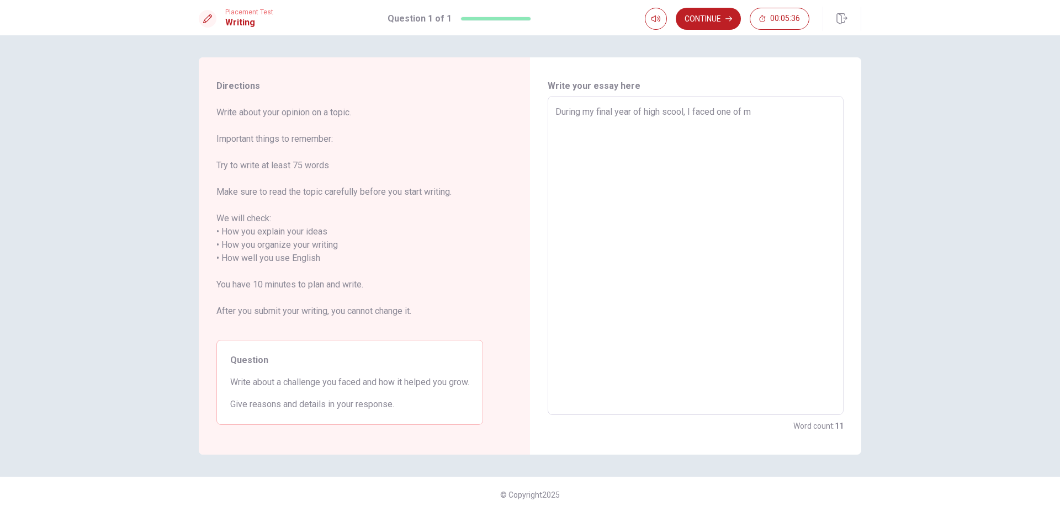
type textarea "x"
type textarea "During my final year of high scool, I faced one of my"
type textarea "x"
type textarea "During my final year of high scool, I faced one of my"
type textarea "x"
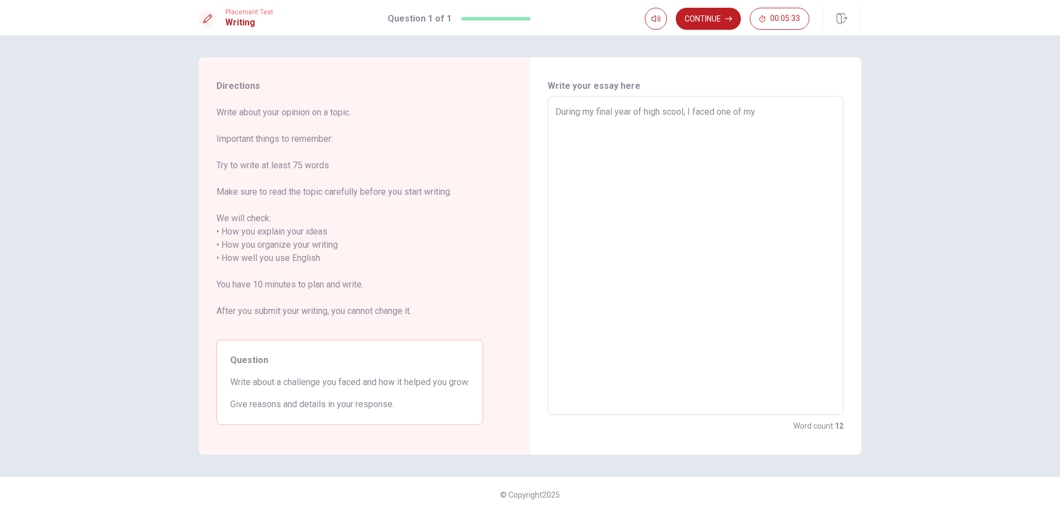
type textarea "During my final year of high scool, I faced one of my m"
type textarea "x"
type textarea "During my final year of high scool, I faced one of my mo"
type textarea "x"
type textarea "During my final year of high scool, I faced one of my mos"
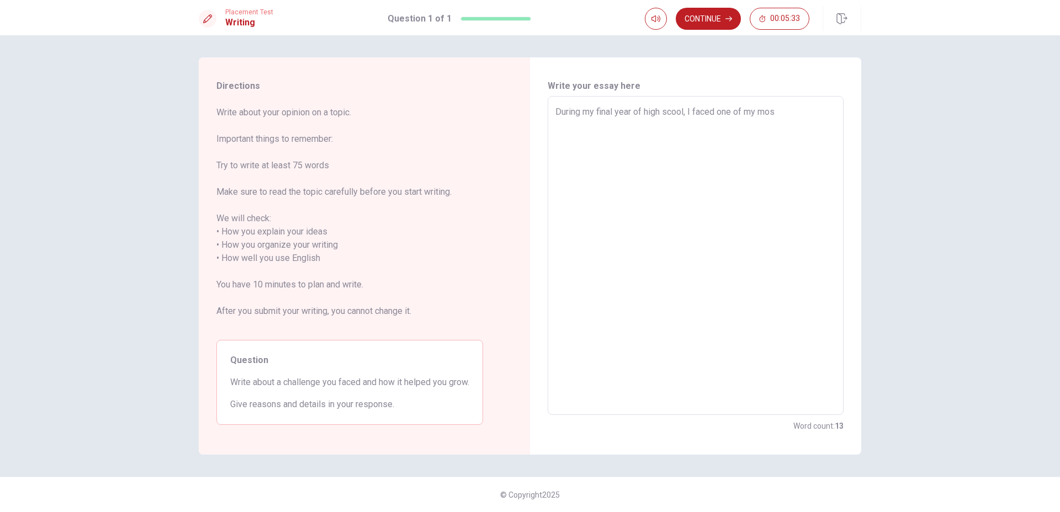
type textarea "x"
type textarea "During my final year of high scool, I faced one of my most"
type textarea "x"
type textarea "During my final year of high scool, I faced one of my most"
type textarea "x"
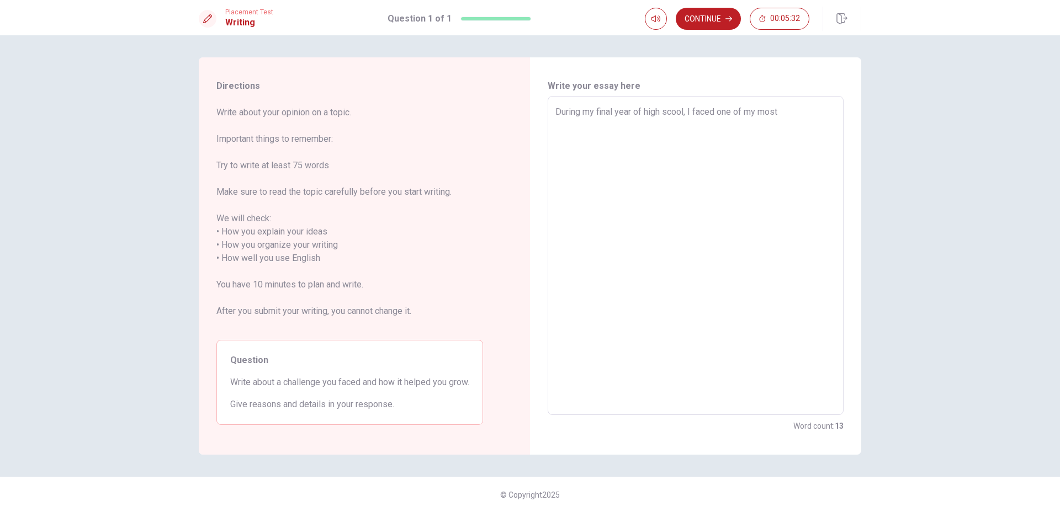
type textarea "During my final year of high scool, I faced one of my most s"
type textarea "x"
type textarea "During my final year of high scool, I faced one of my most si"
type textarea "x"
type textarea "During my final year of high scool, I faced one of my most sig"
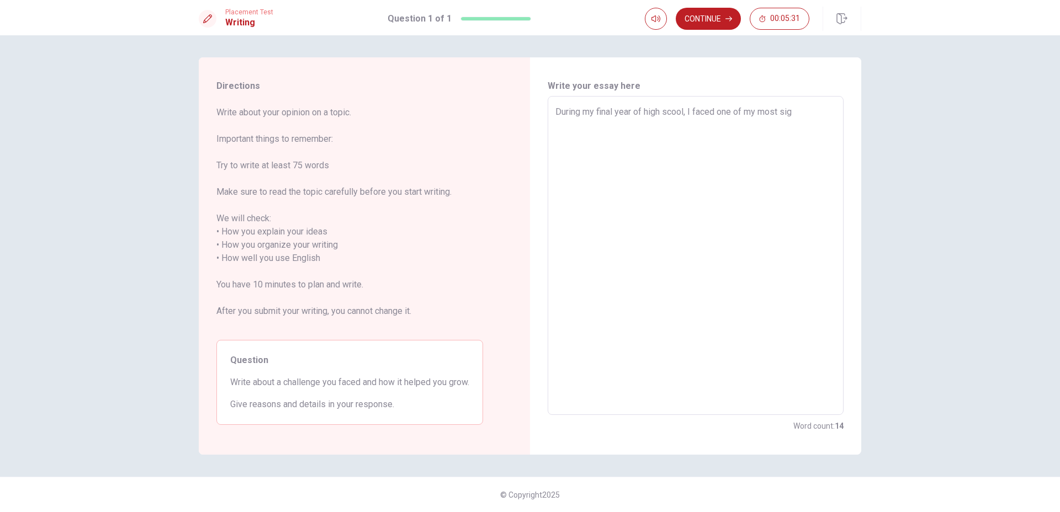
type textarea "x"
type textarea "During my final year of high scool, I faced one of my most sign"
type textarea "x"
type textarea "During my final year of high scool, I faced one of my most signi"
type textarea "x"
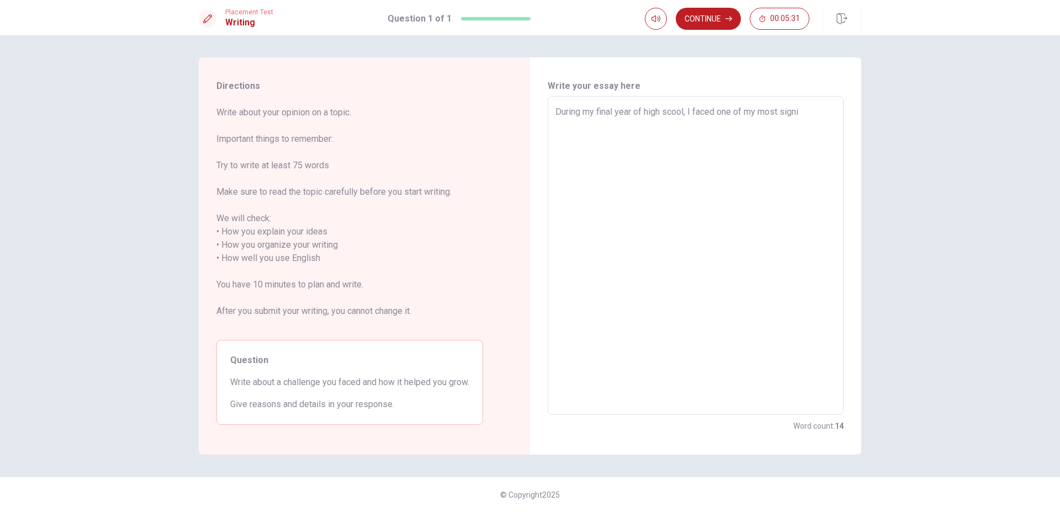
type textarea "During my final year of high scool, I faced one of my most signif"
type textarea "x"
type textarea "During my final year of high scool, I faced one of my most signifi"
type textarea "x"
type textarea "During my final year of high scool, I faced one of my most signific"
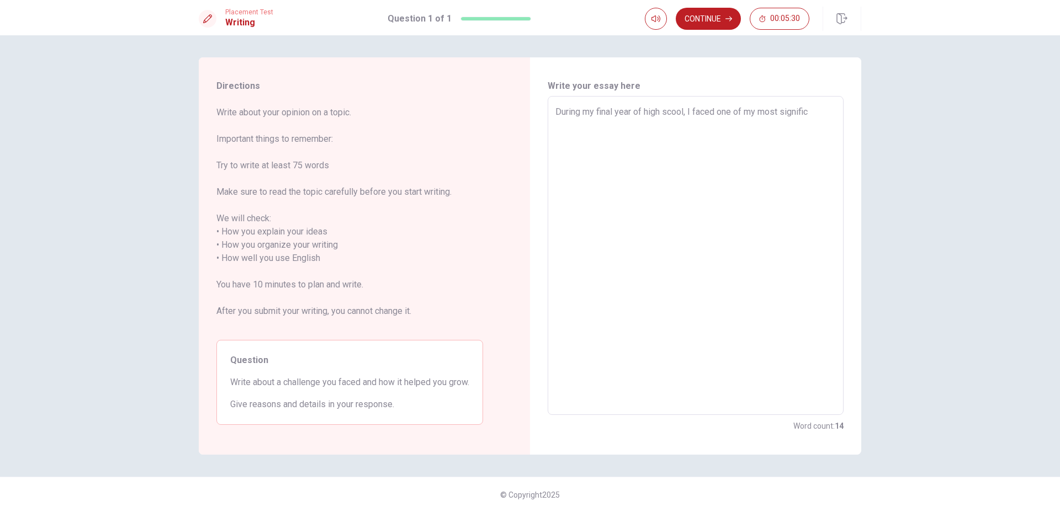
type textarea "x"
type textarea "During my final year of high scool, I faced one of my most significa"
type textarea "x"
type textarea "During my final year of high scool, I faced one of my most significan"
type textarea "x"
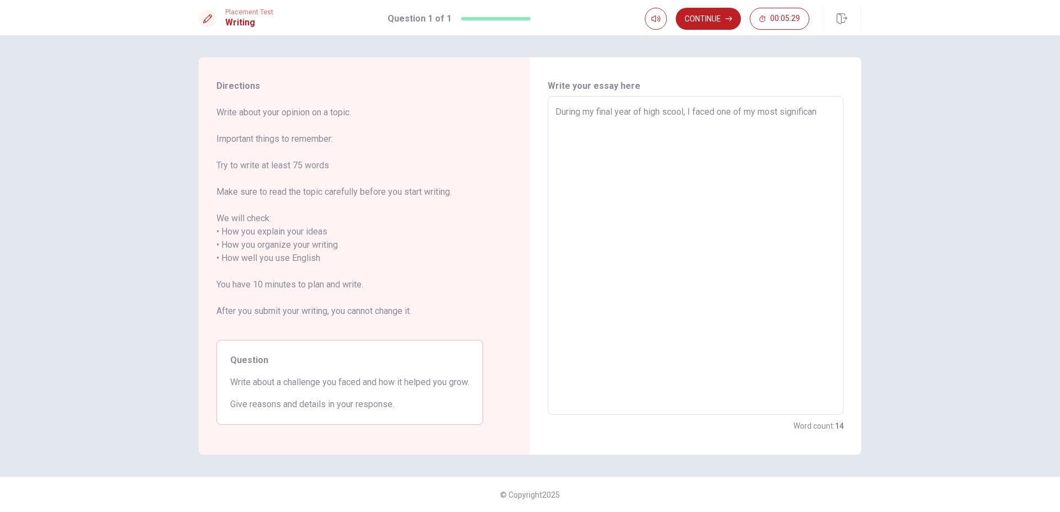
type textarea "During my final year of high scool, I faced one of my most significant"
type textarea "x"
type textarea "During my final year of high scool, I faced one of my most significant"
type textarea "x"
type textarea "During my final year of high scool, I faced one of my most significant p"
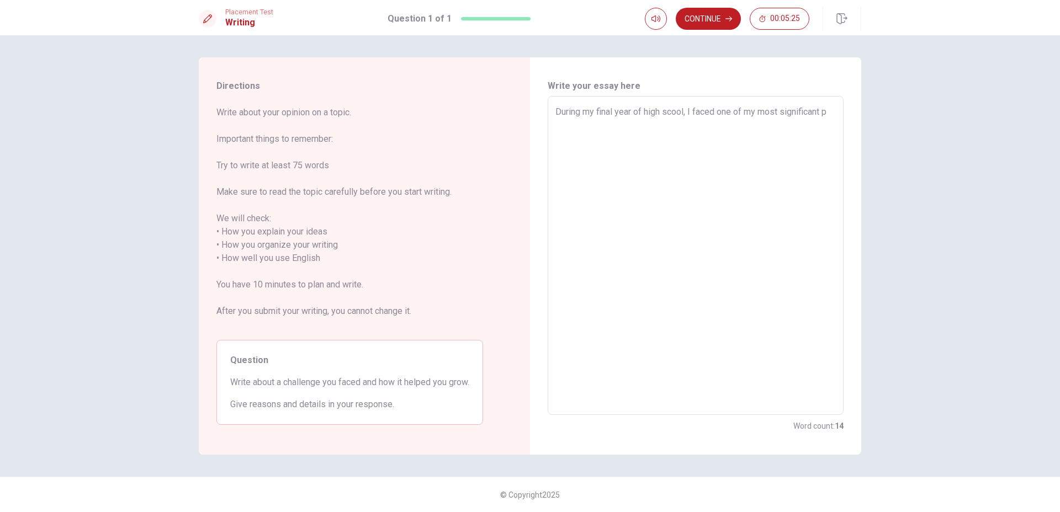
type textarea "x"
type textarea "During my final year of high scool, I faced one of my most significant pe"
type textarea "x"
type textarea "During my final year of high scool, I faced one of my most significant per"
type textarea "x"
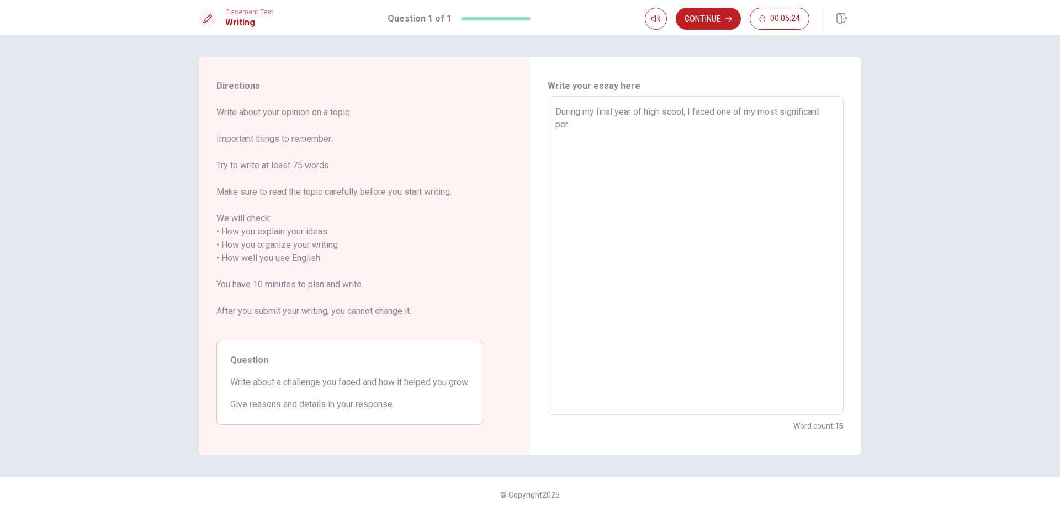
type textarea "During my final year of high scool, I faced one of my most significant pers"
type textarea "x"
type textarea "During my final year of high scool, I faced one of my most significant perso"
type textarea "x"
type textarea "During my final year of high scool, I faced one of my most significant person"
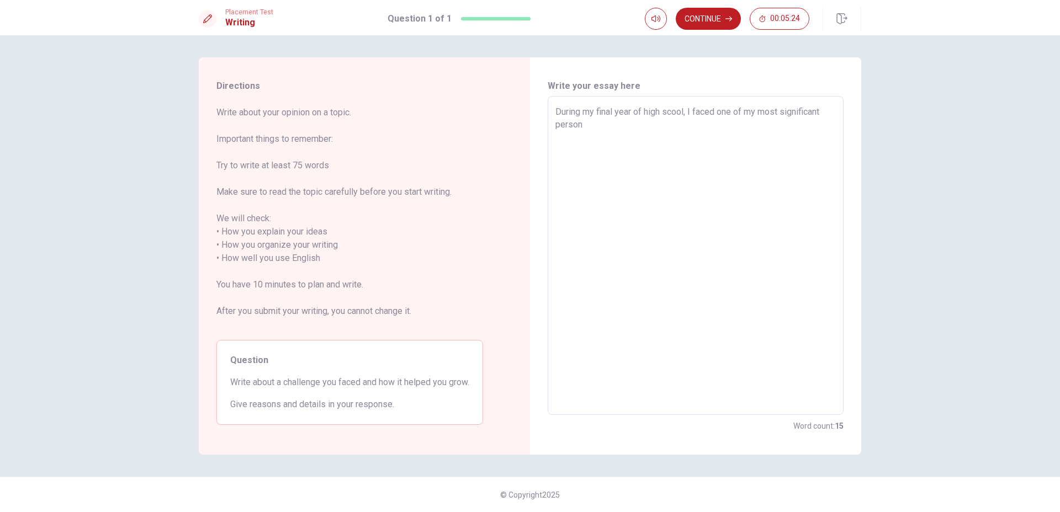
type textarea "x"
type textarea "During my final year of high scool, I faced one of my most significant persona"
type textarea "x"
type textarea "During my final year of high scool, I faced one of my most significant personal"
type textarea "x"
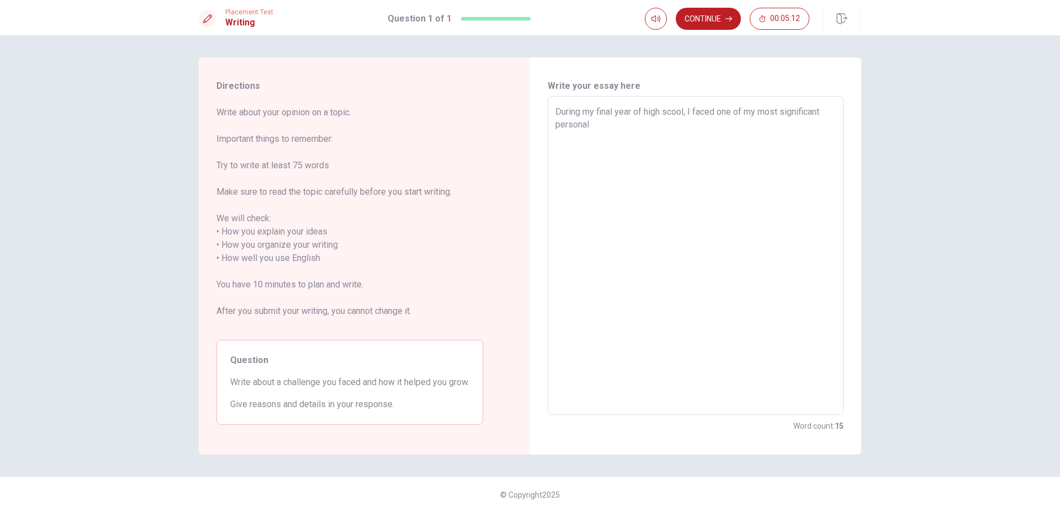
type textarea "During my final year of high scool, I faced one of my most significant personal"
type textarea "x"
type textarea "During my final year of high scool, I faced one of my most significant personal…"
type textarea "x"
type textarea "During my final year of high scool, I faced one of my most significant personal…"
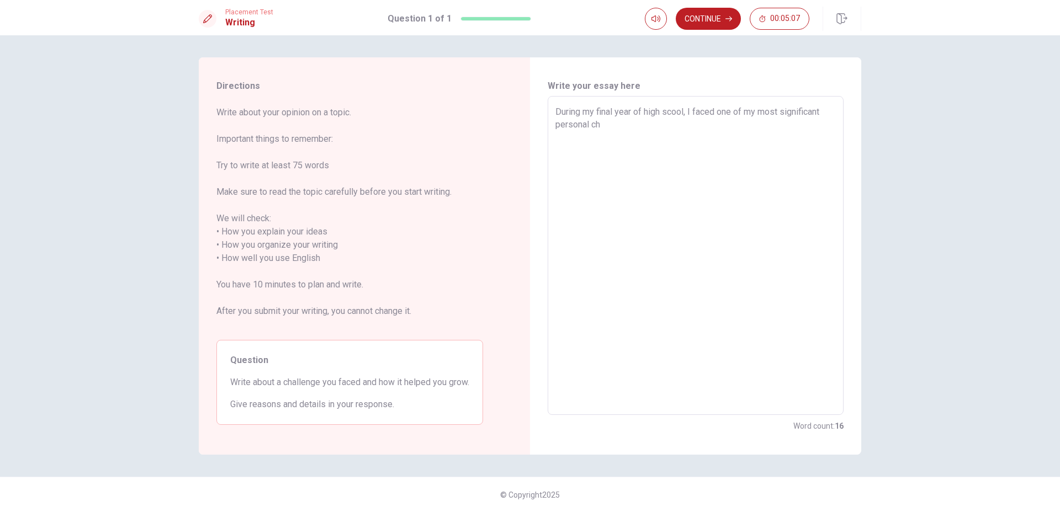
type textarea "x"
type textarea "During my final year of high scool, I faced one of my most significant personal…"
type textarea "x"
type textarea "During my final year of high scool, I faced one of my most significant personal…"
type textarea "x"
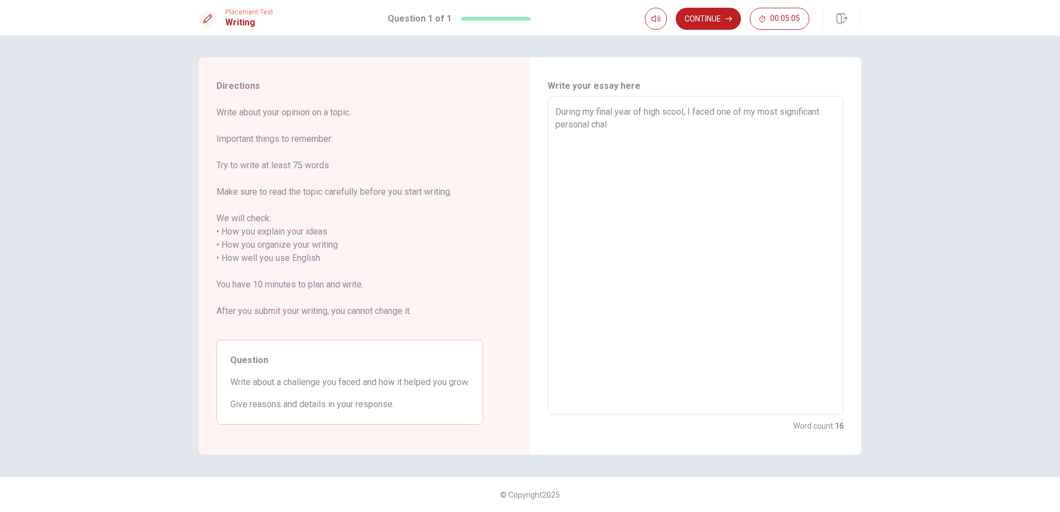
type textarea "During my final year of high scool, I faced one of my most significant personal…"
type textarea "x"
type textarea "During my final year of high scool, I faced one of my most significant personal…"
type textarea "x"
type textarea "During my final year of high scool, I faced one of my most significant personal…"
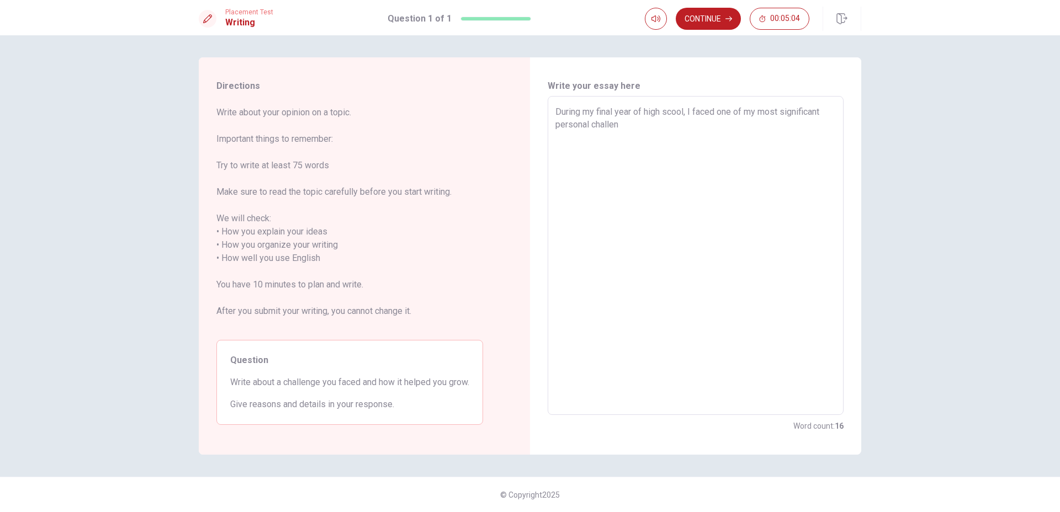
type textarea "x"
type textarea "During my final year of high scool, I faced one of my most significant personal…"
type textarea "x"
type textarea "During my final year of high scool, I faced one of my most significant personal…"
type textarea "x"
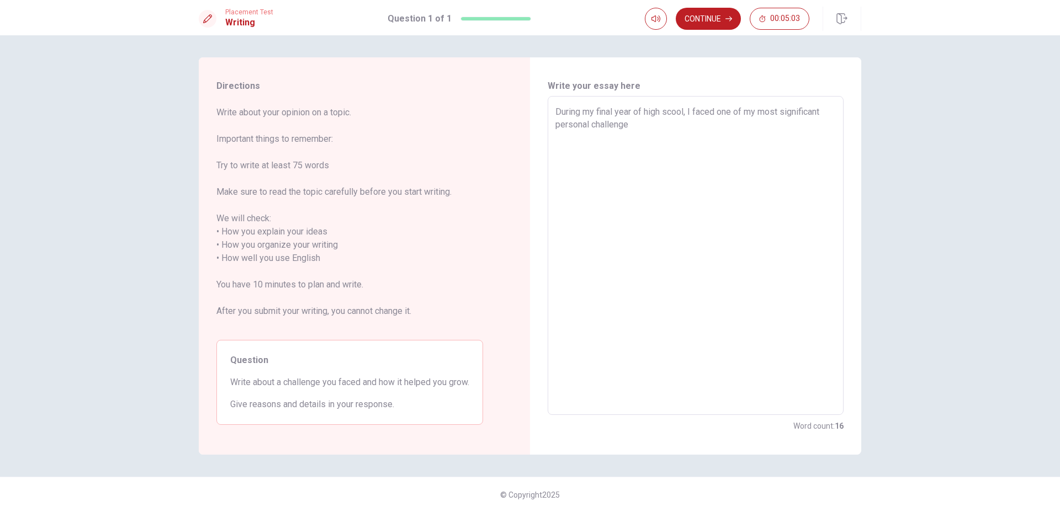
type textarea "During my final year of high scool, I faced one of my most significant personal…"
type textarea "x"
type textarea "During my final year of high scool, I faced one of my most significant personal…"
type textarea "x"
type textarea "During my final year of high scool, I faced one of my most significant personal…"
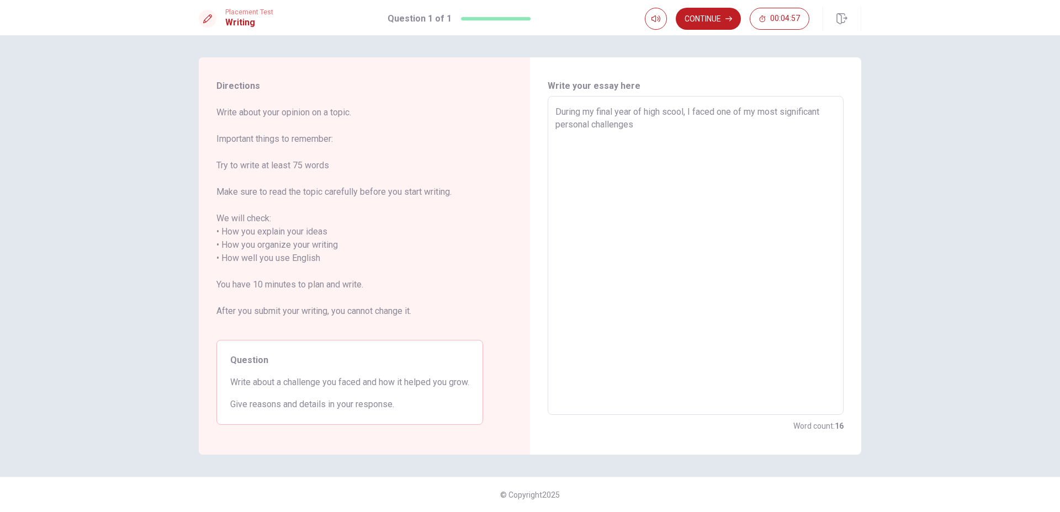
type textarea "x"
type textarea "During my final year of high scool, I faced one of my most significant personal…"
type textarea "x"
type textarea "During my final year of high scool, I faced one of my most significant personal…"
type textarea "x"
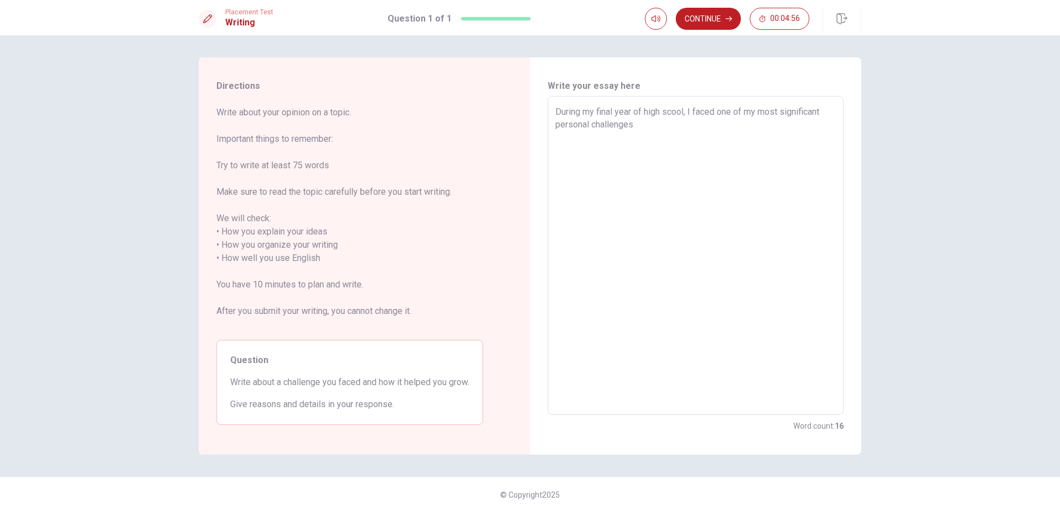
type textarea "During my final year of high scool, I faced one of my most significant personal…"
type textarea "x"
type textarea "During my final year of high scool, I faced one of my most significant personal…"
type textarea "x"
type textarea "During my final year of high scool, I faced one of my most significant personal…"
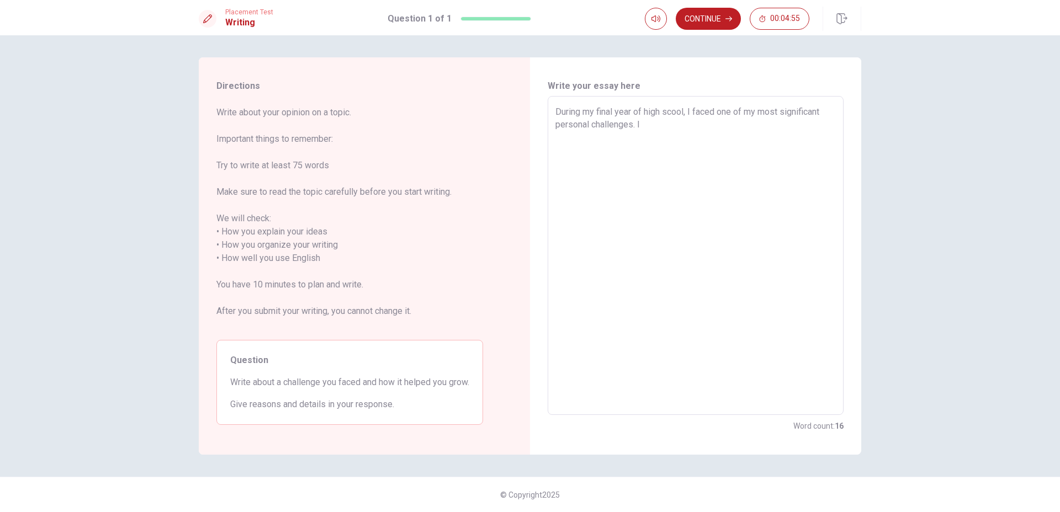
type textarea "x"
type textarea "During my final year of high scool, I faced one of my most significant personal…"
type textarea "x"
type textarea "During my final year of high scool, I faced one of my most significant personal…"
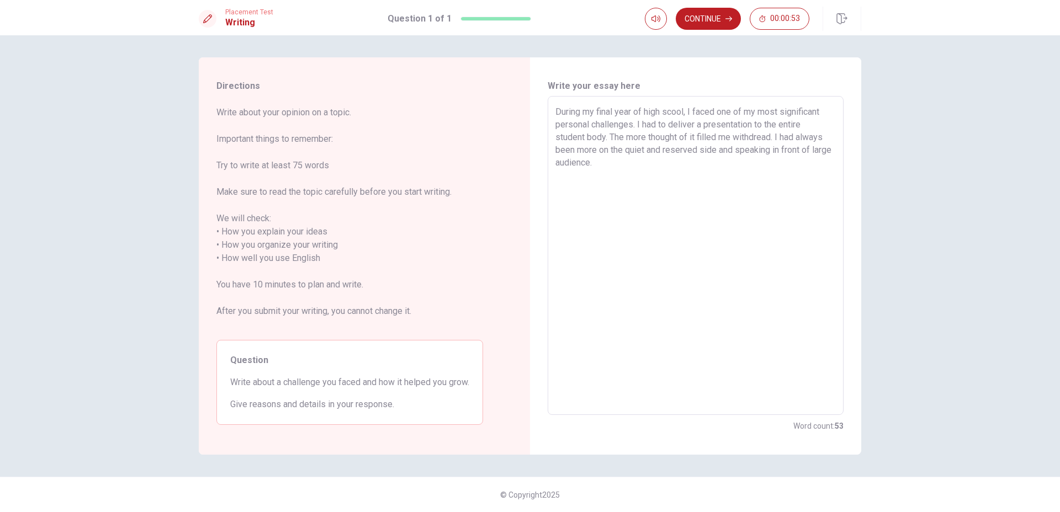
click at [729, 147] on textarea "During my final year of high scool, I faced one of my most significant personal…" at bounding box center [696, 255] width 281 height 301
click at [683, 161] on textarea "During my final year of high scool, I faced one of my most significant personal…" at bounding box center [696, 255] width 281 height 301
click at [816, 162] on textarea "During my final year of high scool, I faced one of my most significant personal…" at bounding box center [696, 255] width 281 height 301
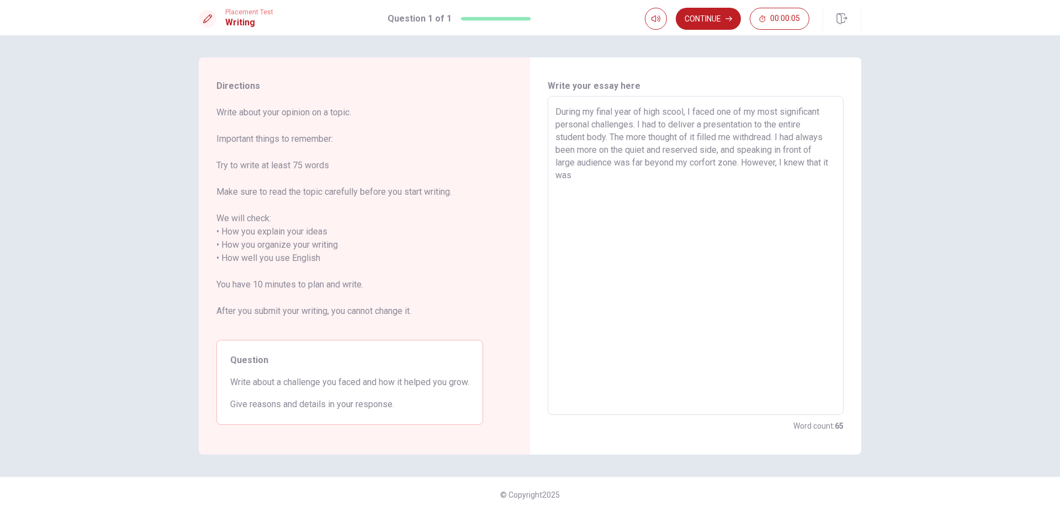
click at [606, 176] on textarea "During my final year of high scool, I faced one of my most significant personal…" at bounding box center [696, 255] width 281 height 301
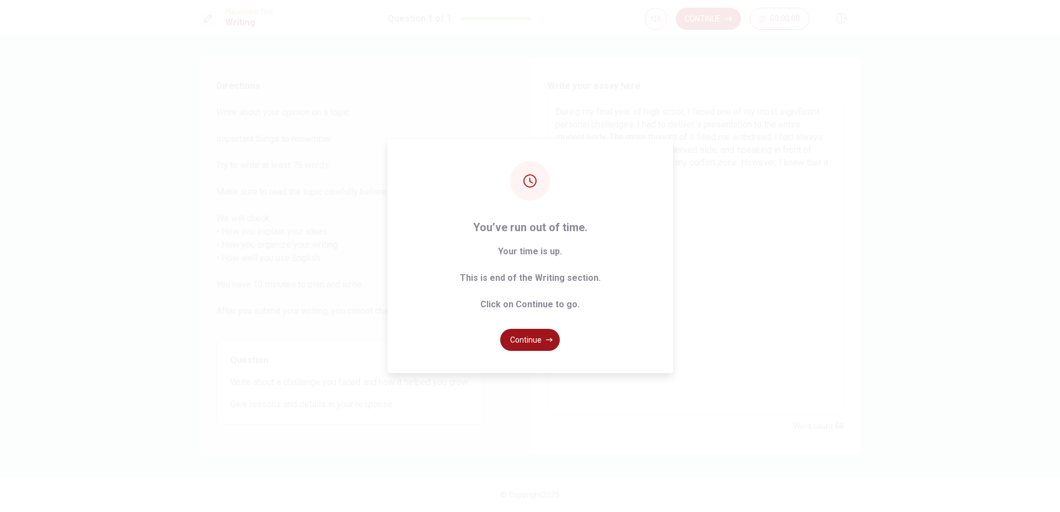
click at [521, 335] on button "Continue" at bounding box center [530, 340] width 60 height 22
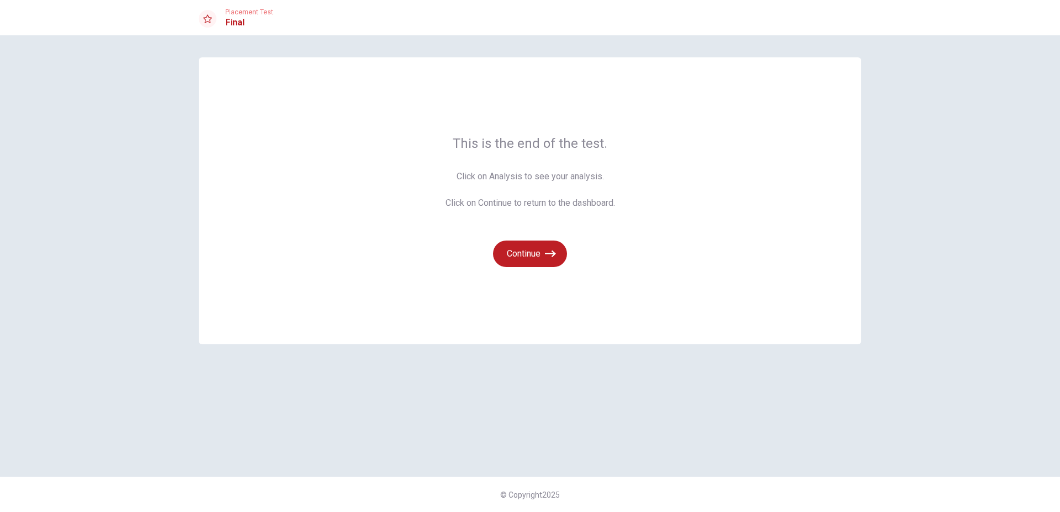
click at [530, 274] on div "This is the end of the test. Click on Analysis to see your analysis. Click on C…" at bounding box center [530, 200] width 663 height 287
click at [553, 254] on icon "button" at bounding box center [550, 254] width 11 height 7
